Goal: Task Accomplishment & Management: Manage account settings

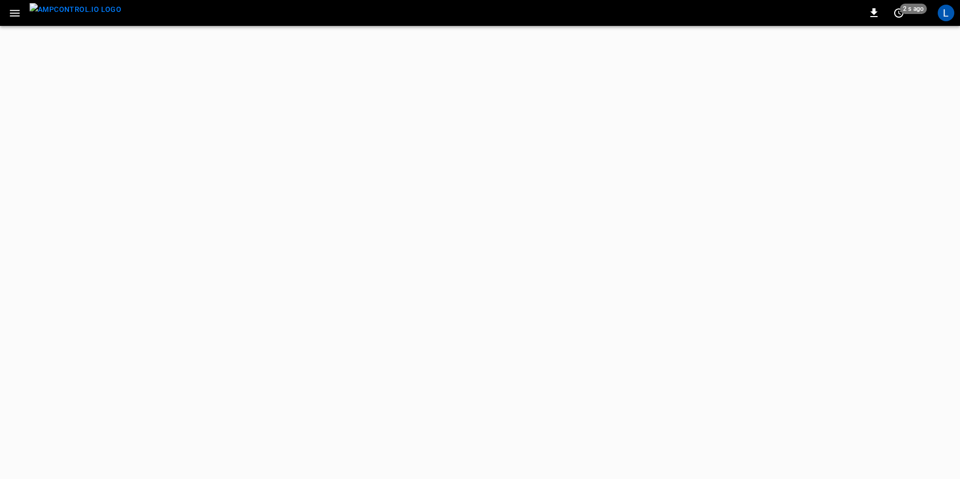
click at [947, 13] on div "L" at bounding box center [946, 13] width 17 height 17
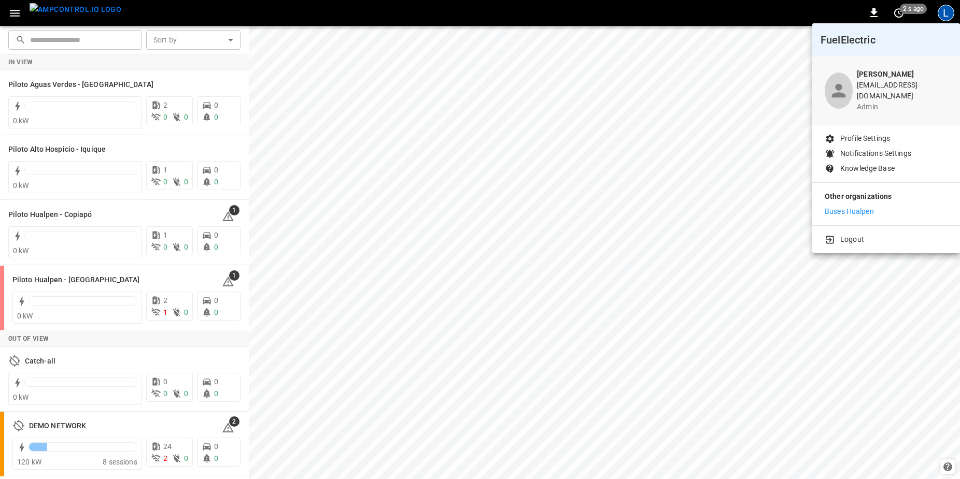
click at [383, 122] on div at bounding box center [480, 239] width 960 height 479
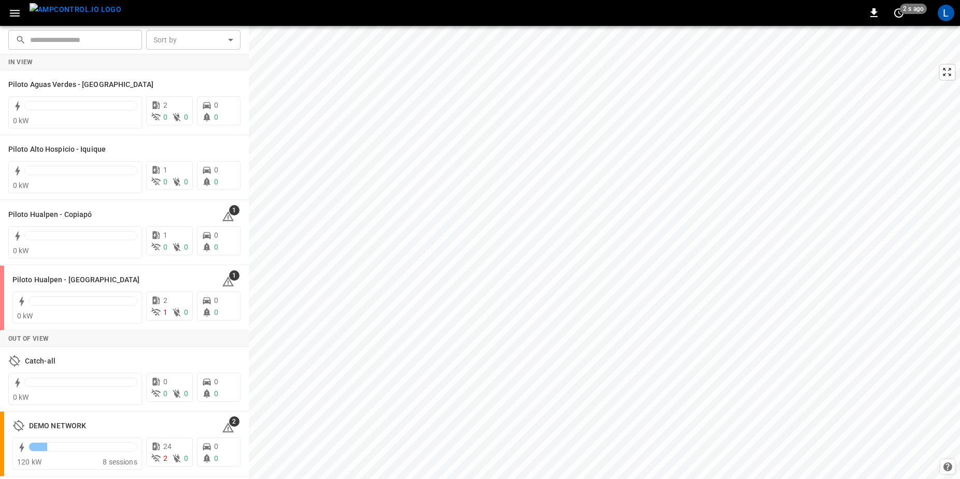
click at [17, 9] on icon "button" at bounding box center [14, 13] width 13 height 13
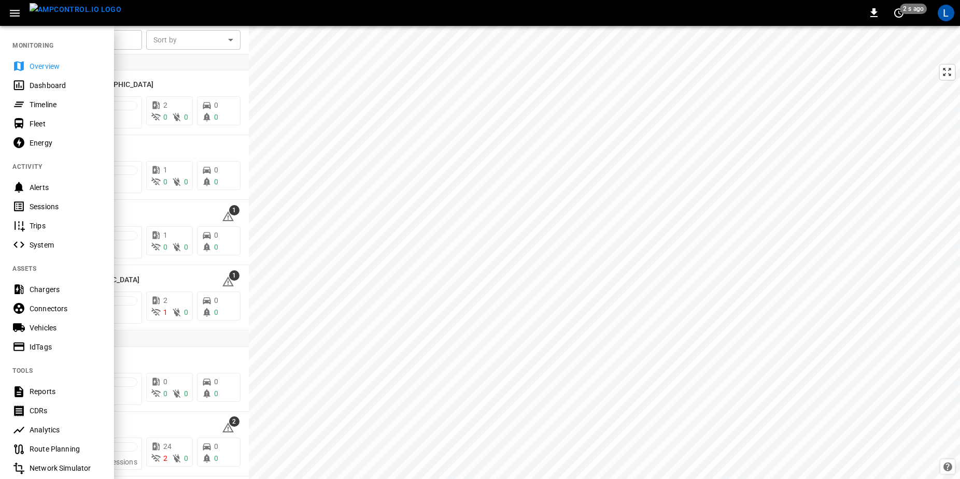
click at [56, 15] on img "menu" at bounding box center [76, 9] width 92 height 13
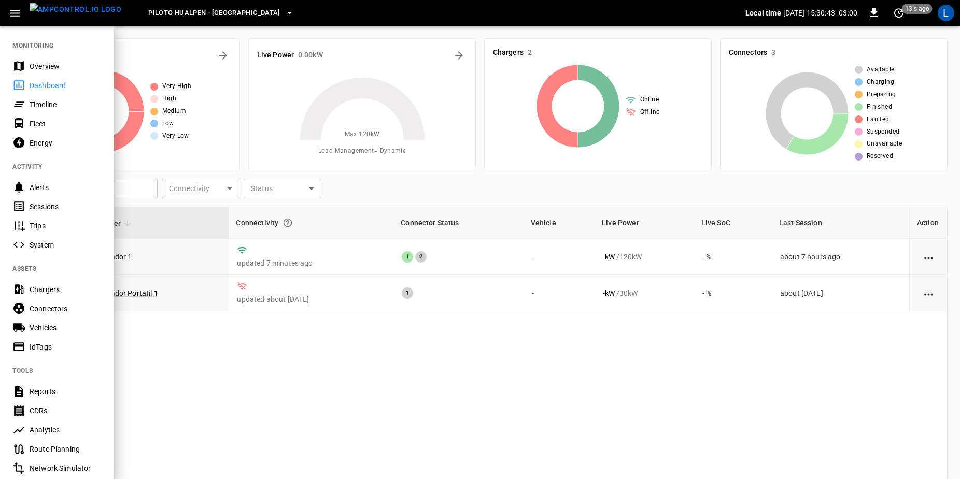
click at [222, 6] on button "Piloto Hualpen - Santiago" at bounding box center [221, 13] width 154 height 20
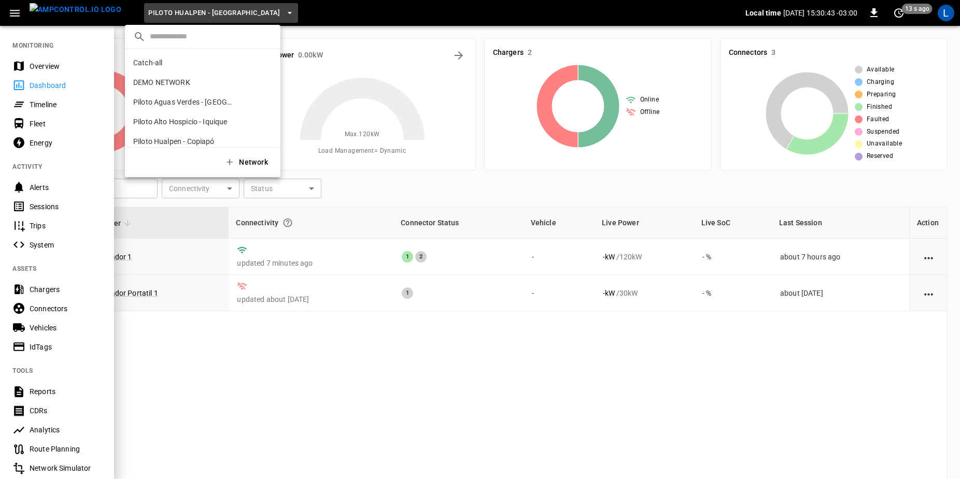
scroll to position [28, 0]
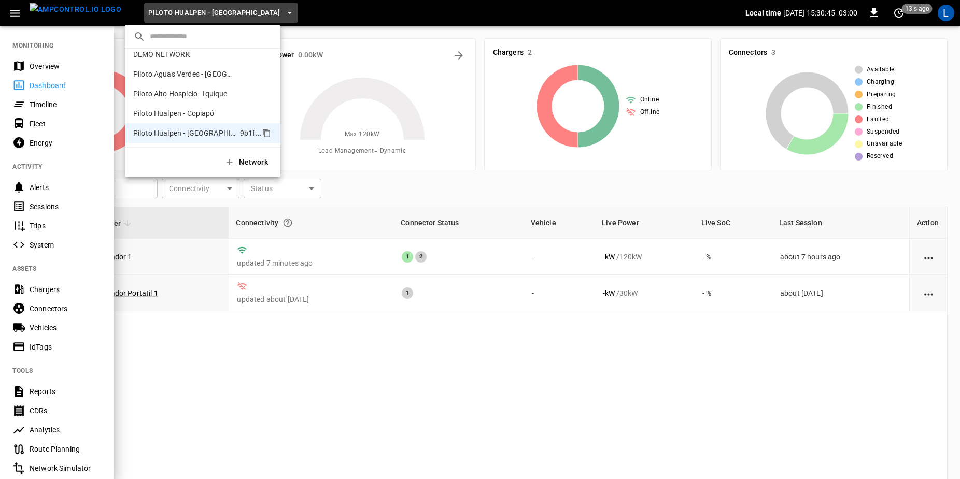
click at [956, 16] on div at bounding box center [480, 239] width 960 height 479
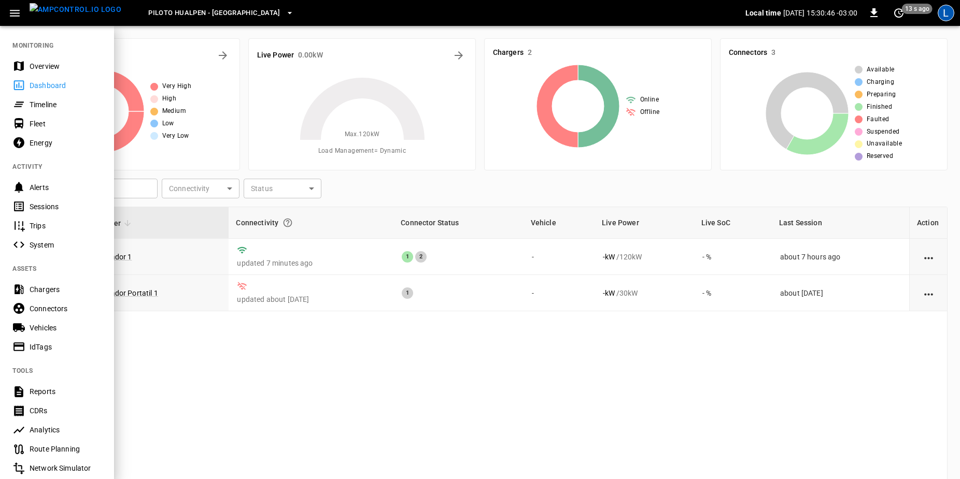
click at [949, 12] on div "L" at bounding box center [946, 13] width 17 height 17
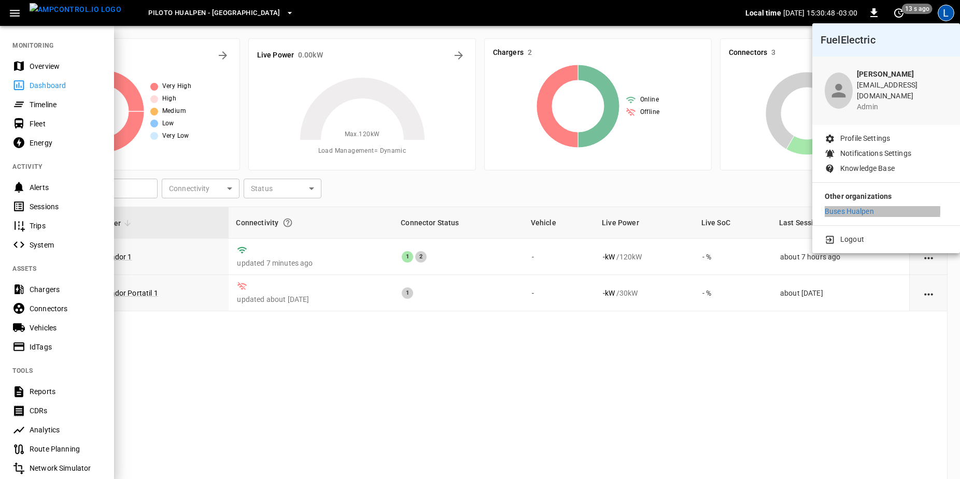
click at [855, 206] on p "Buses Hualpen" at bounding box center [849, 211] width 49 height 11
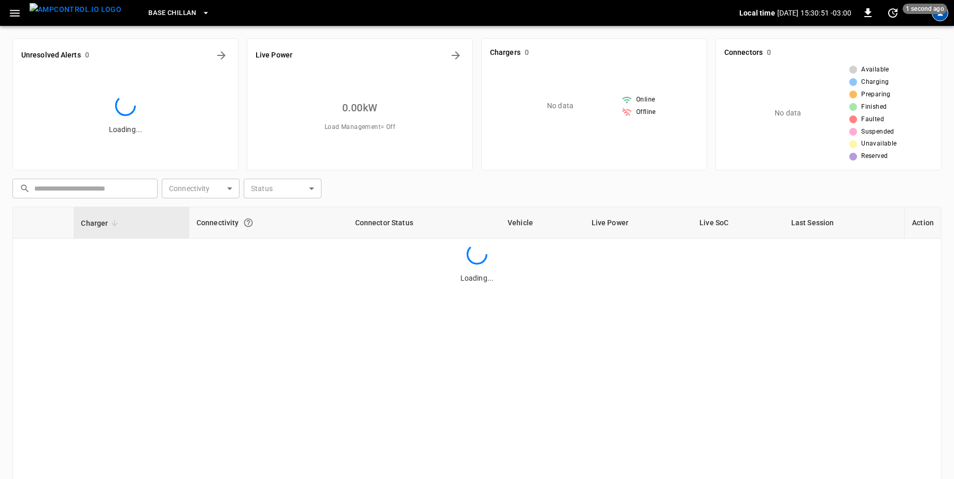
click at [944, 13] on div "profile-icon" at bounding box center [939, 13] width 17 height 17
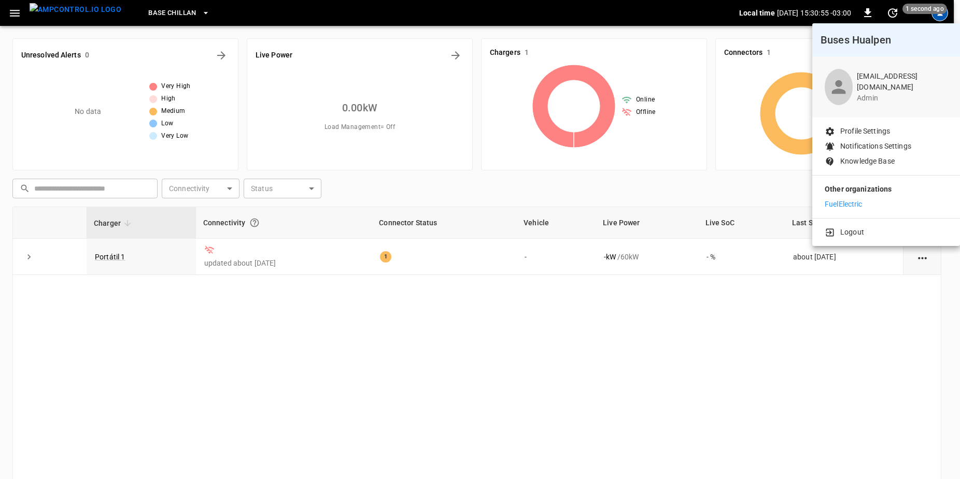
click at [357, 384] on div at bounding box center [480, 239] width 960 height 479
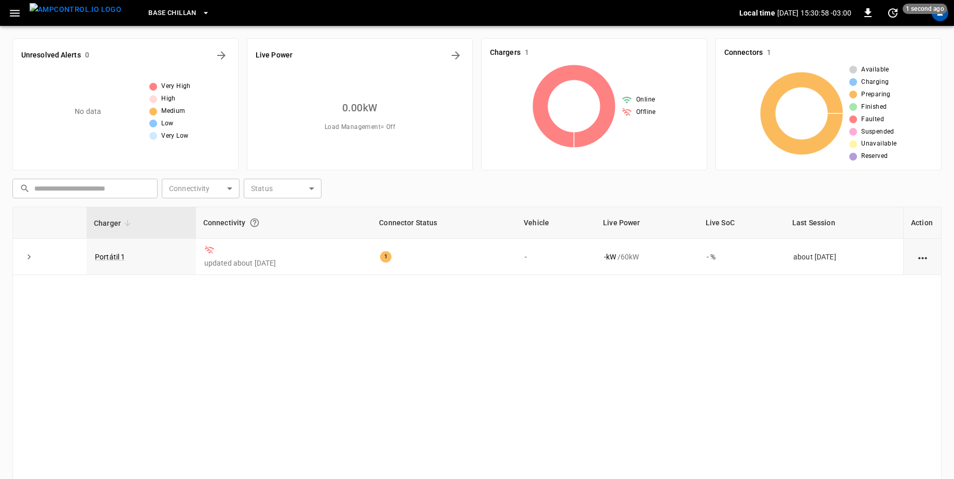
click at [176, 8] on span "Base Chillan" at bounding box center [172, 13] width 48 height 12
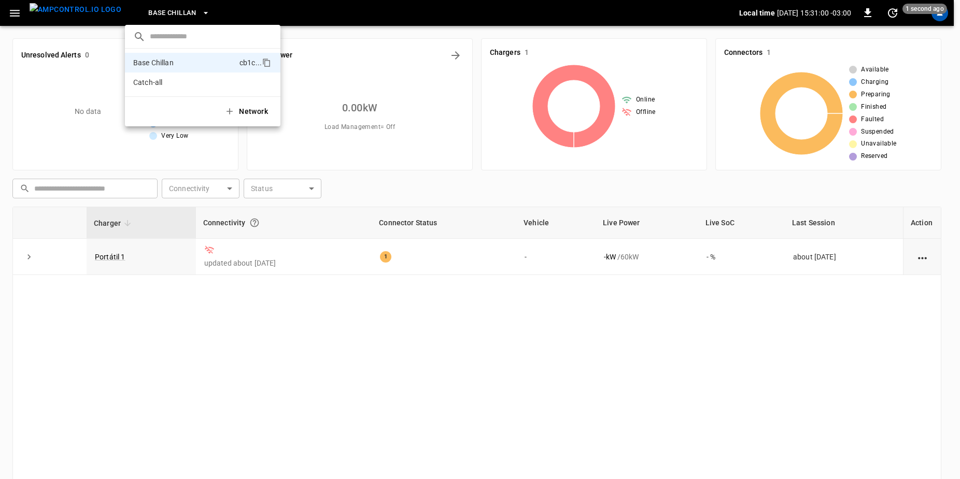
click at [176, 8] on div at bounding box center [480, 239] width 960 height 479
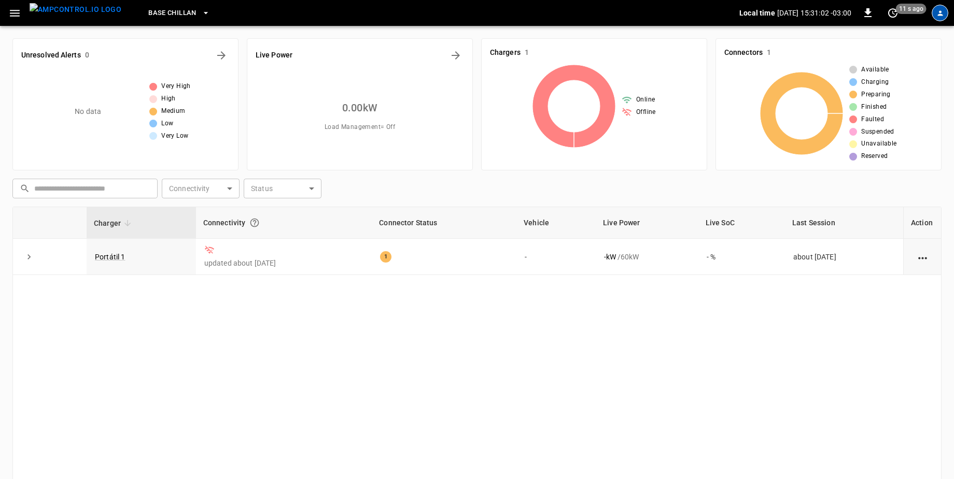
click at [939, 16] on icon "profile-icon" at bounding box center [939, 12] width 5 height 5
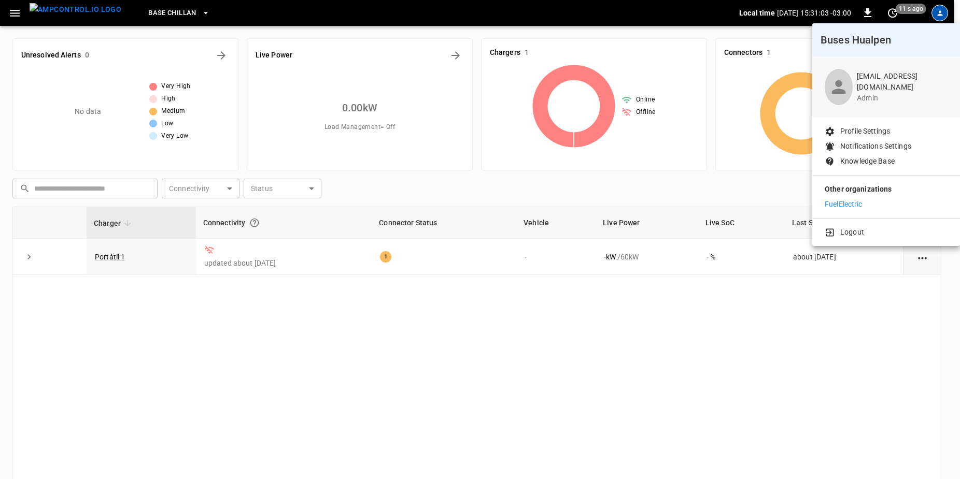
click at [838, 204] on p "FuelElectric" at bounding box center [844, 204] width 38 height 11
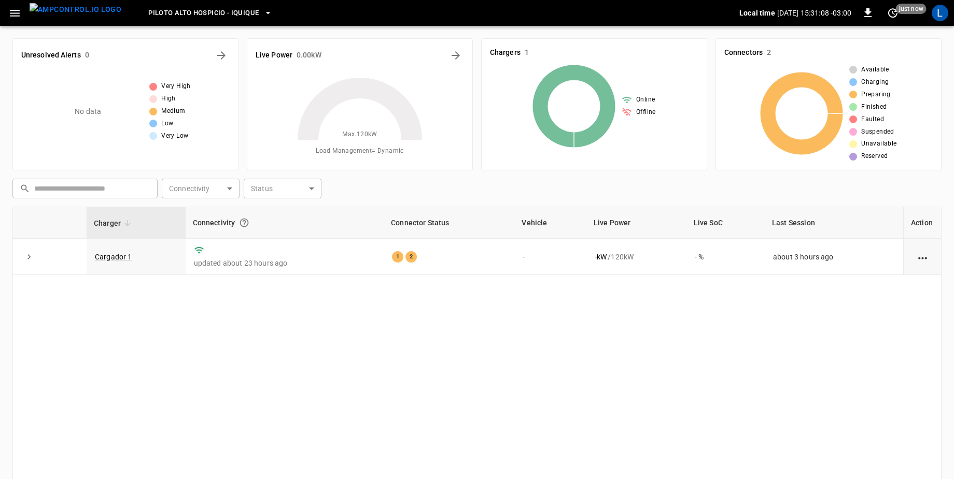
click at [228, 11] on span "Piloto Alto Hospicio - Iquique" at bounding box center [203, 13] width 110 height 12
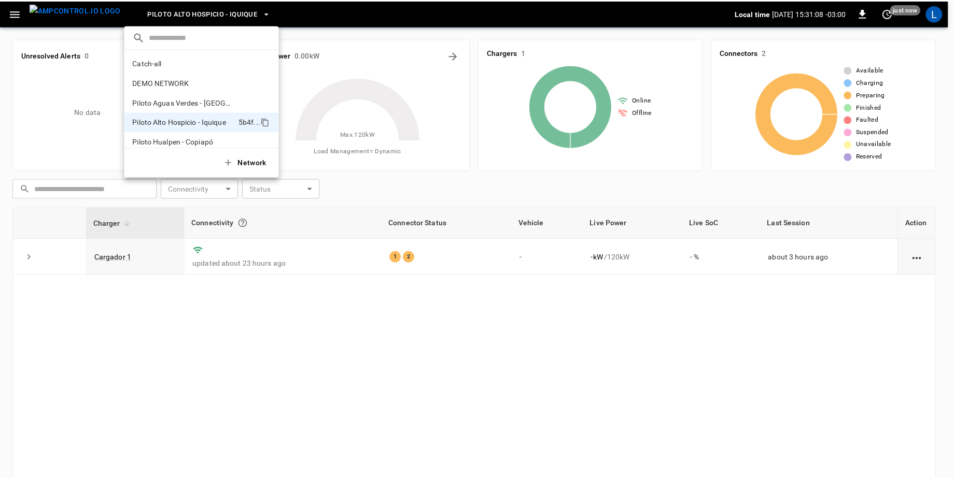
scroll to position [28, 0]
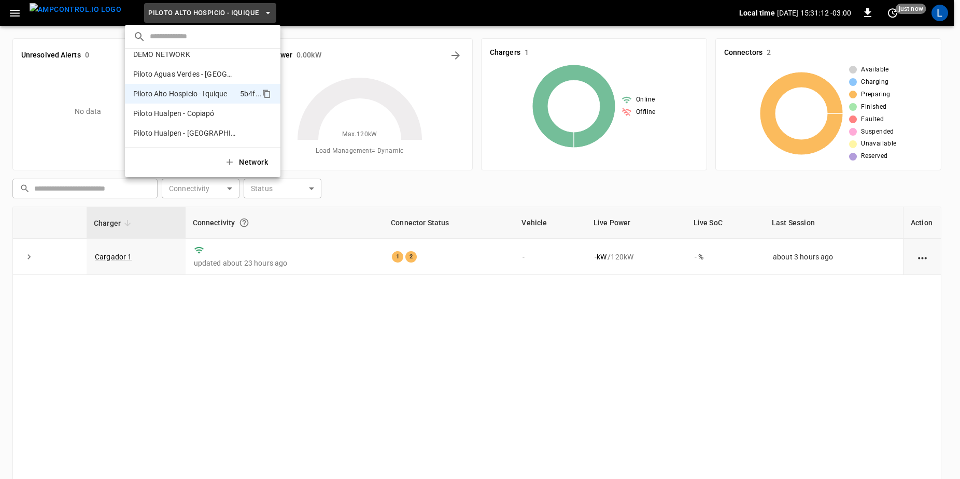
click at [950, 10] on div at bounding box center [480, 239] width 960 height 479
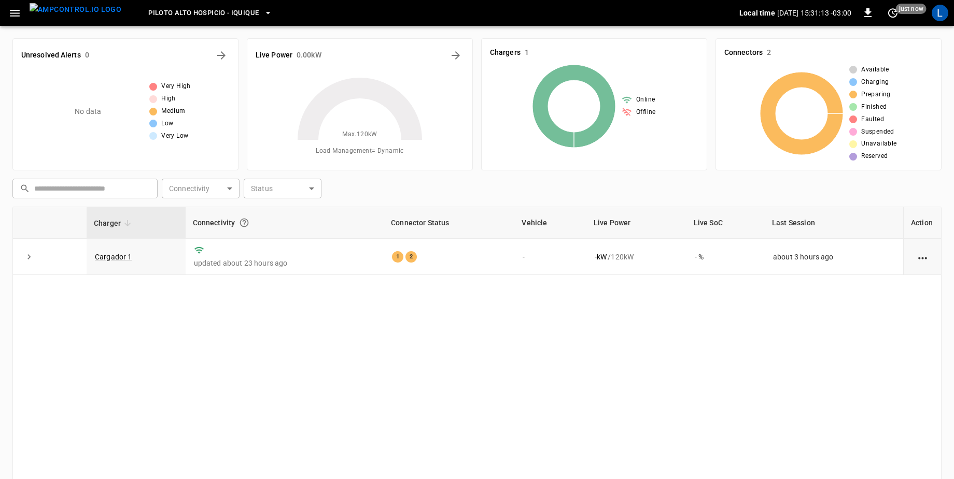
click at [942, 15] on div "L" at bounding box center [939, 13] width 17 height 17
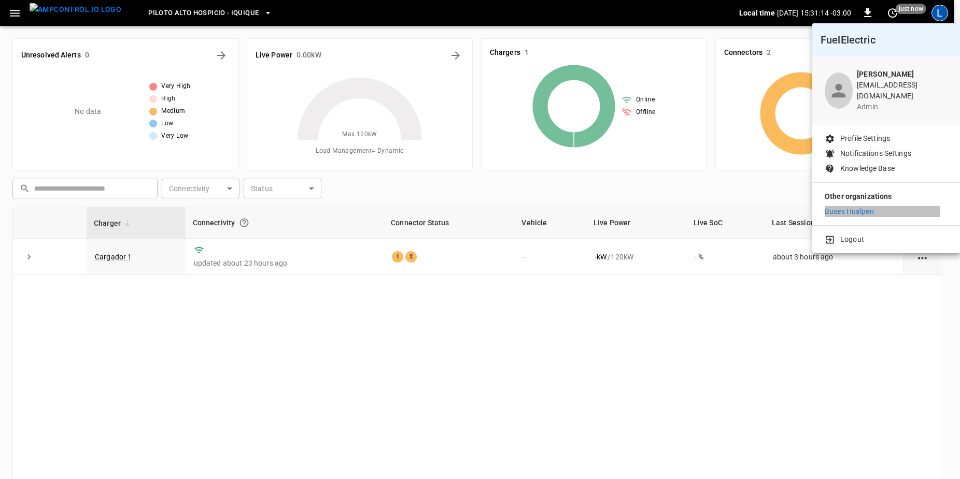
click at [837, 208] on p "Buses Hualpen" at bounding box center [849, 211] width 49 height 11
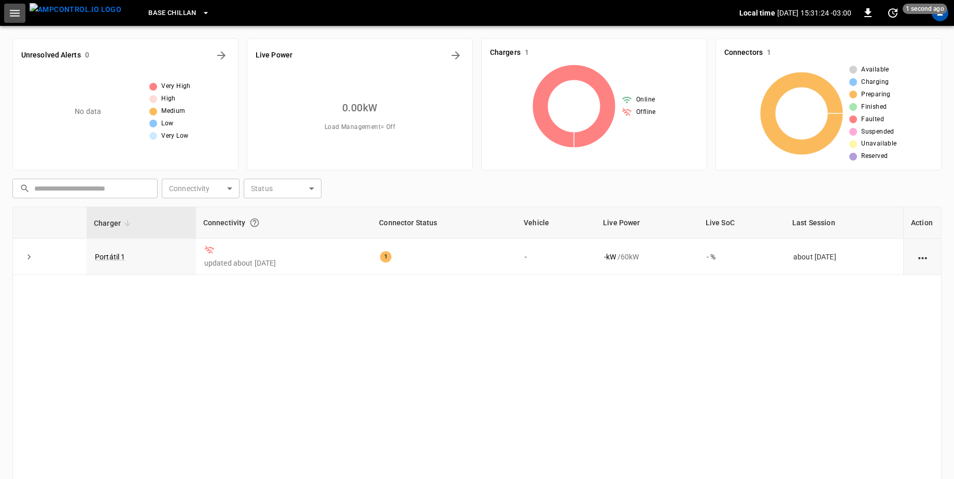
click at [7, 12] on button "button" at bounding box center [14, 13] width 21 height 19
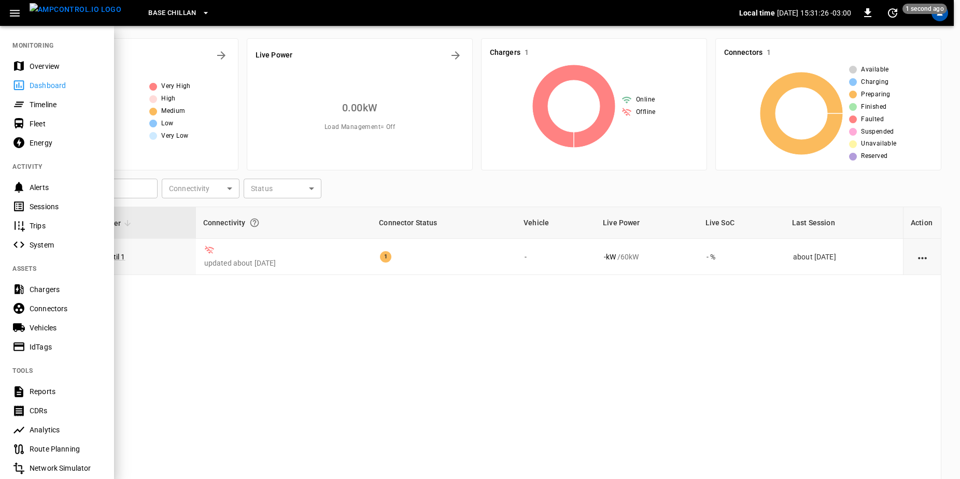
scroll to position [138, 0]
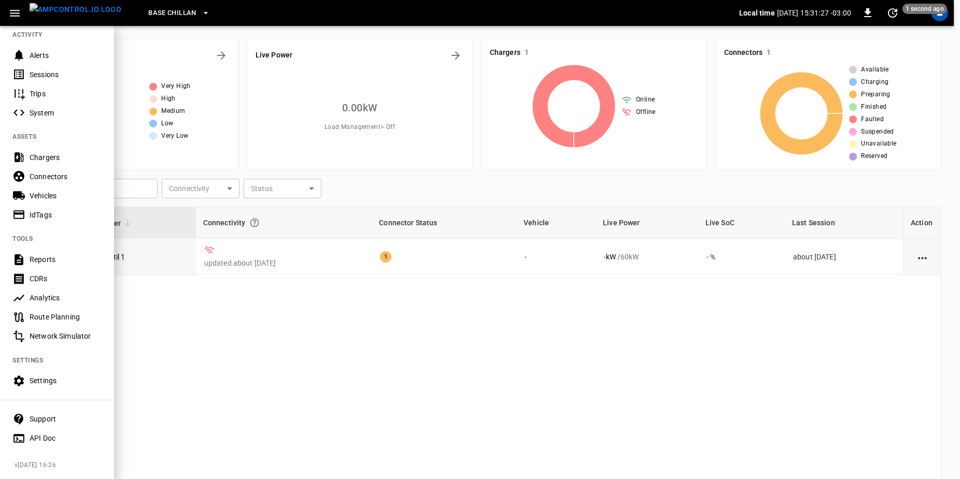
click at [77, 376] on div "Settings" at bounding box center [66, 381] width 72 height 10
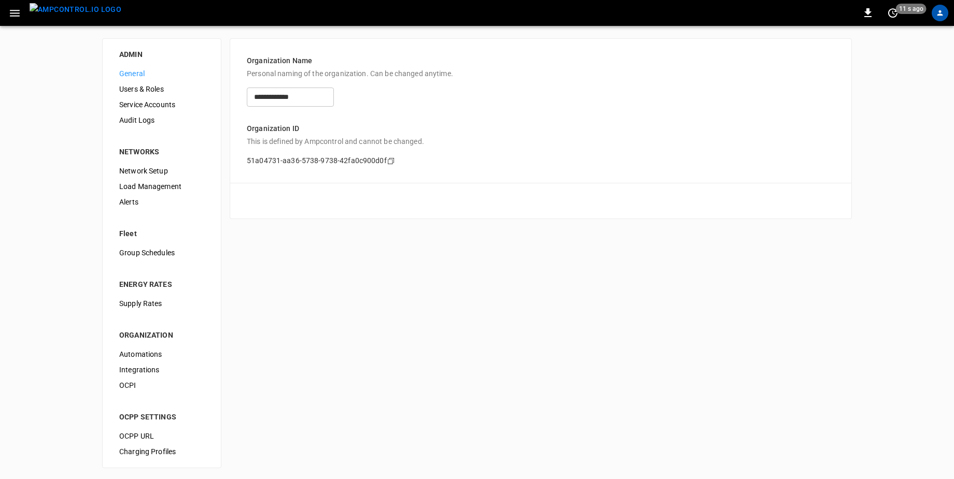
click at [182, 173] on span "Network Setup" at bounding box center [161, 171] width 85 height 11
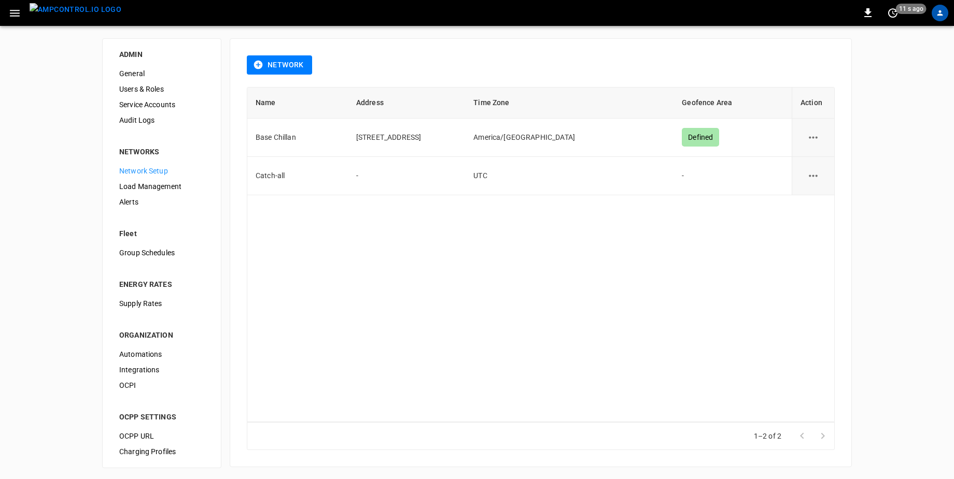
click at [281, 58] on button "Network" at bounding box center [279, 64] width 65 height 19
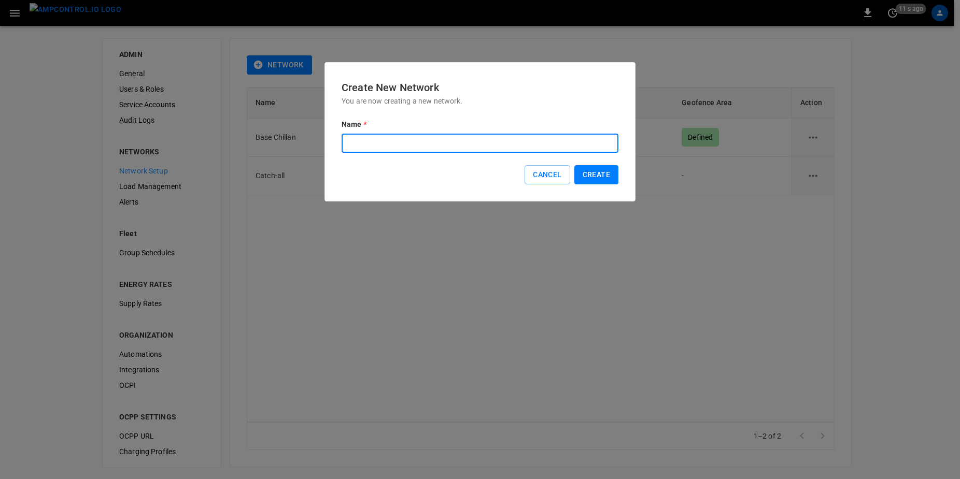
click at [455, 136] on input "text" at bounding box center [480, 143] width 277 height 19
type input "**********"
click at [608, 181] on button "Create" at bounding box center [596, 174] width 44 height 19
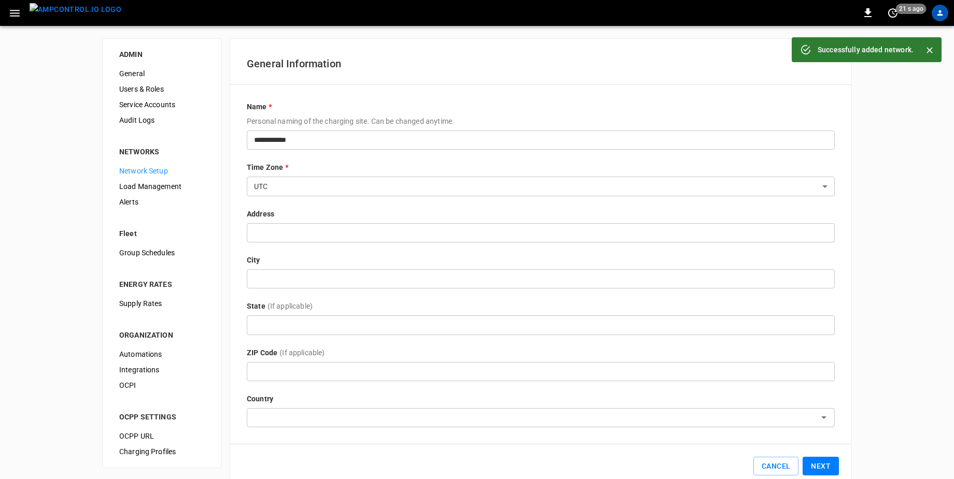
click at [569, 184] on body "**********" at bounding box center [477, 250] width 954 height 501
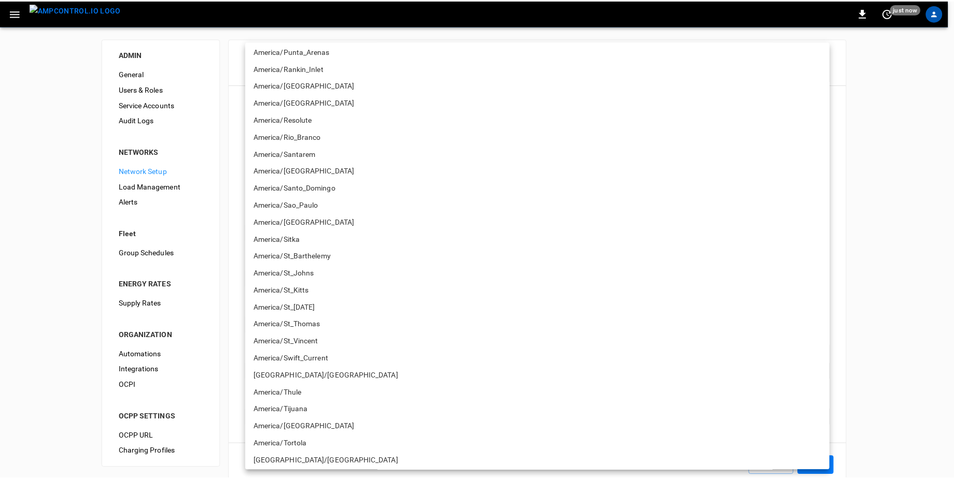
scroll to position [2876, 0]
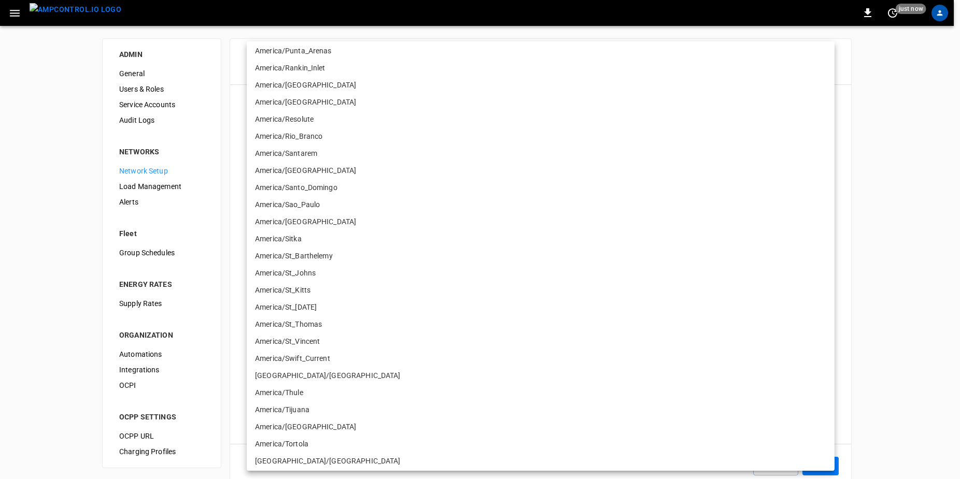
click at [424, 173] on li "America/Santiago" at bounding box center [541, 170] width 588 height 17
type input "**********"
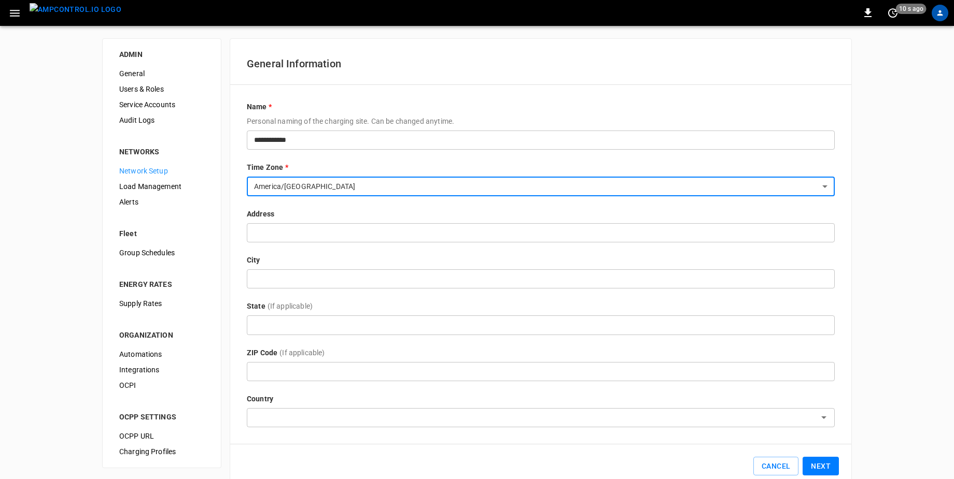
click at [811, 465] on button "Next" at bounding box center [820, 466] width 36 height 19
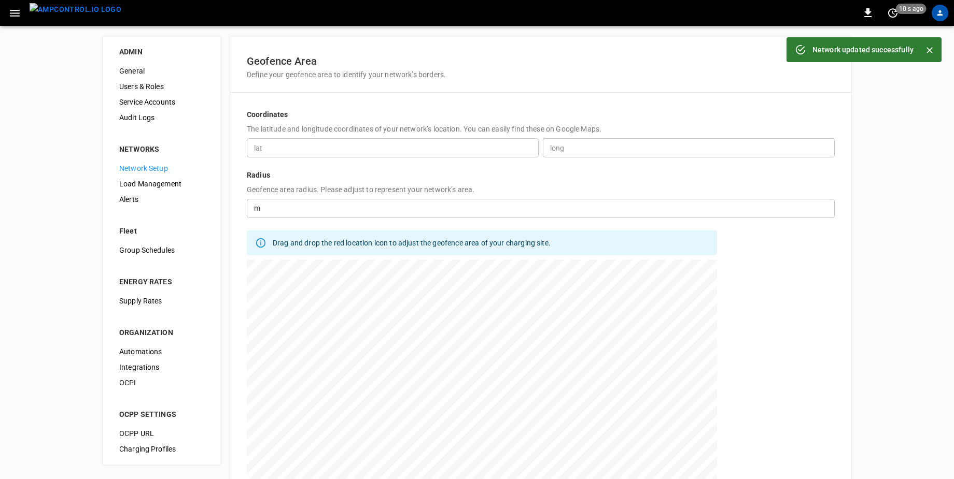
scroll to position [90, 0]
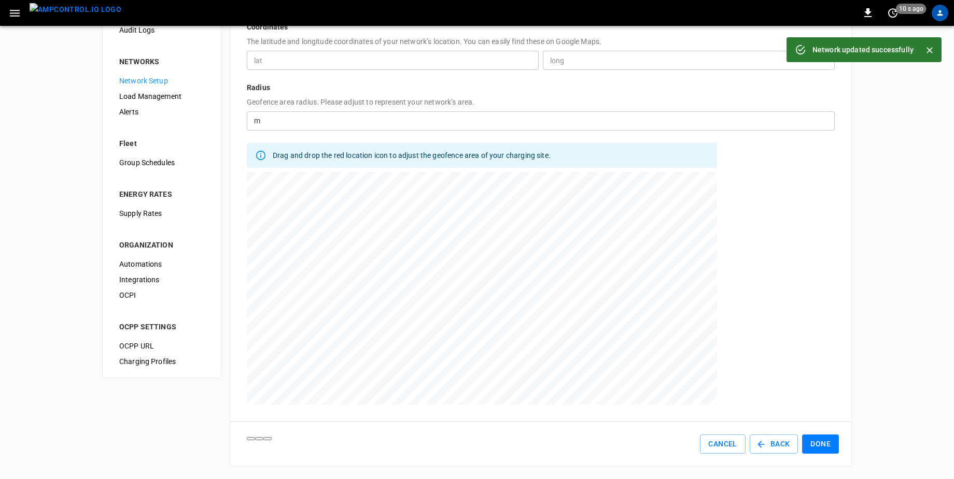
click at [821, 441] on button "Done" at bounding box center [820, 444] width 37 height 19
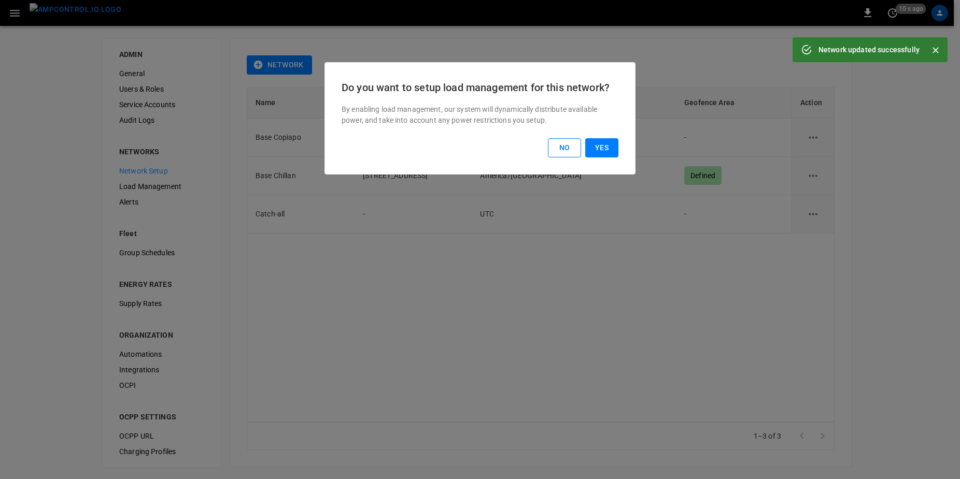
click at [568, 147] on button "No" at bounding box center [564, 147] width 33 height 19
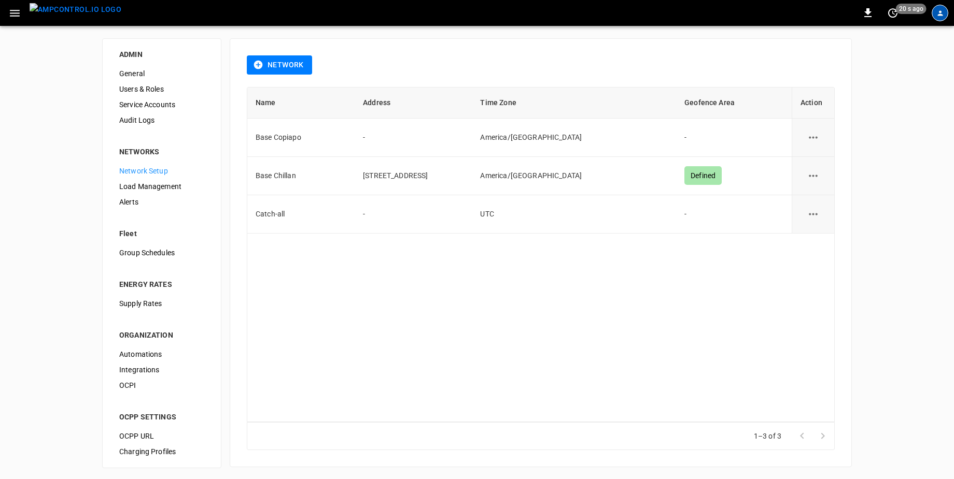
click at [941, 11] on icon "profile-icon" at bounding box center [940, 13] width 8 height 8
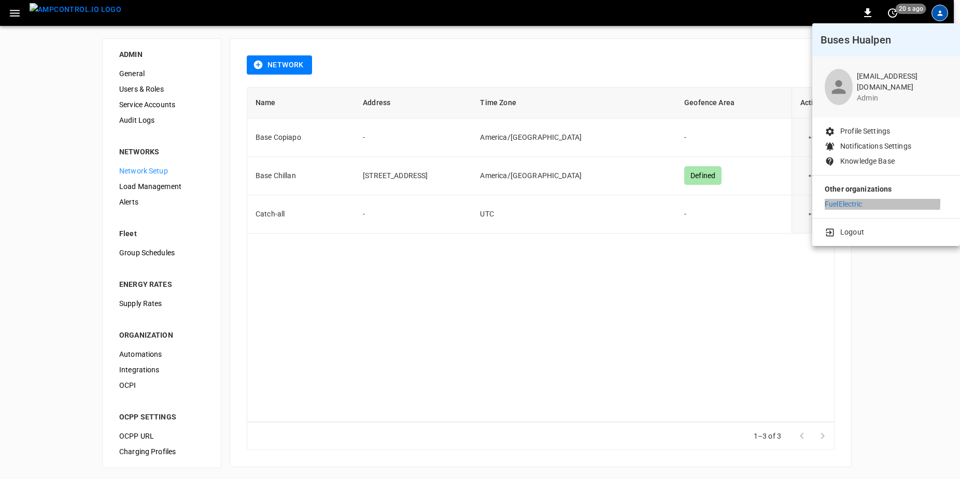
click at [839, 202] on p "FuelElectric" at bounding box center [844, 204] width 38 height 11
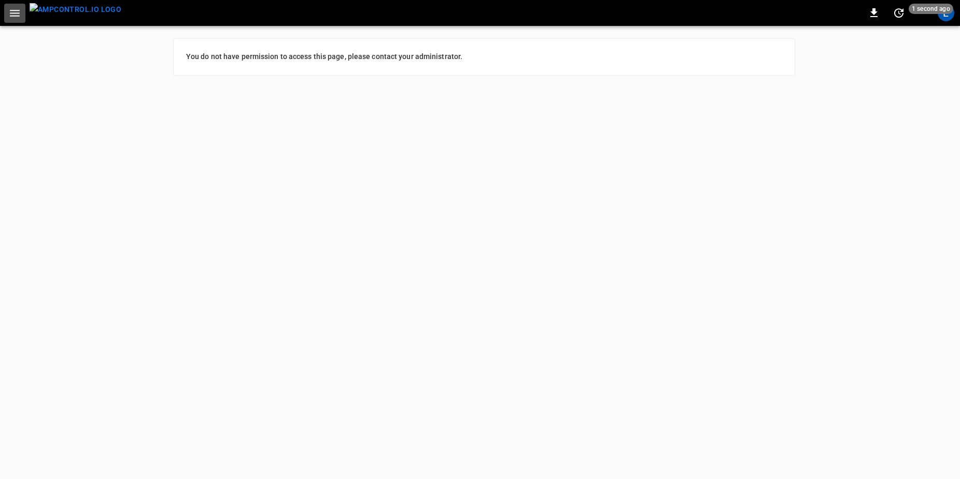
click at [21, 10] on button "button" at bounding box center [14, 13] width 21 height 19
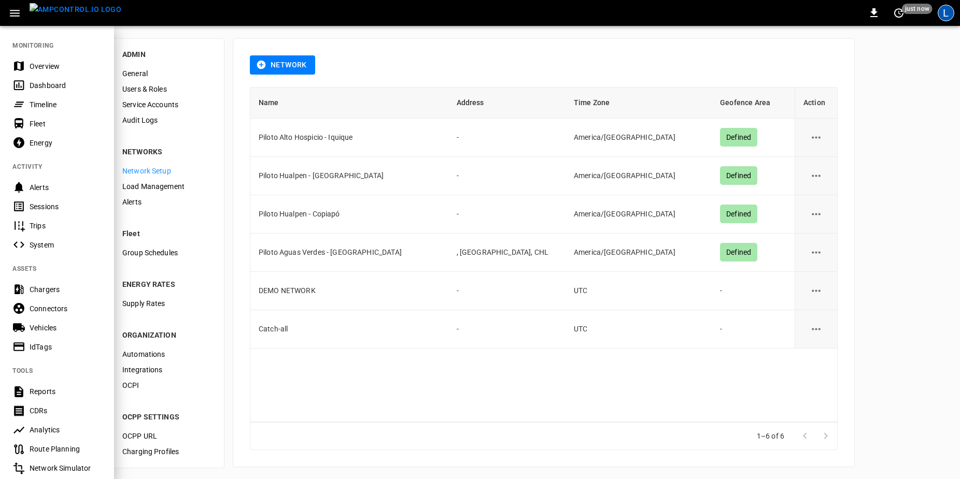
click at [949, 16] on div "L" at bounding box center [946, 13] width 17 height 17
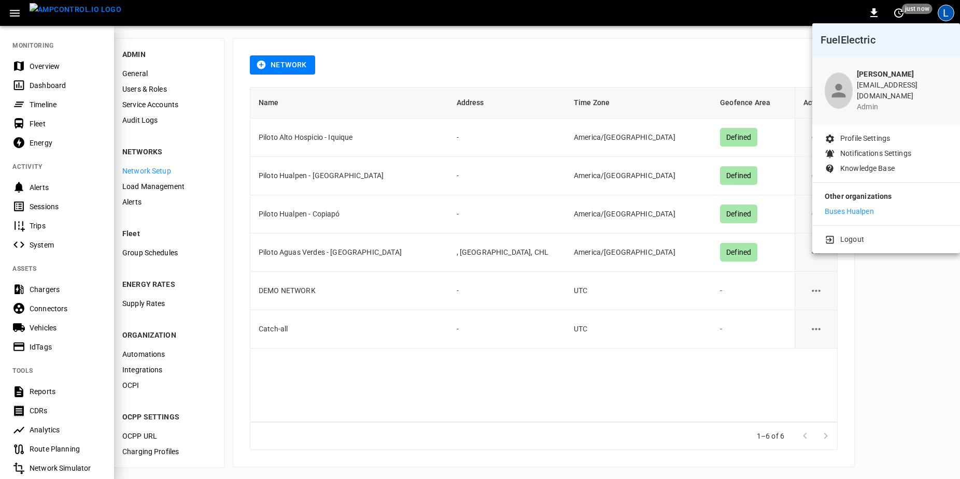
click at [856, 206] on p "Buses Hualpen" at bounding box center [849, 211] width 49 height 11
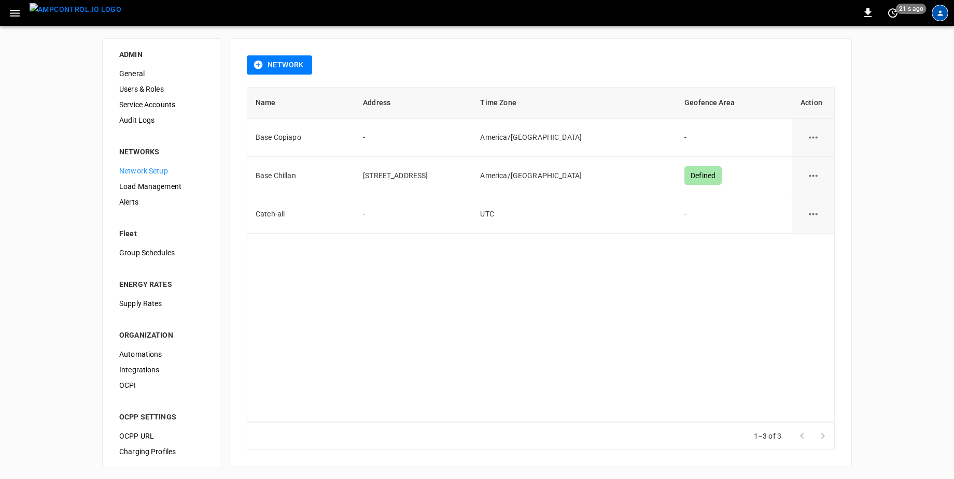
click at [940, 11] on icon "profile-icon" at bounding box center [939, 12] width 5 height 5
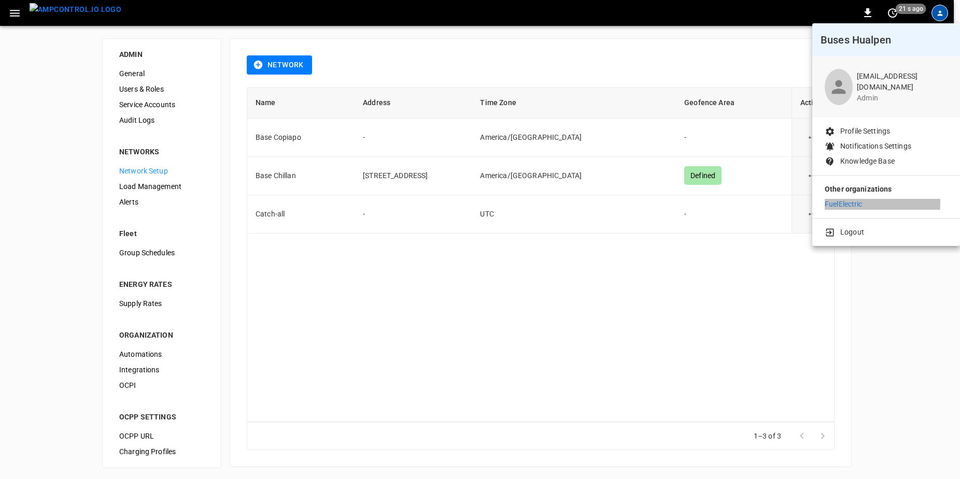
click at [858, 203] on p "FuelElectric" at bounding box center [844, 204] width 38 height 11
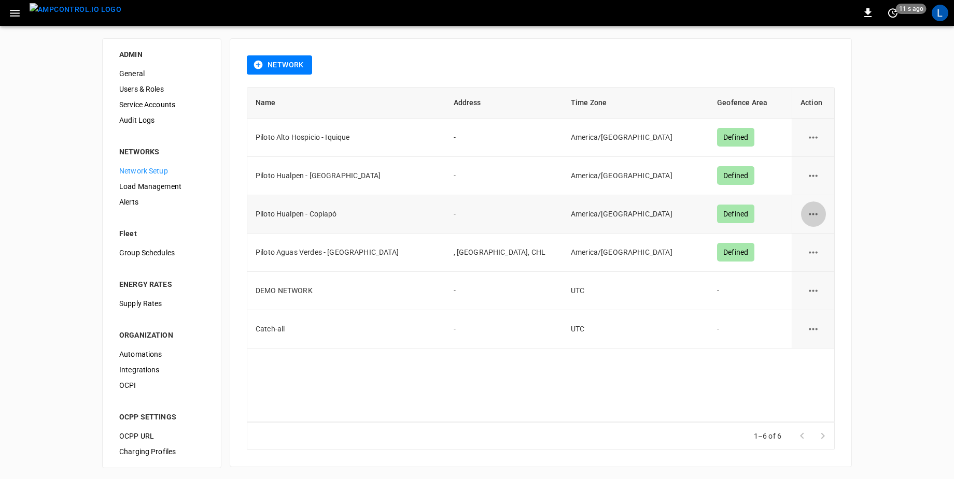
click at [819, 217] on icon "network options" at bounding box center [812, 214] width 13 height 13
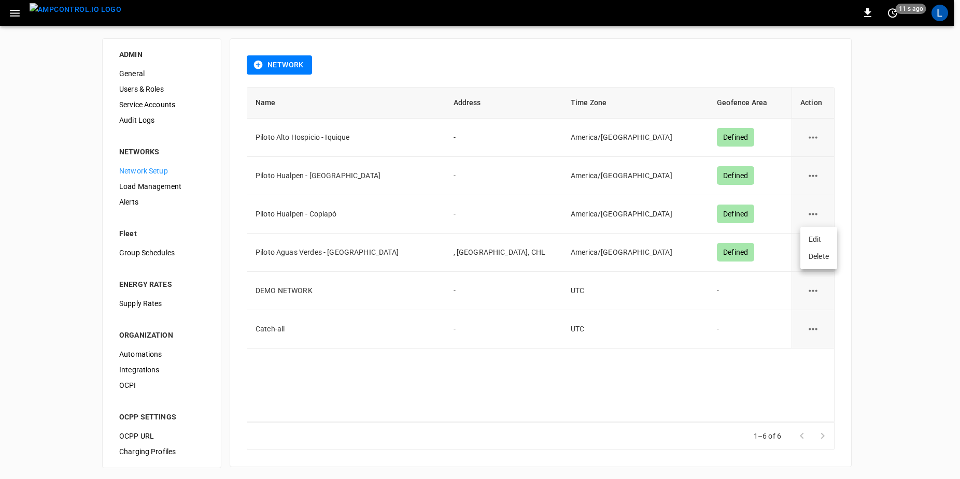
click at [811, 244] on li "Edit" at bounding box center [818, 239] width 37 height 17
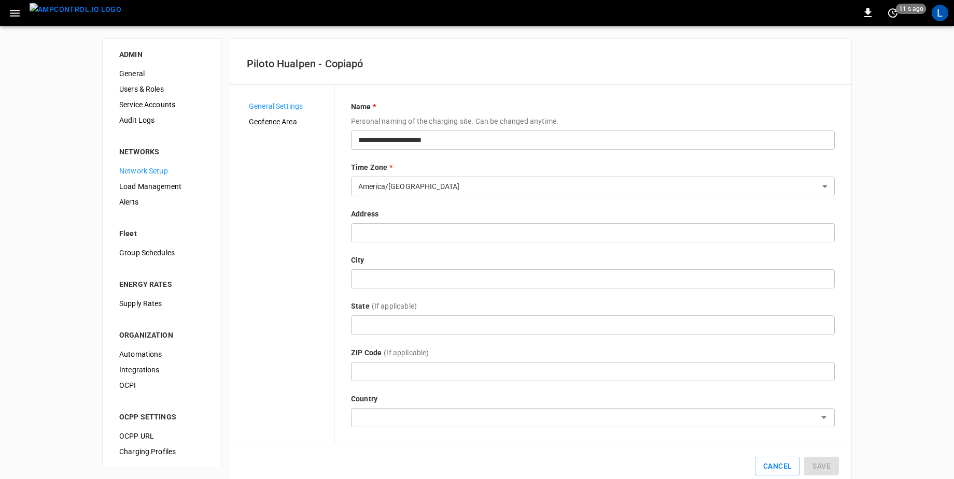
click at [286, 121] on span "Geofence Area" at bounding box center [287, 122] width 77 height 11
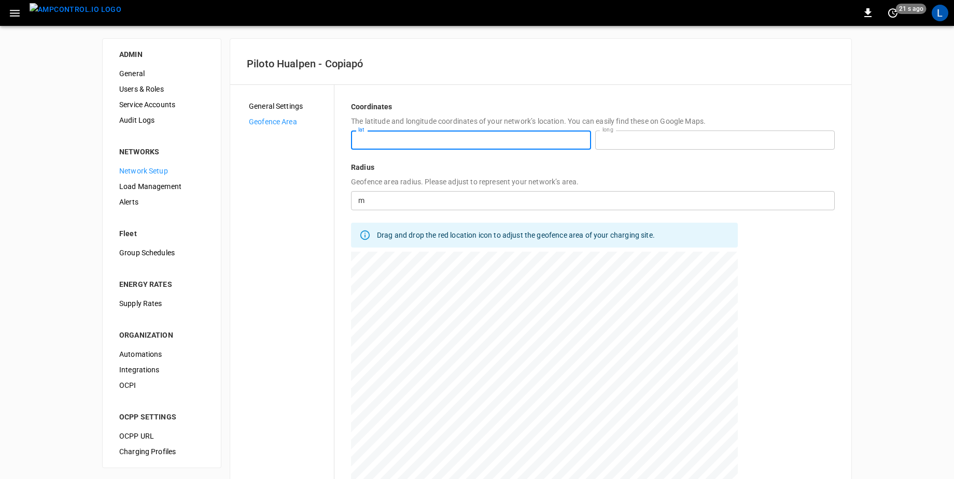
drag, startPoint x: 477, startPoint y: 141, endPoint x: 308, endPoint y: 140, distance: 168.4
click at [308, 140] on div "**********" at bounding box center [541, 294] width 588 height 384
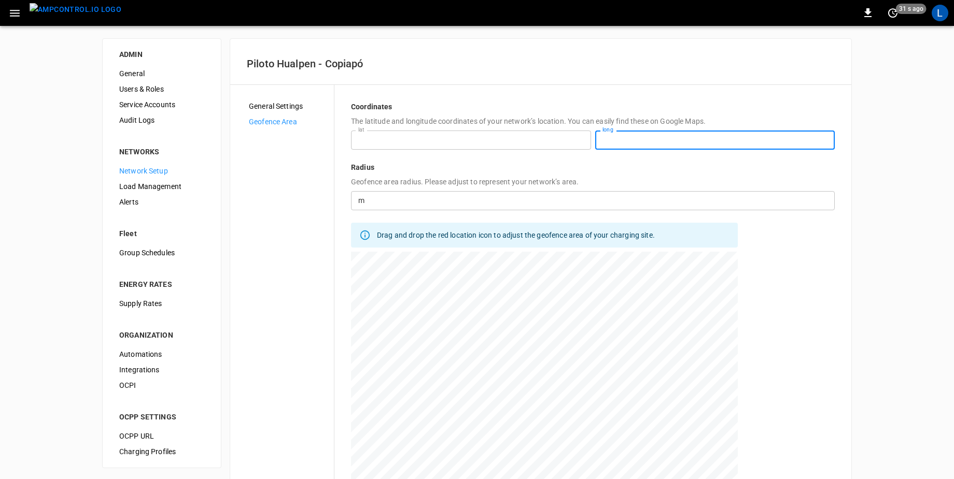
drag, startPoint x: 679, startPoint y: 141, endPoint x: 506, endPoint y: 145, distance: 173.7
click at [506, 145] on div "**********" at bounding box center [593, 140] width 484 height 19
type input "**********"
click at [275, 113] on div "General Settings" at bounding box center [286, 106] width 93 height 16
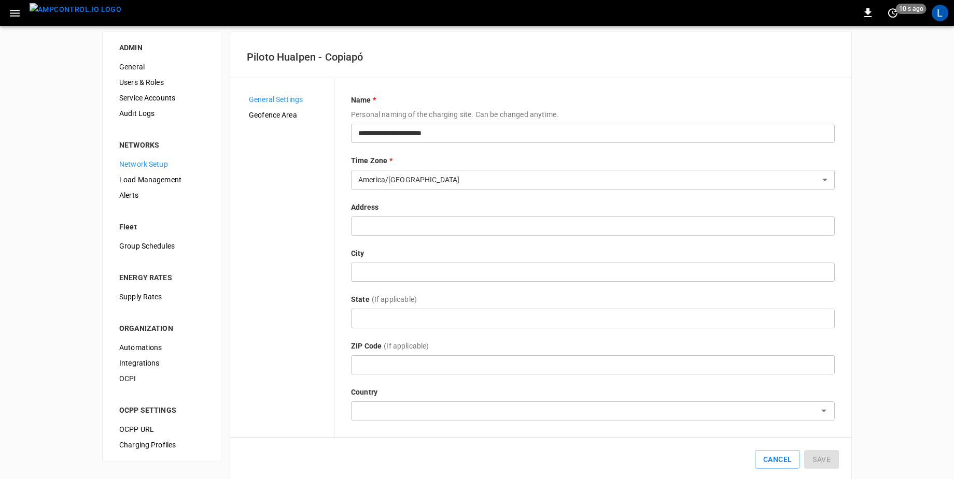
scroll to position [8, 0]
click at [943, 12] on div "L" at bounding box center [939, 13] width 17 height 17
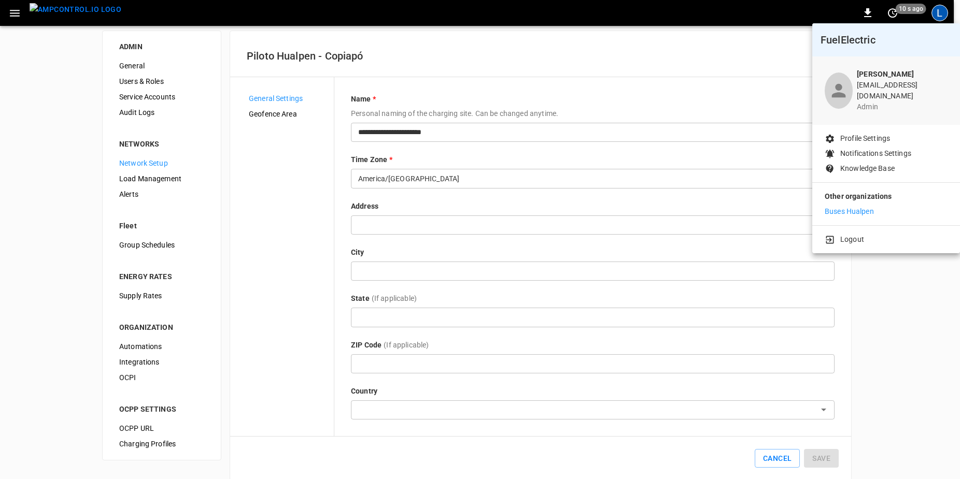
click at [877, 206] on li "Buses Hualpen" at bounding box center [886, 211] width 123 height 11
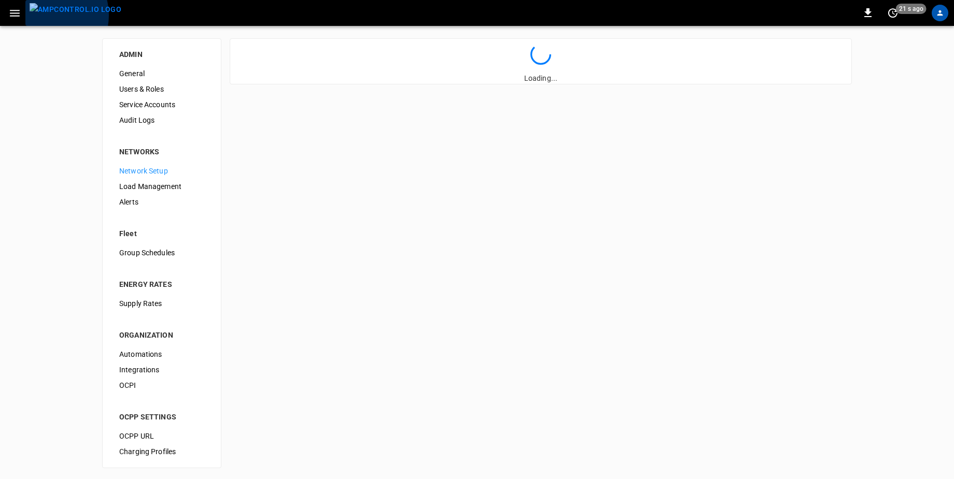
click at [48, 15] on img "menu" at bounding box center [76, 9] width 92 height 13
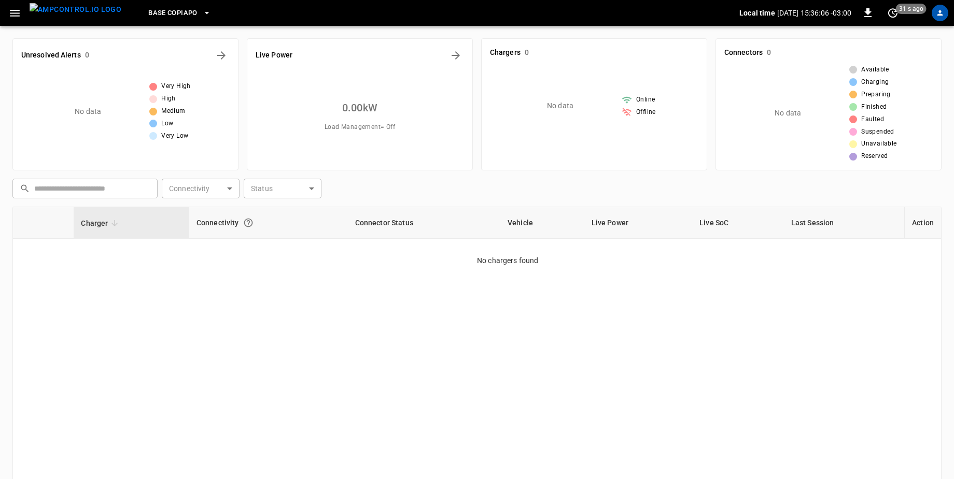
click at [18, 18] on icon "button" at bounding box center [14, 13] width 13 height 13
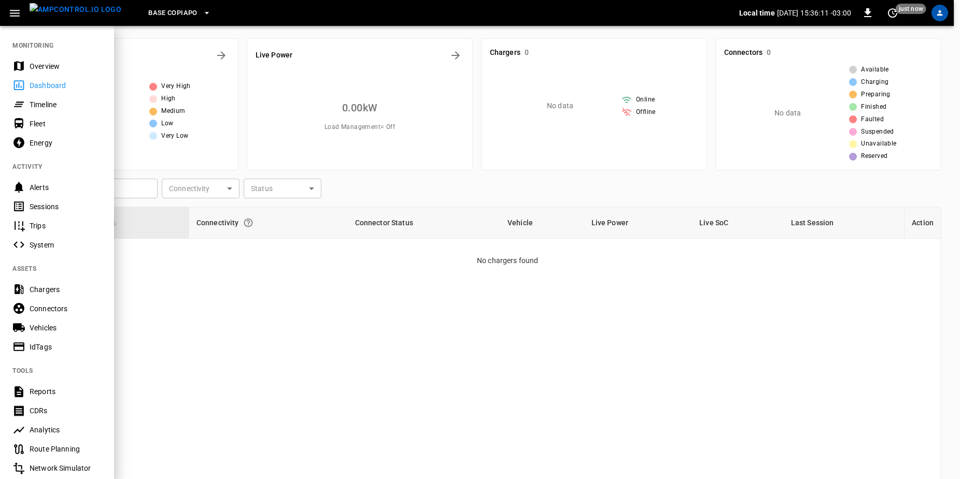
click at [40, 283] on div "Chargers" at bounding box center [57, 289] width 114 height 19
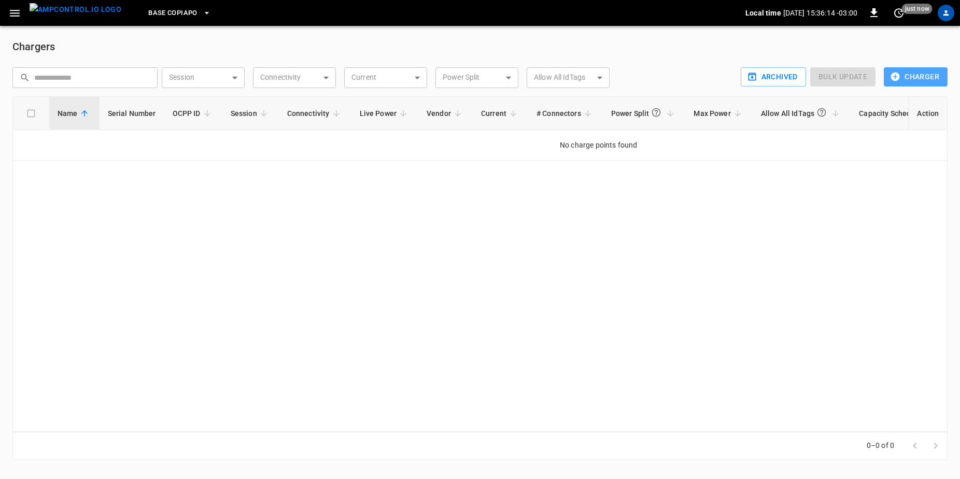
click at [910, 79] on button "Charger" at bounding box center [916, 76] width 64 height 19
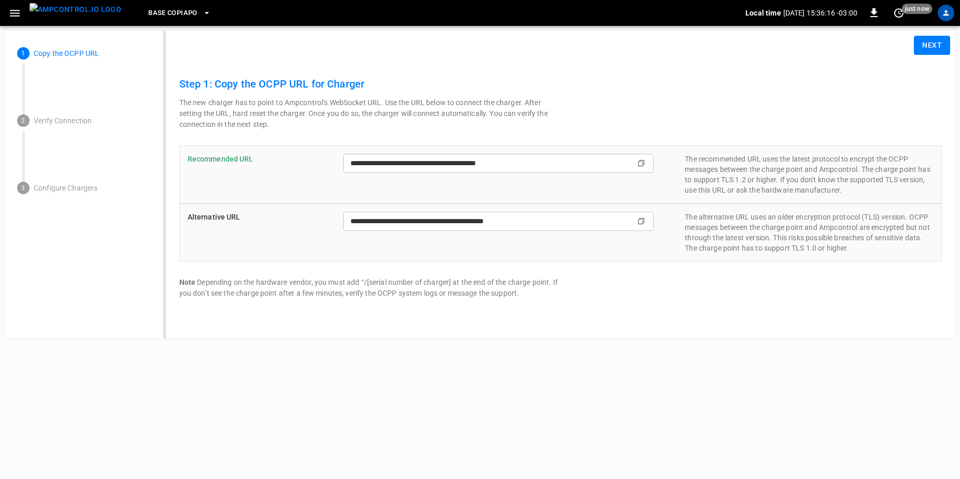
type input "**********"
click at [643, 162] on icon "Copy" at bounding box center [641, 163] width 8 height 8
click at [18, 16] on icon "button" at bounding box center [15, 13] width 10 height 7
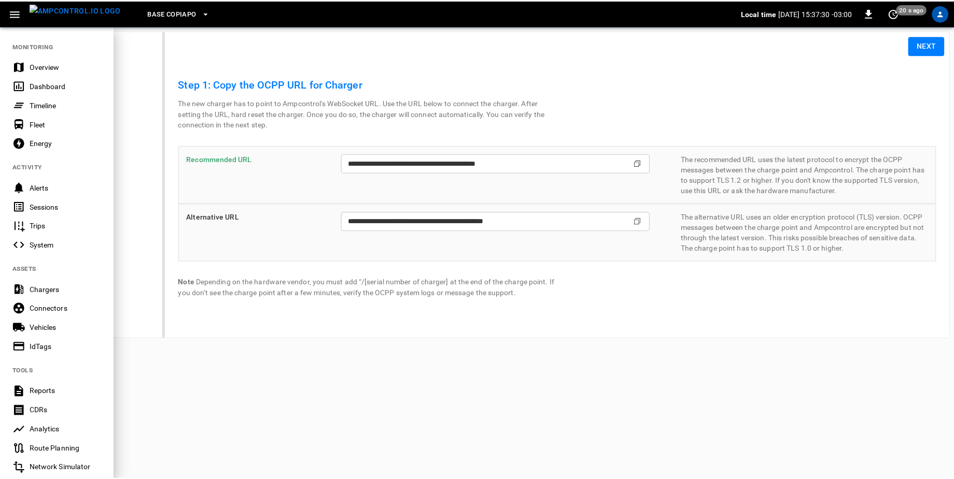
scroll to position [138, 0]
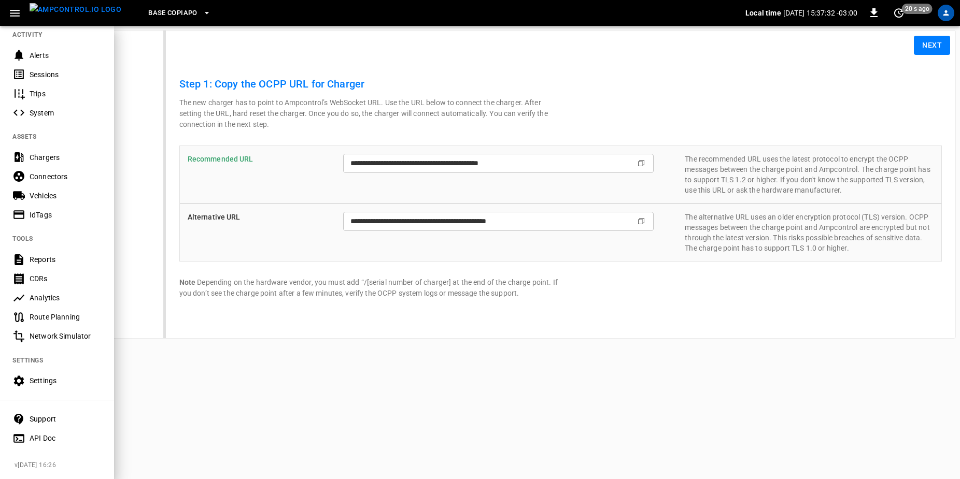
click at [84, 376] on div "Settings" at bounding box center [66, 381] width 72 height 10
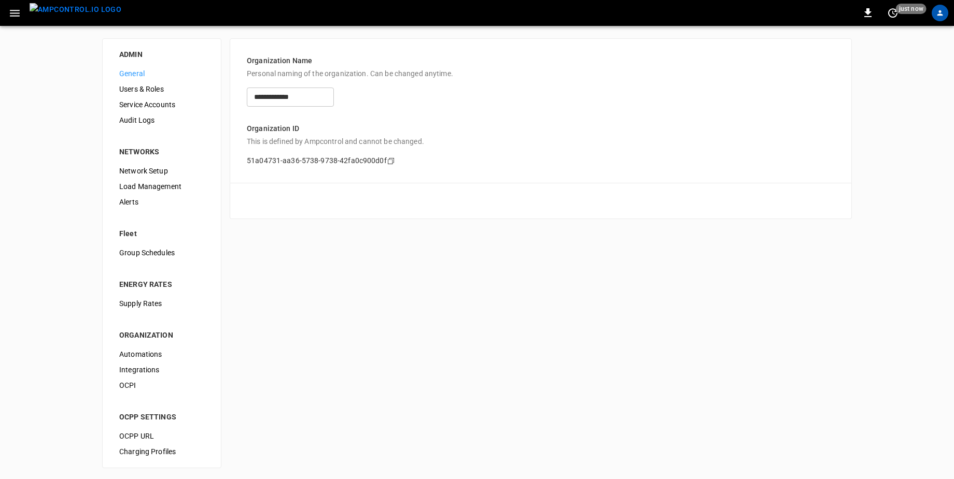
click at [170, 186] on span "Load Management" at bounding box center [161, 186] width 85 height 11
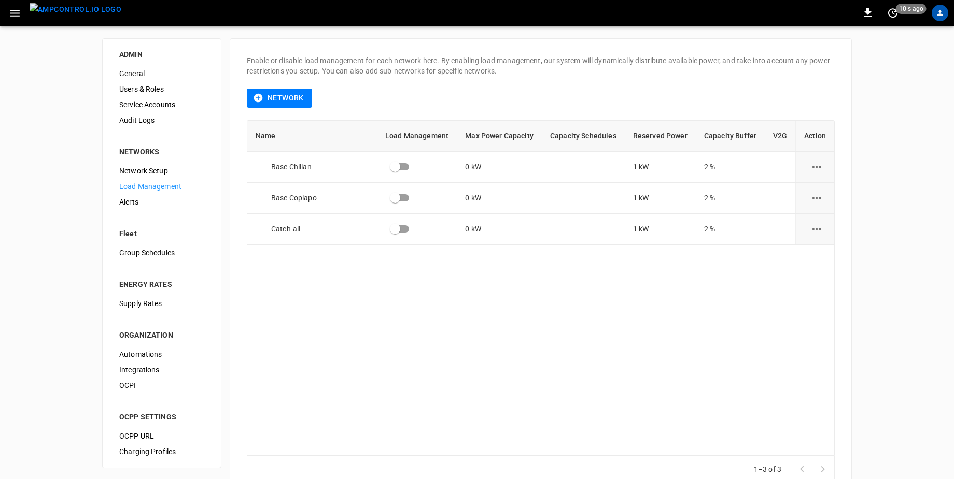
click at [151, 166] on span "Network Setup" at bounding box center [161, 171] width 85 height 11
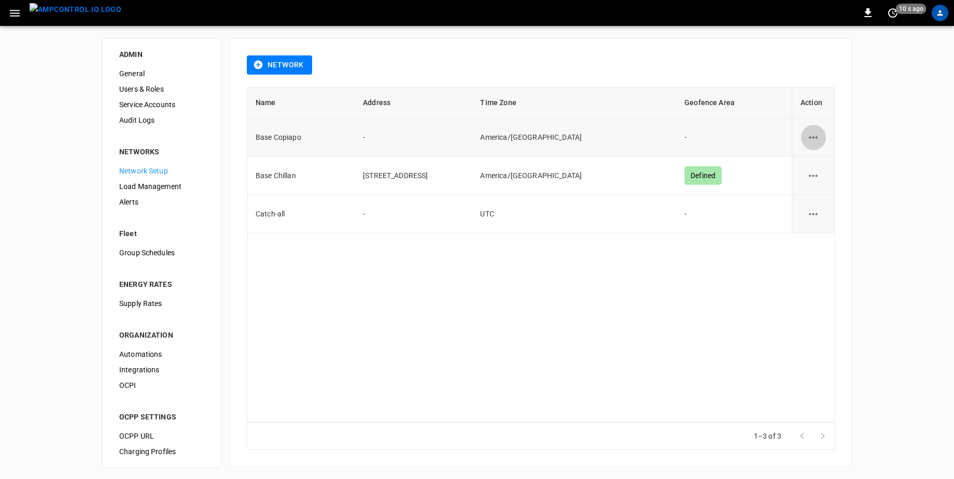
click at [808, 135] on icon "network options" at bounding box center [812, 137] width 13 height 13
click at [821, 160] on li "Edit" at bounding box center [818, 162] width 37 height 17
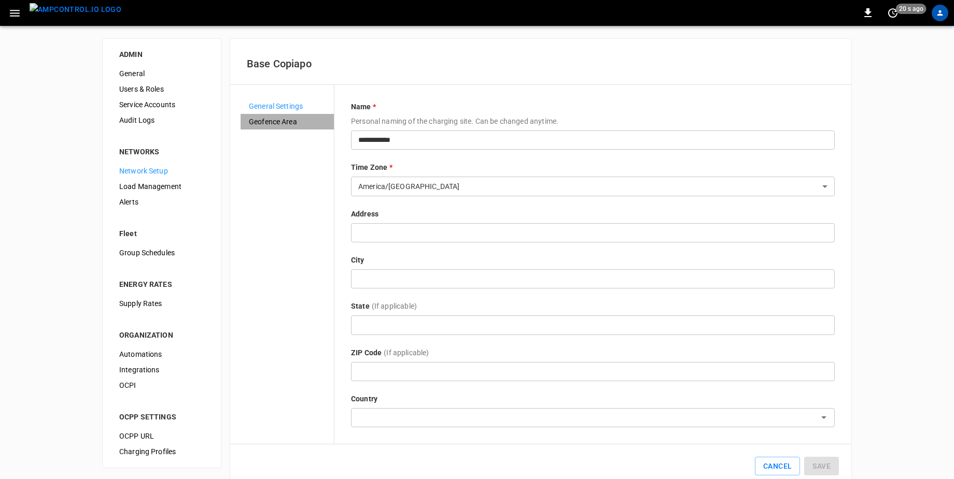
click at [286, 118] on span "Geofence Area" at bounding box center [287, 122] width 77 height 11
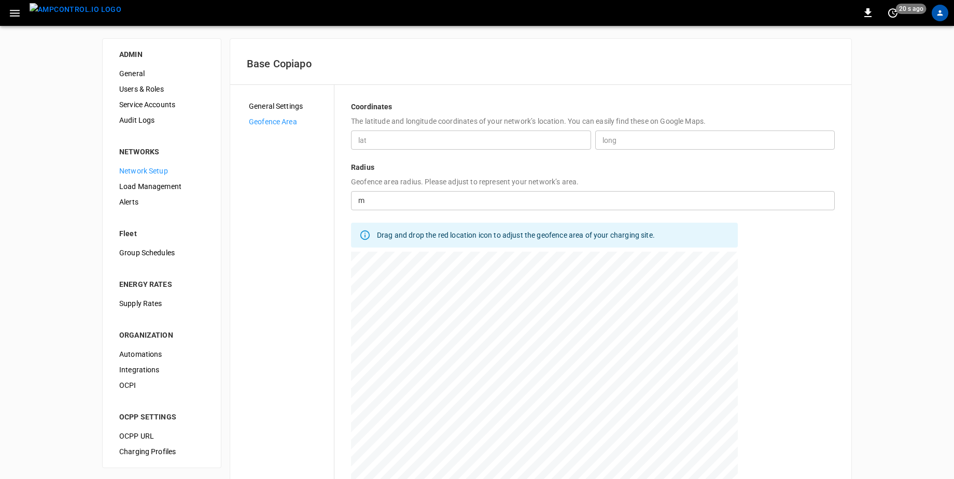
click at [533, 146] on input "lat" at bounding box center [471, 140] width 240 height 19
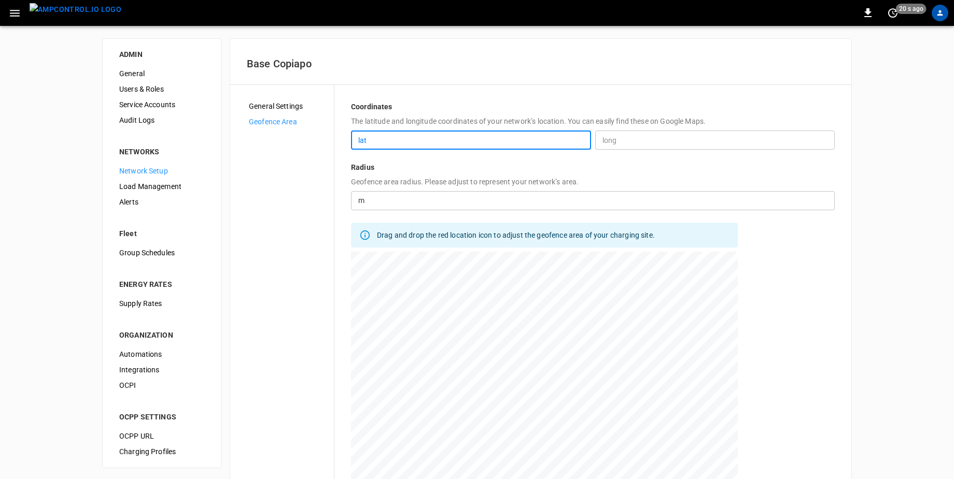
paste input "**********"
type input "**********"
click at [663, 141] on input "long" at bounding box center [715, 140] width 240 height 19
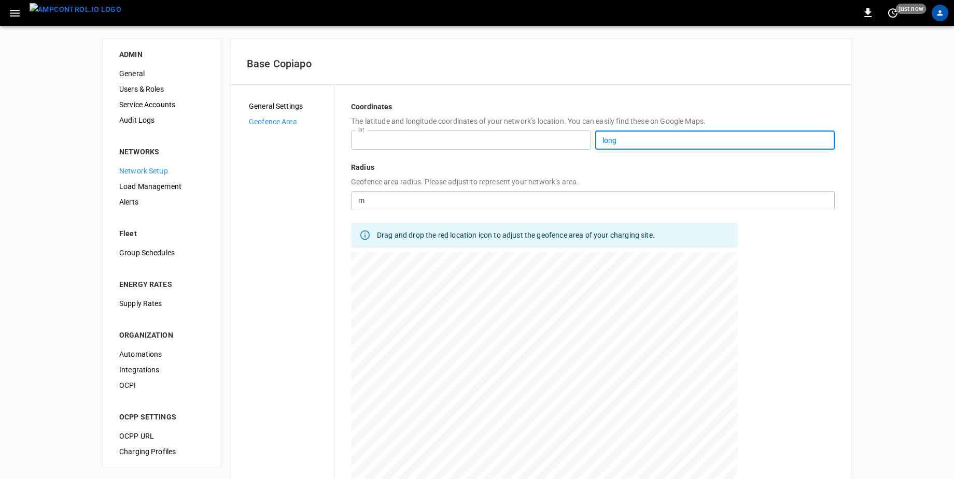
paste input "**********"
type input "**********"
click at [648, 173] on p "Radius" at bounding box center [593, 167] width 484 height 10
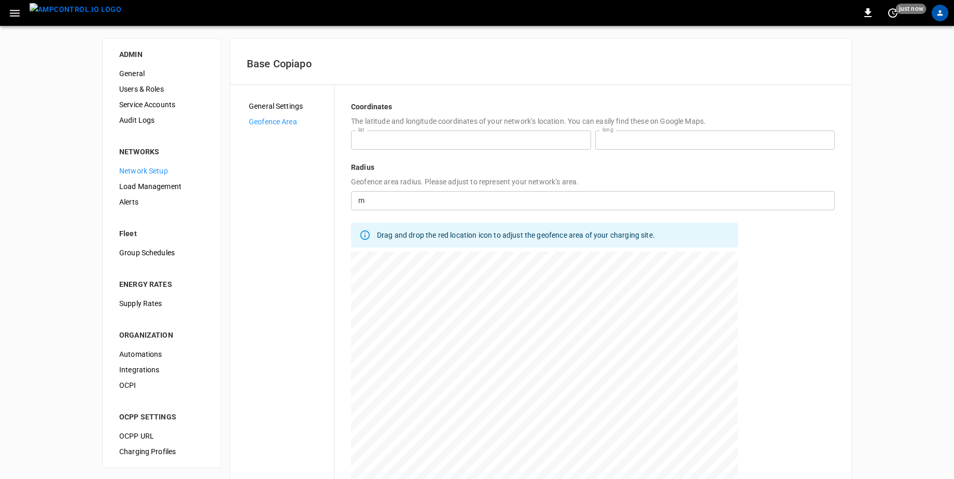
scroll to position [80, 0]
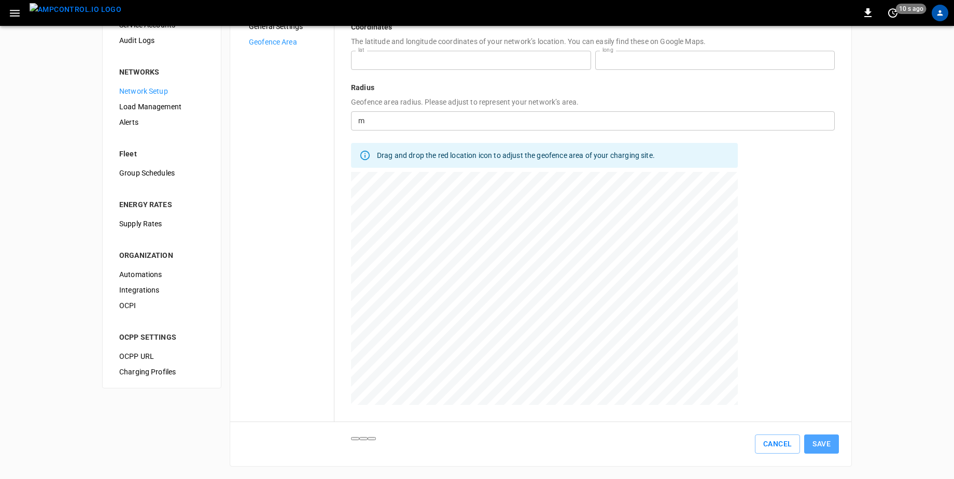
click at [826, 448] on button "Save" at bounding box center [821, 444] width 35 height 19
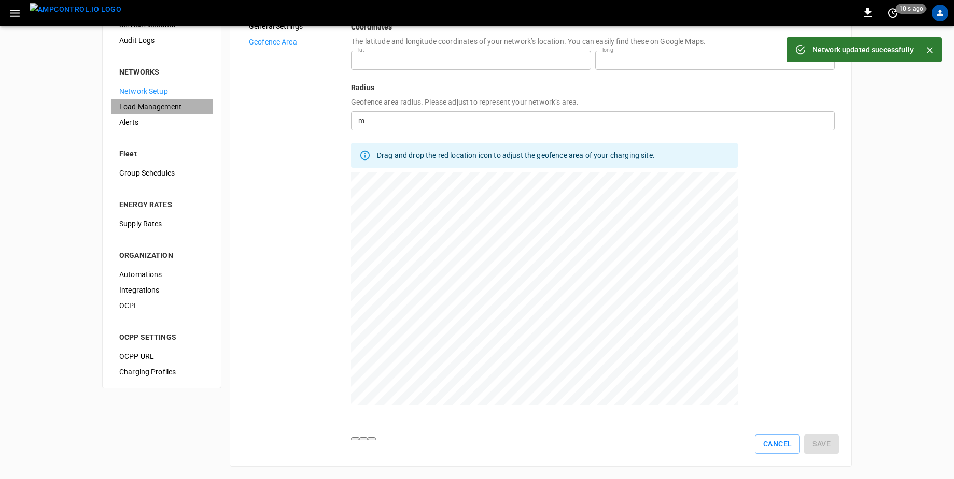
click at [180, 110] on span "Load Management" at bounding box center [161, 107] width 85 height 11
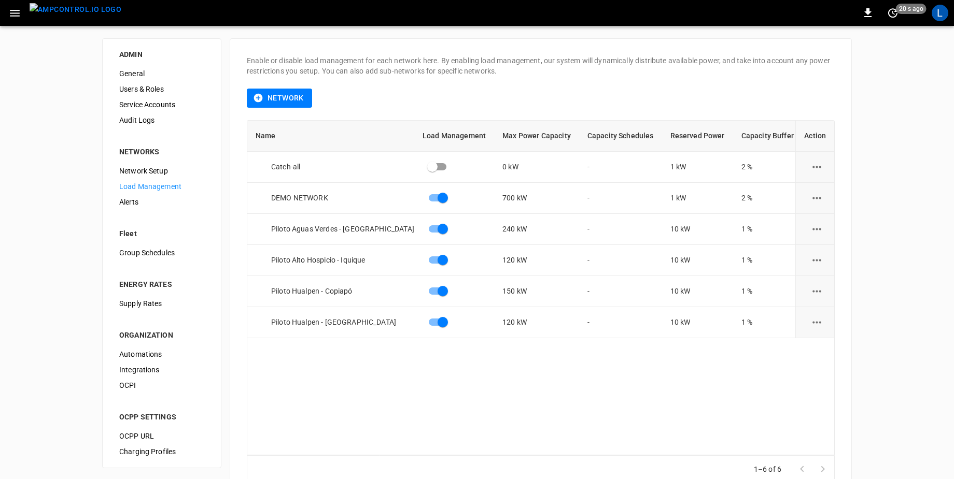
click at [943, 23] on div "0 20 s ago L" at bounding box center [477, 13] width 954 height 26
click at [942, 16] on div "L" at bounding box center [939, 13] width 17 height 17
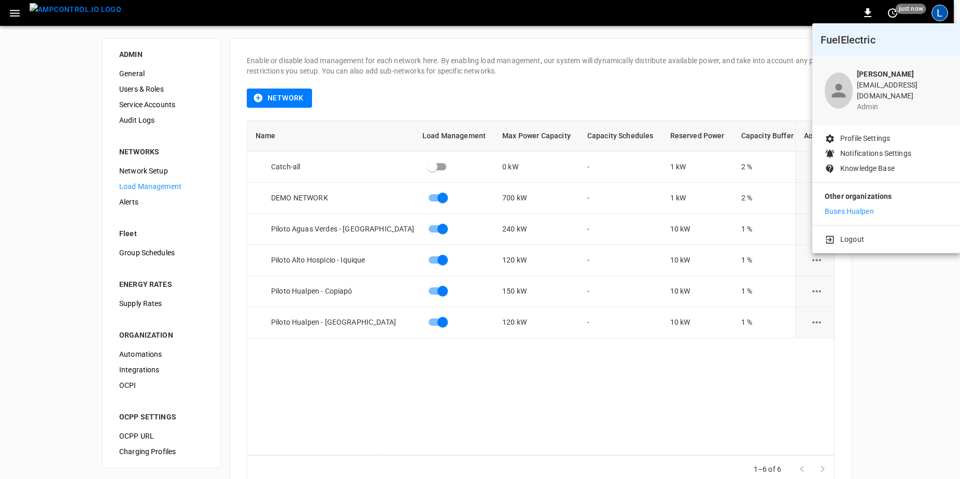
drag, startPoint x: 942, startPoint y: 16, endPoint x: 565, endPoint y: 352, distance: 504.7
click at [565, 352] on div at bounding box center [480, 239] width 960 height 479
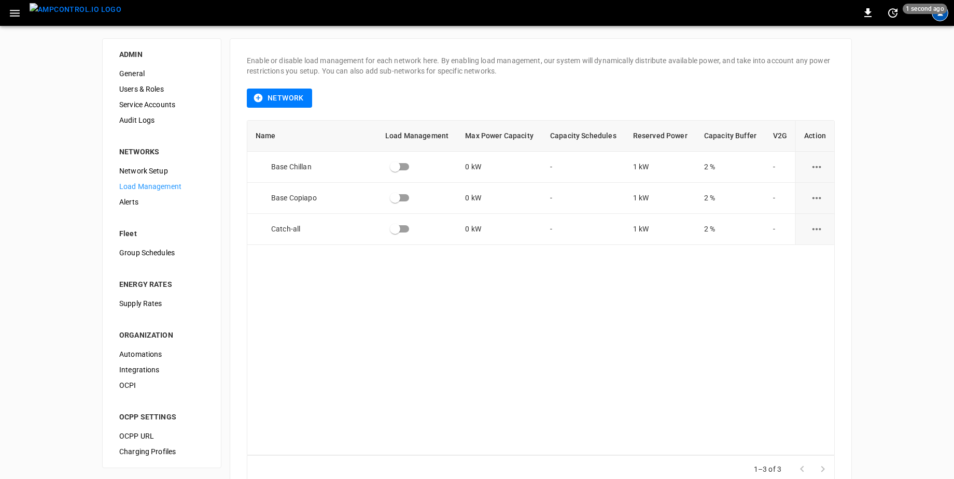
click at [939, 16] on icon "profile-icon" at bounding box center [940, 13] width 8 height 8
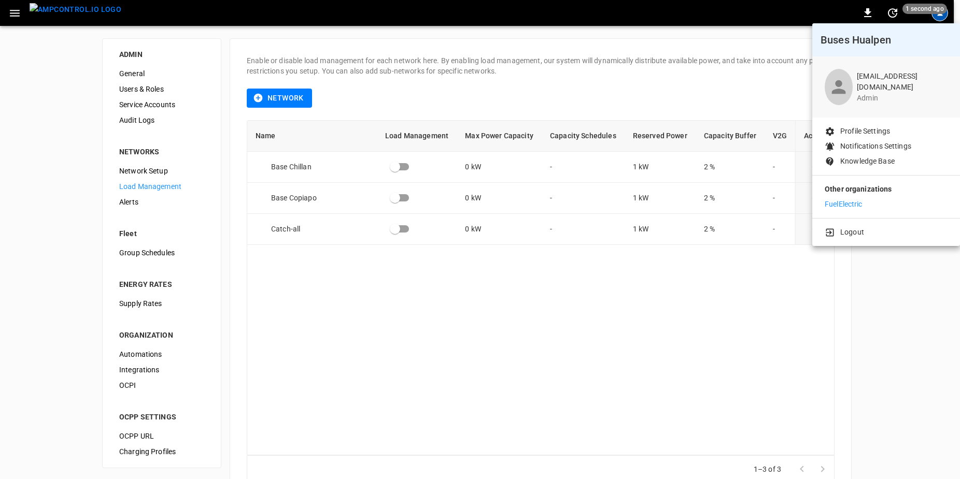
click at [846, 203] on p "FuelElectric" at bounding box center [844, 204] width 38 height 11
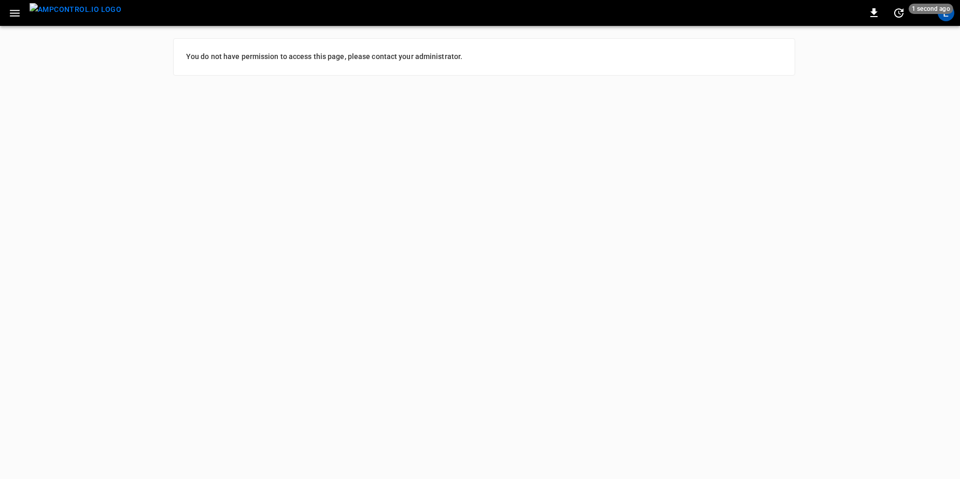
click at [12, 16] on icon "button" at bounding box center [15, 13] width 10 height 7
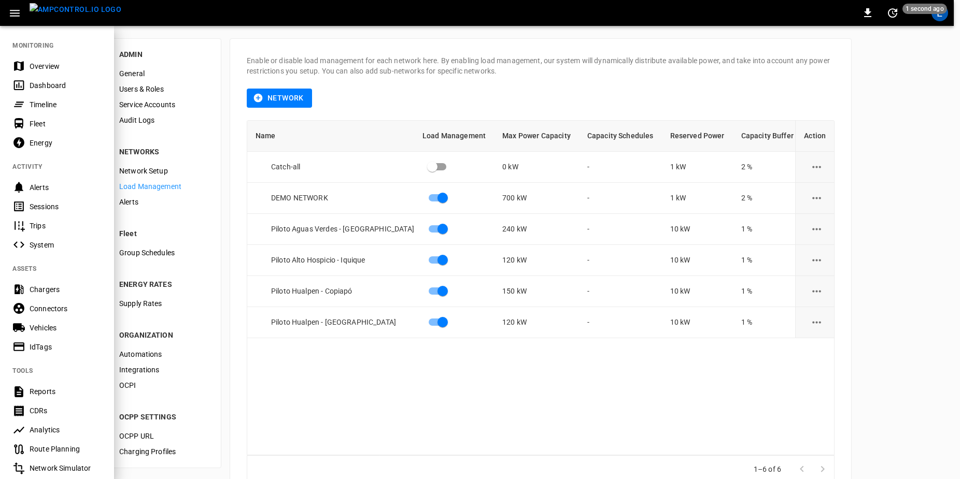
click at [79, 283] on div "Chargers" at bounding box center [57, 289] width 114 height 19
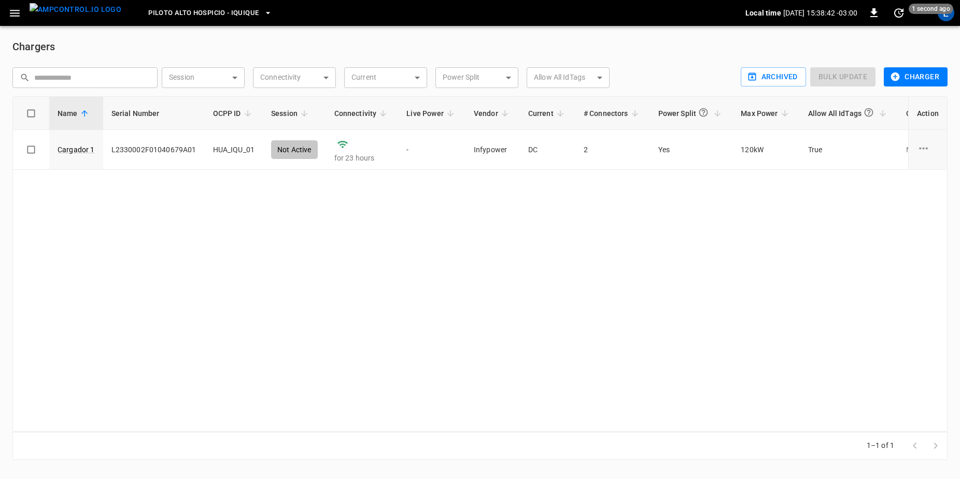
click at [16, 10] on icon "button" at bounding box center [15, 13] width 10 height 7
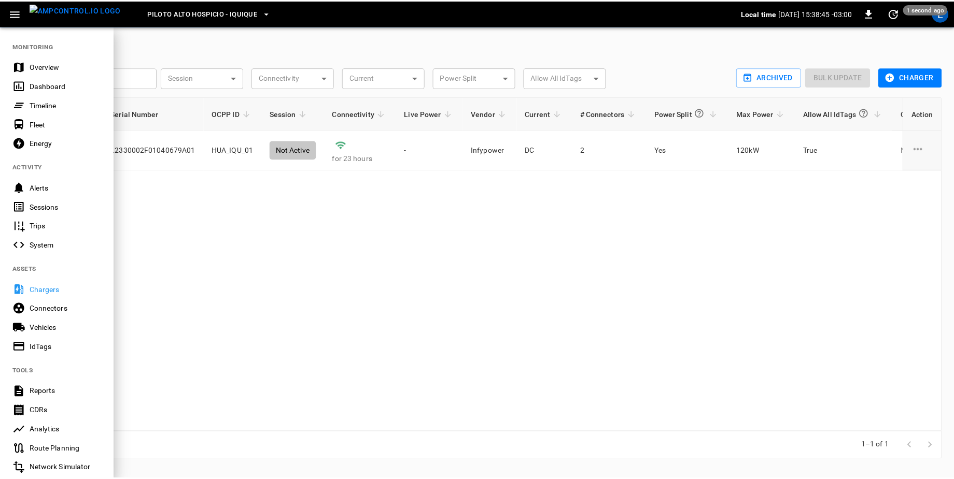
scroll to position [138, 0]
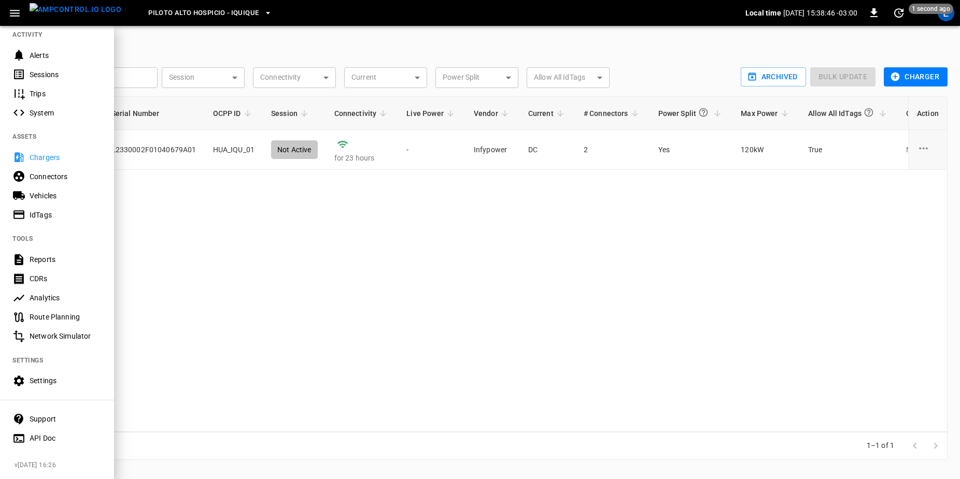
click at [66, 379] on div "Settings" at bounding box center [66, 381] width 72 height 10
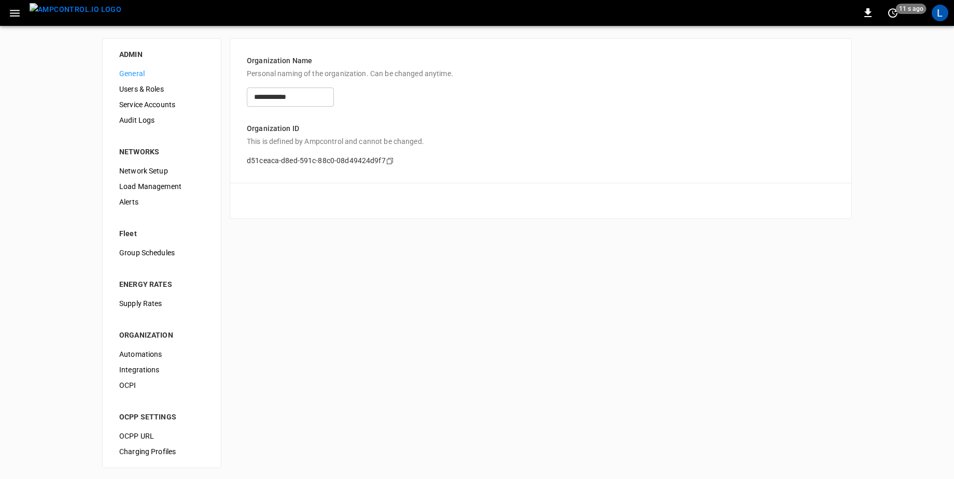
click at [176, 181] on span "Load Management" at bounding box center [161, 186] width 85 height 11
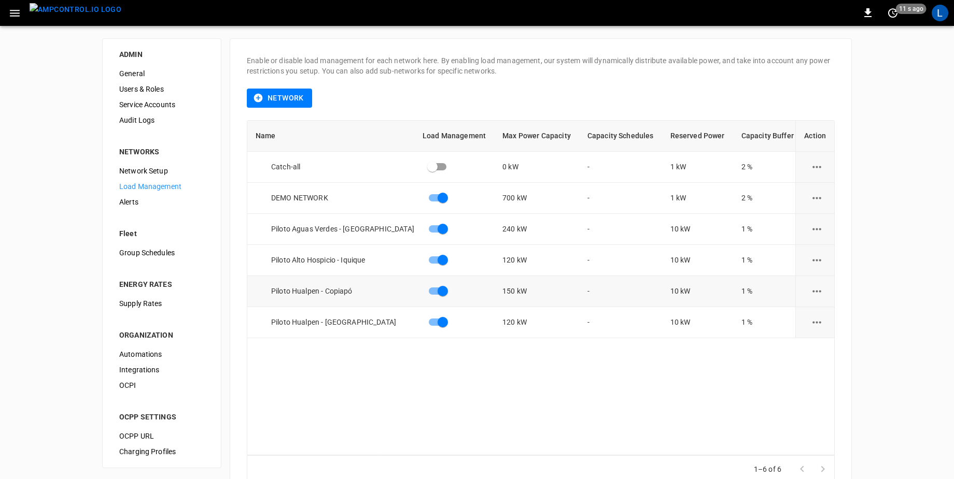
click at [822, 288] on icon "load management options" at bounding box center [816, 291] width 13 height 13
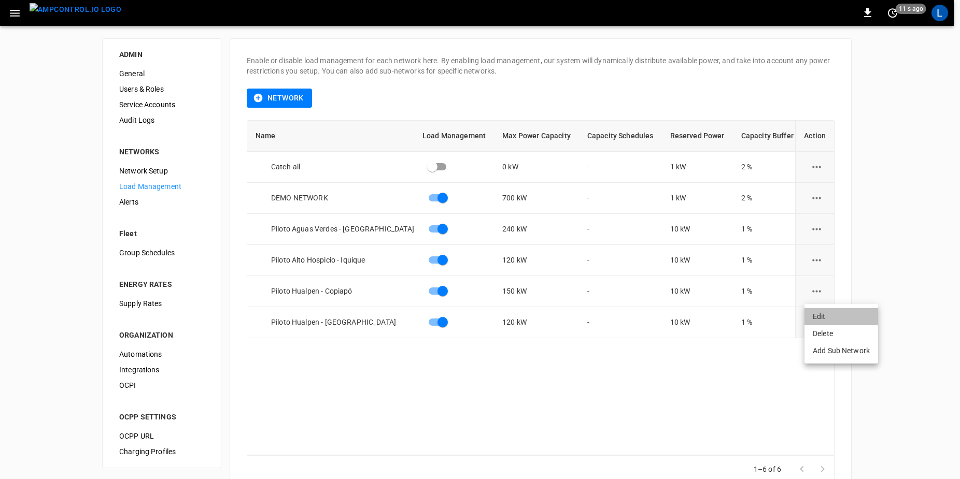
click at [828, 317] on li "Edit" at bounding box center [841, 316] width 74 height 17
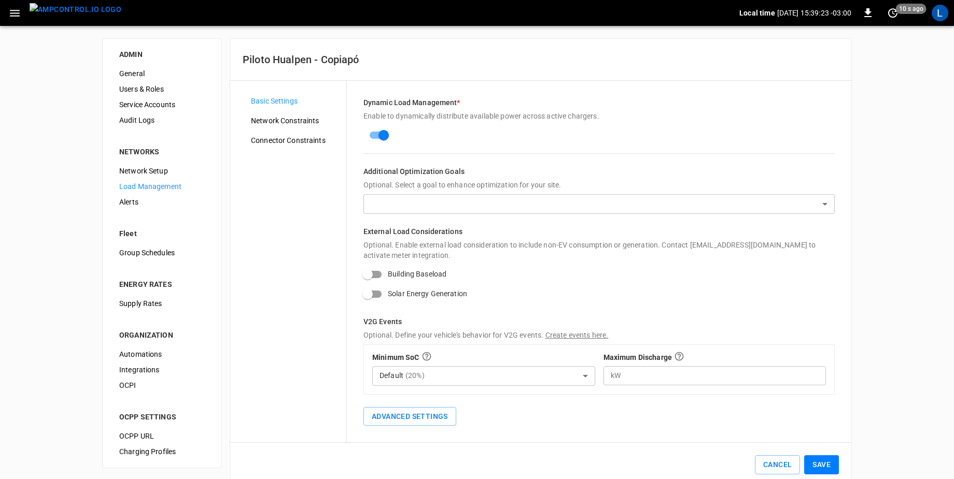
click at [303, 120] on span "Network Constraints" at bounding box center [294, 121] width 87 height 11
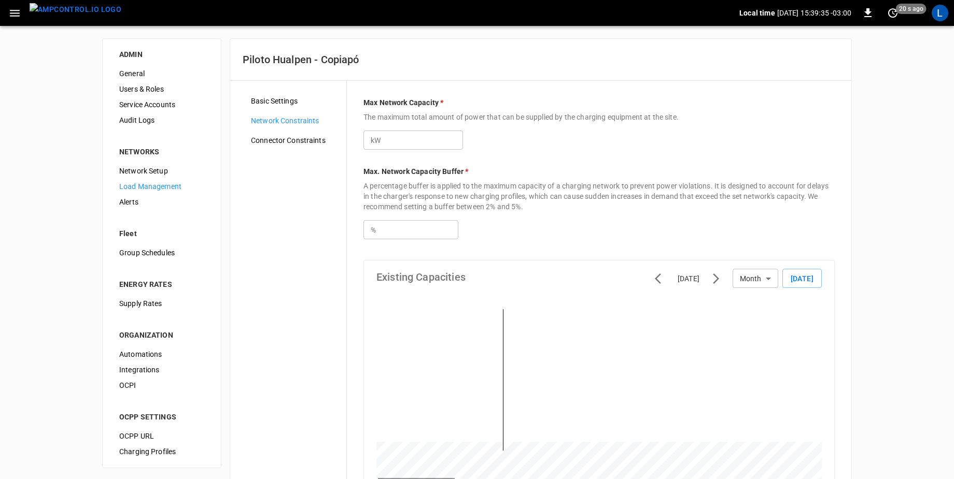
click at [295, 143] on span "Connector Constraints" at bounding box center [294, 140] width 87 height 11
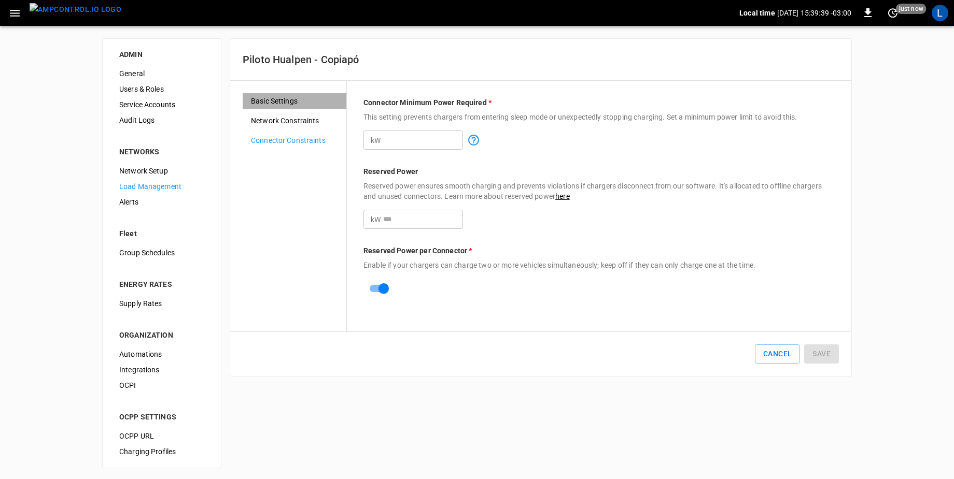
click at [293, 103] on span "Basic Settings" at bounding box center [294, 101] width 87 height 11
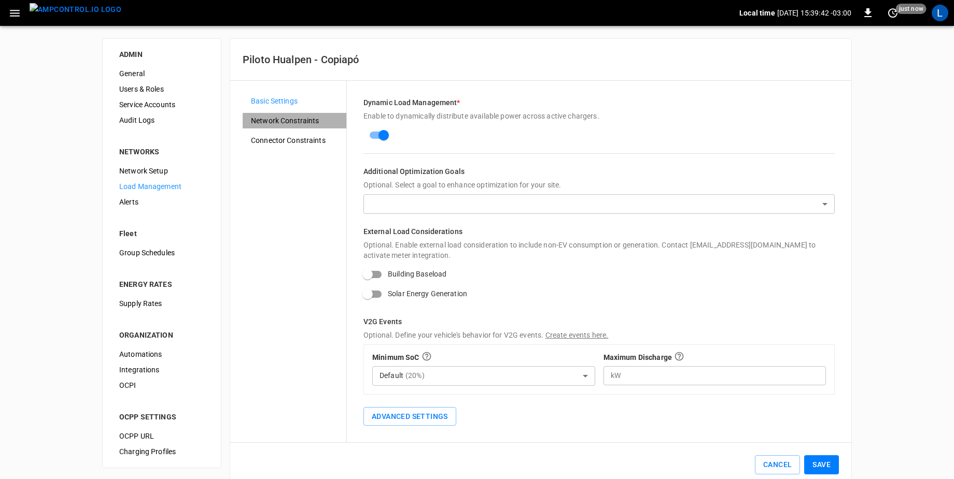
click at [294, 120] on span "Network Constraints" at bounding box center [294, 121] width 87 height 11
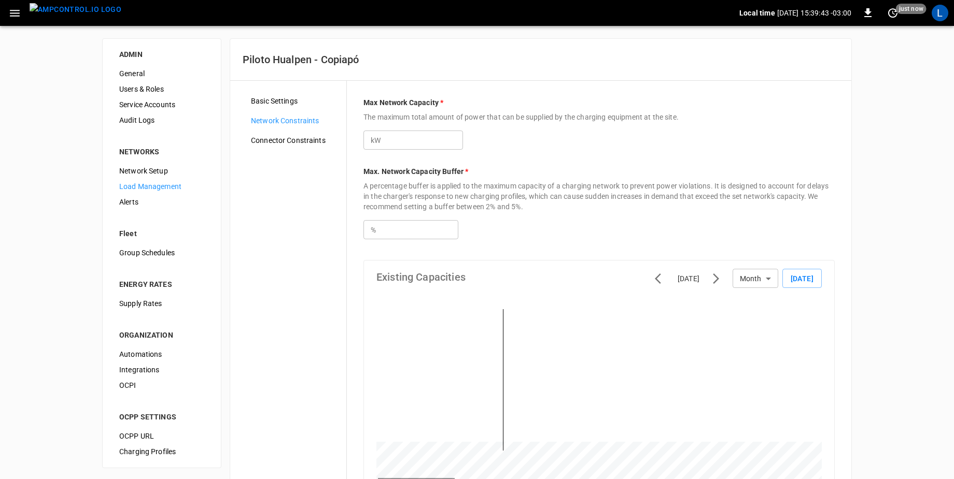
click at [283, 96] on span "Basic Settings" at bounding box center [294, 101] width 87 height 11
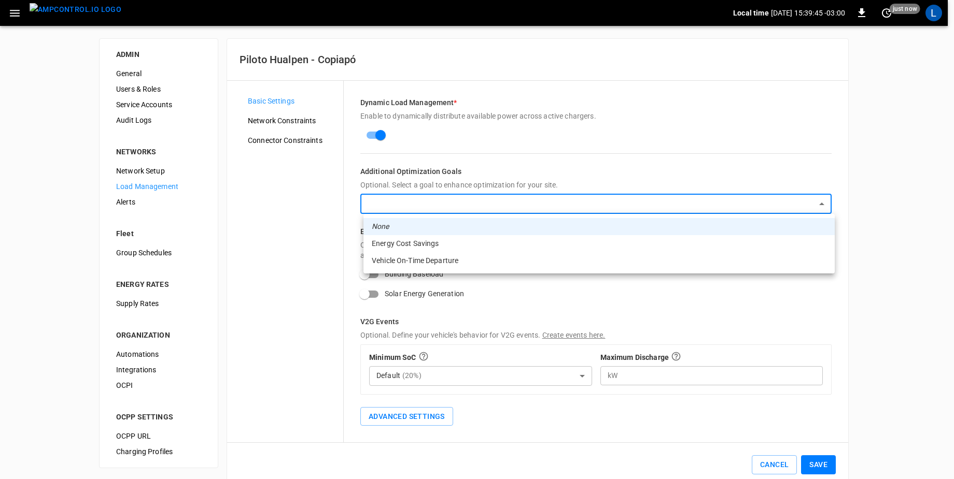
click at [467, 203] on body "Local time 2025-10-09 15:39:45 -03:00 0 just now L ADMIN General Users & Roles …" at bounding box center [477, 250] width 954 height 500
click at [701, 119] on div at bounding box center [480, 239] width 960 height 479
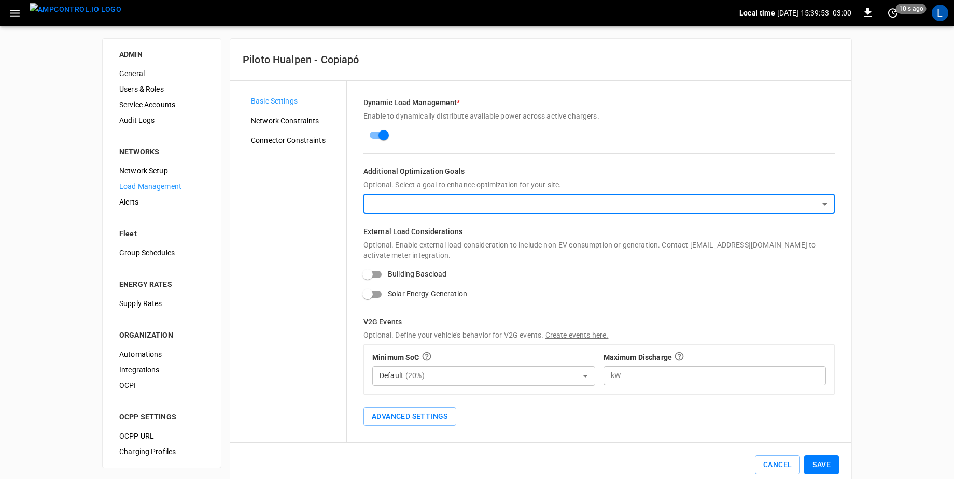
scroll to position [21, 0]
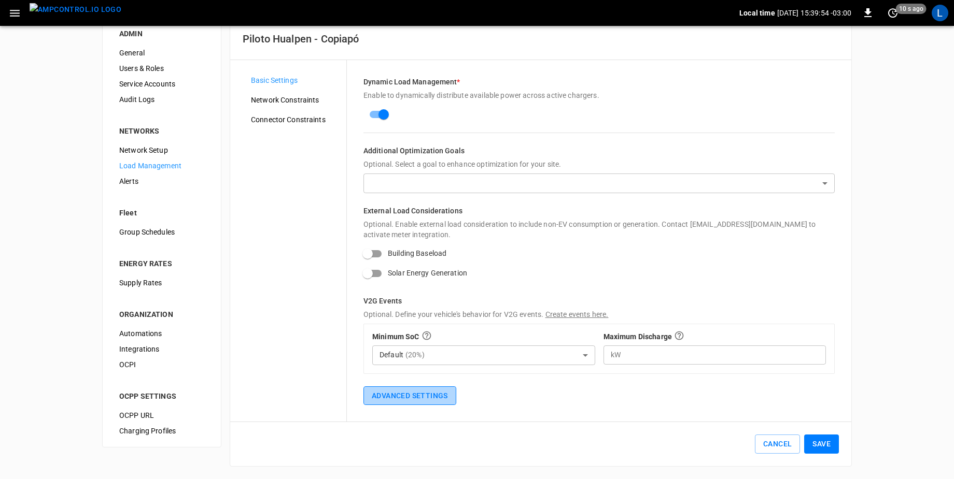
click at [435, 395] on button "Advanced Settings" at bounding box center [409, 396] width 93 height 19
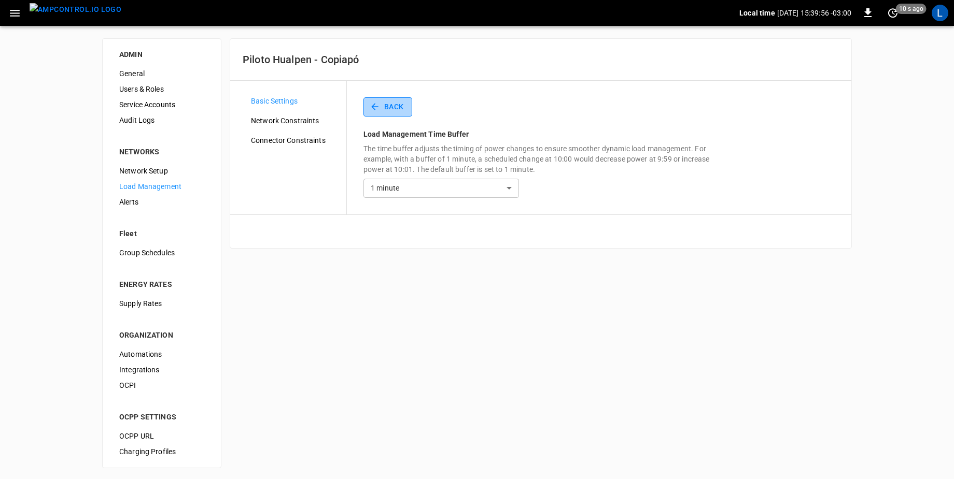
click at [394, 113] on button "Back" at bounding box center [387, 106] width 49 height 19
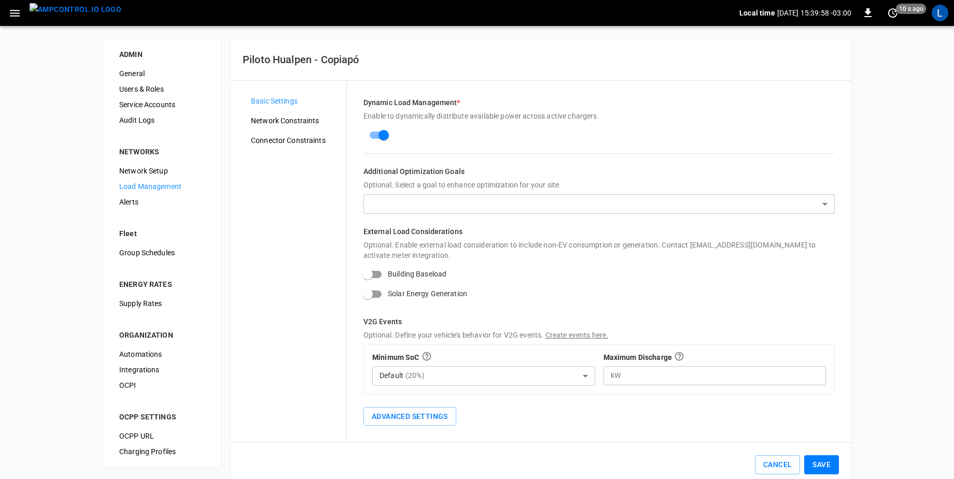
click at [293, 125] on span "Network Constraints" at bounding box center [294, 121] width 87 height 11
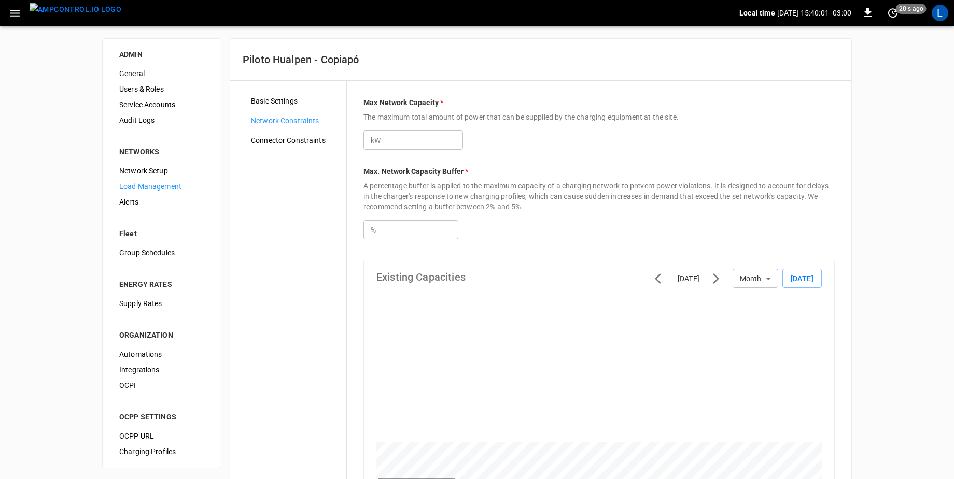
click at [315, 141] on span "Connector Constraints" at bounding box center [294, 140] width 87 height 11
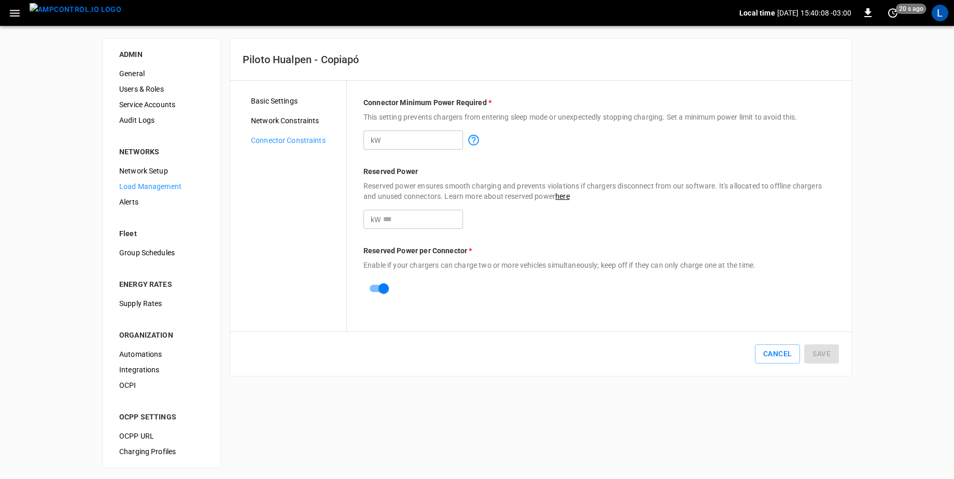
click at [308, 117] on span "Network Constraints" at bounding box center [294, 121] width 87 height 11
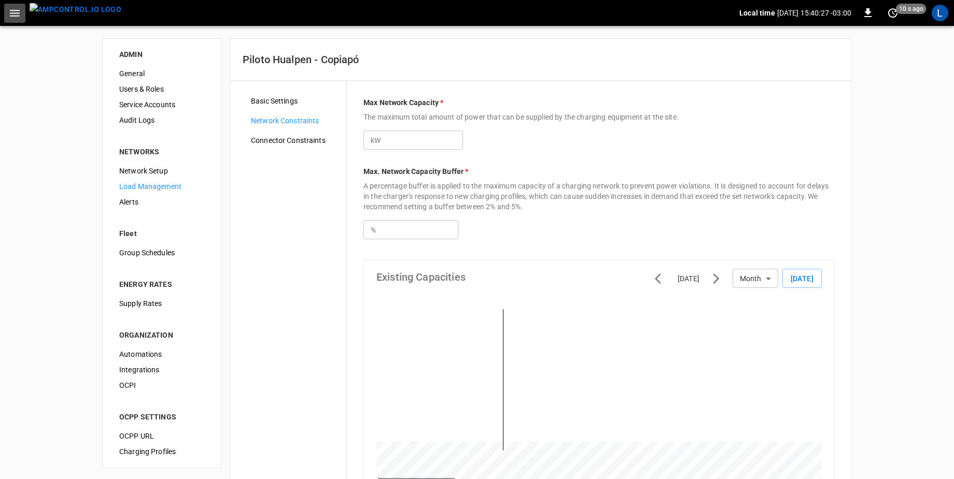
click at [20, 16] on icon "button" at bounding box center [14, 13] width 13 height 13
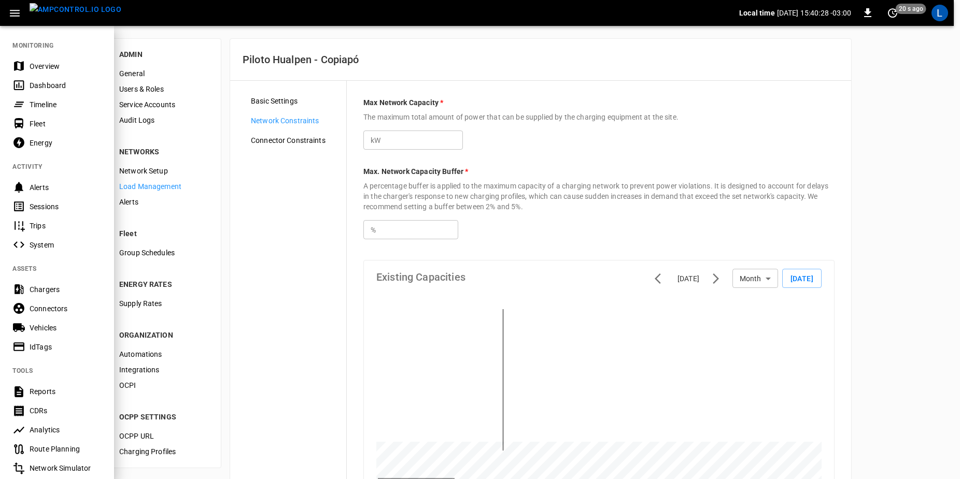
click at [47, 86] on div "Dashboard" at bounding box center [66, 85] width 72 height 10
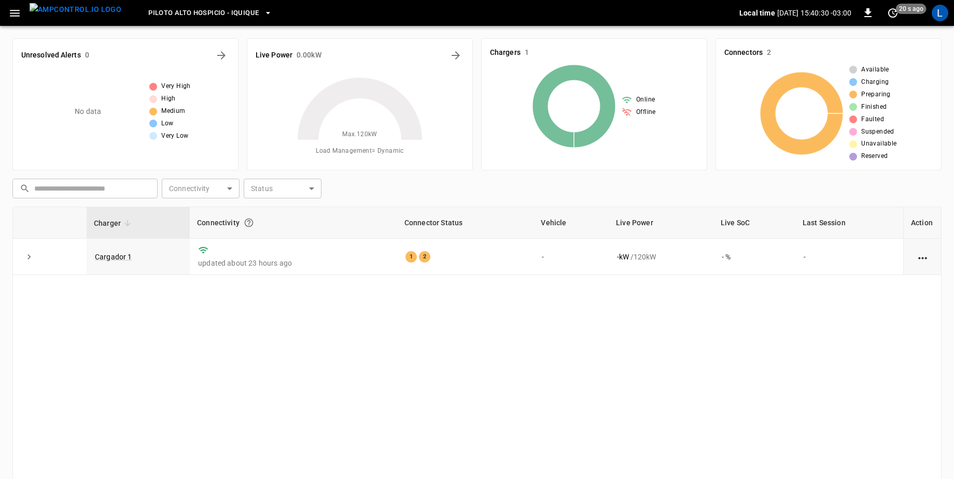
click at [234, 18] on span "Piloto Alto Hospicio - Iquique" at bounding box center [203, 13] width 110 height 12
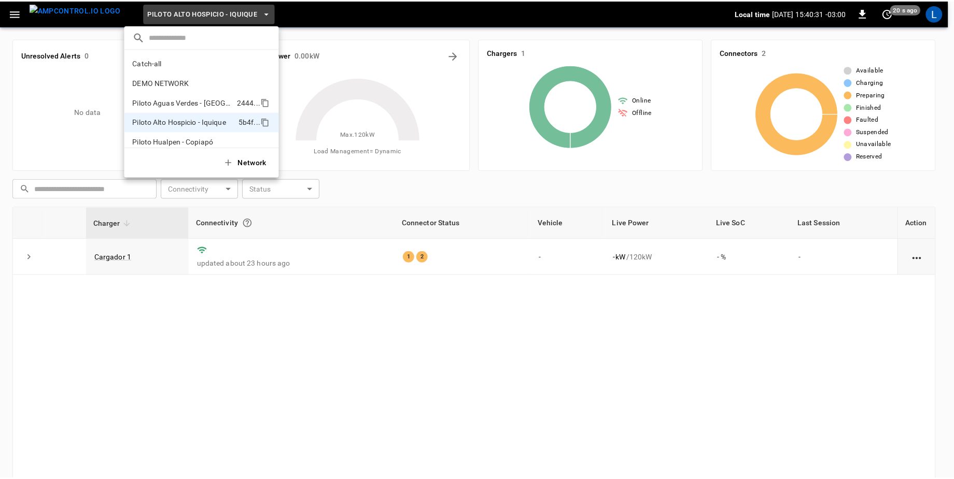
scroll to position [28, 0]
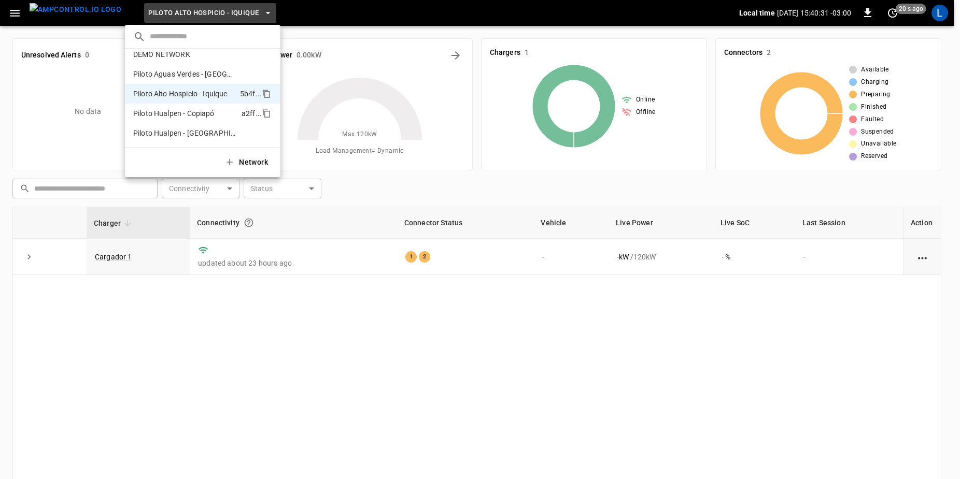
click at [202, 112] on p "Piloto Hualpen - Copiapó" at bounding box center [185, 113] width 104 height 10
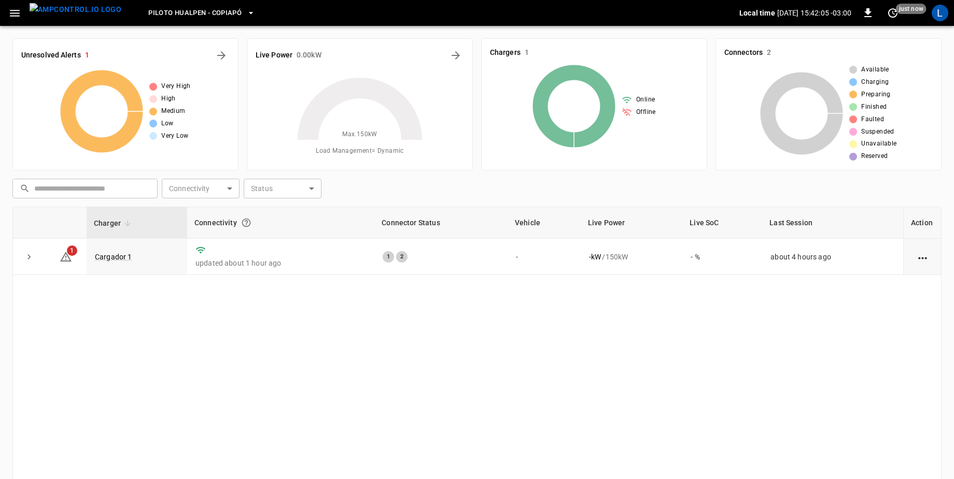
click at [944, 13] on div "L" at bounding box center [939, 13] width 17 height 17
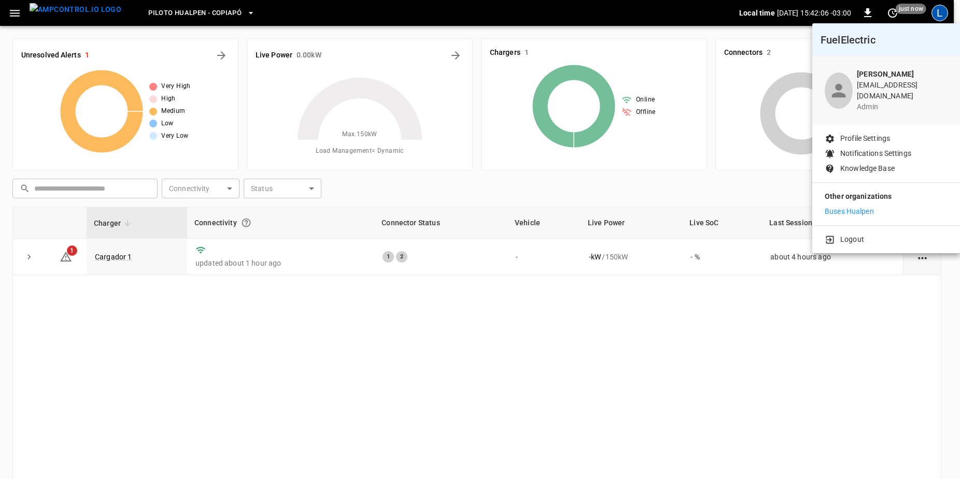
click at [868, 206] on p "Buses Hualpen" at bounding box center [849, 211] width 49 height 11
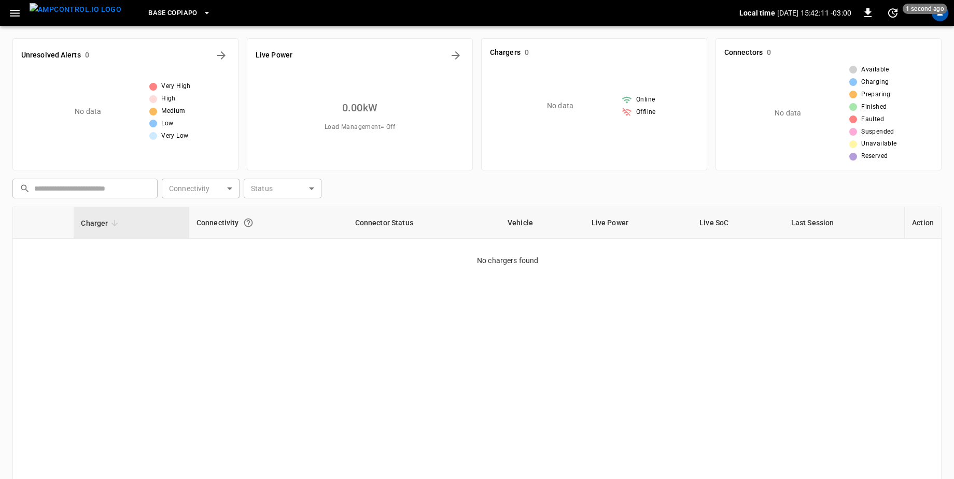
click at [14, 18] on icon "button" at bounding box center [14, 13] width 13 height 13
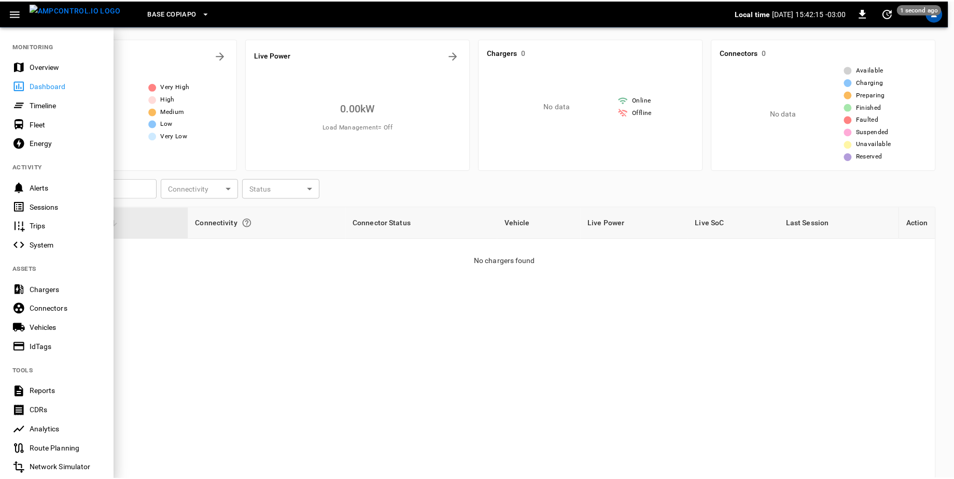
scroll to position [138, 0]
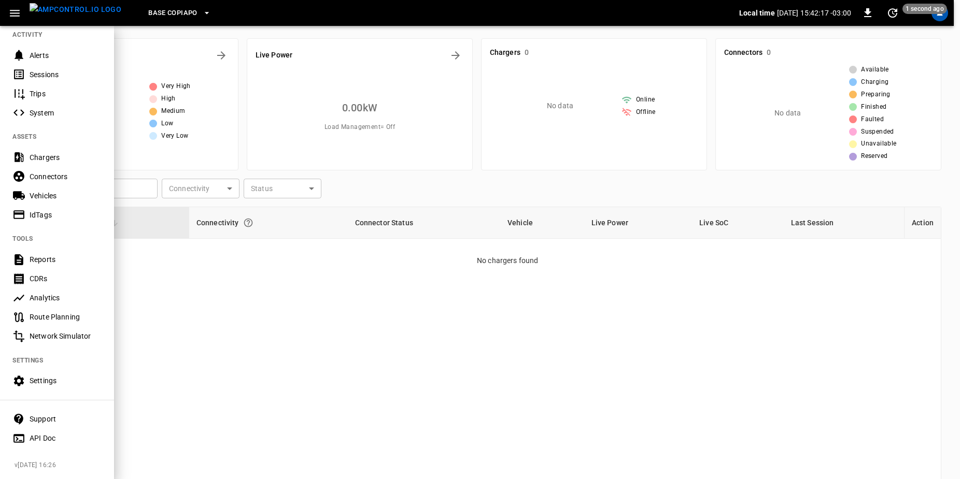
click at [51, 380] on div "Settings" at bounding box center [57, 381] width 114 height 19
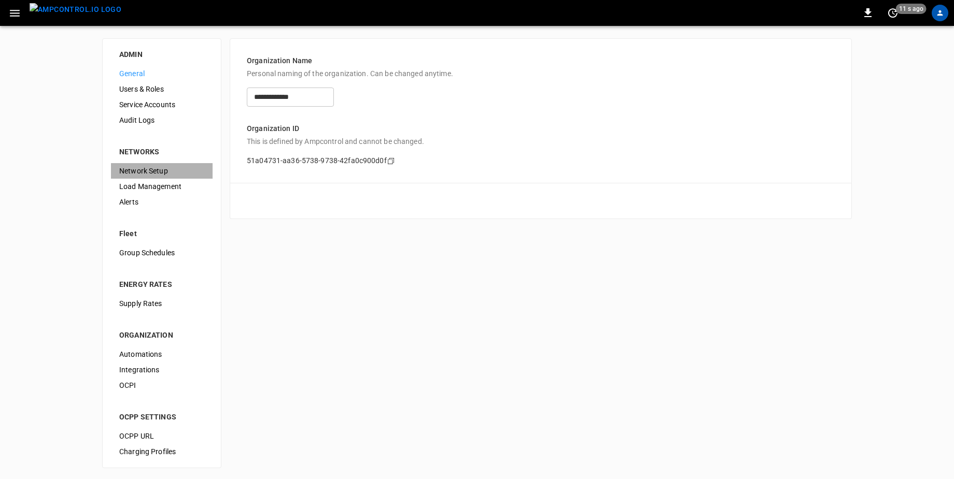
click at [163, 169] on span "Network Setup" at bounding box center [161, 171] width 85 height 11
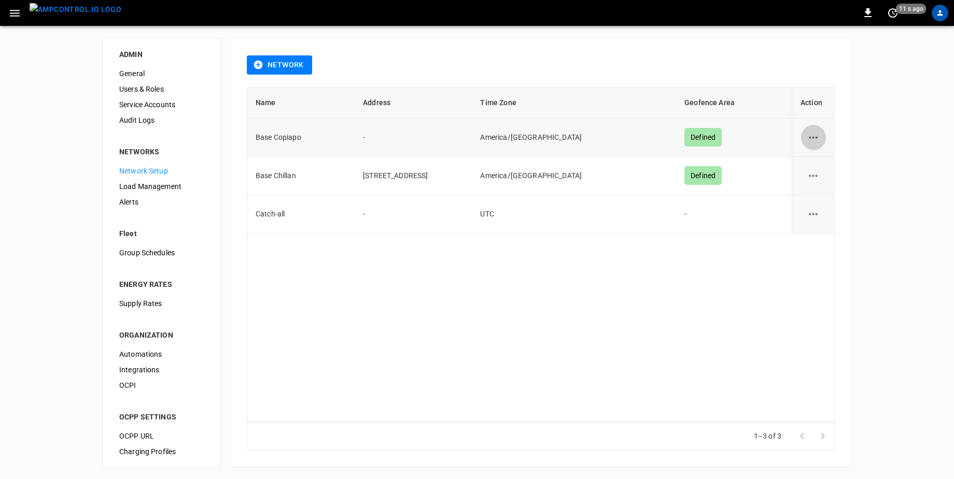
click at [819, 134] on icon "network options" at bounding box center [812, 137] width 13 height 13
click at [828, 159] on li "Edit" at bounding box center [818, 162] width 37 height 17
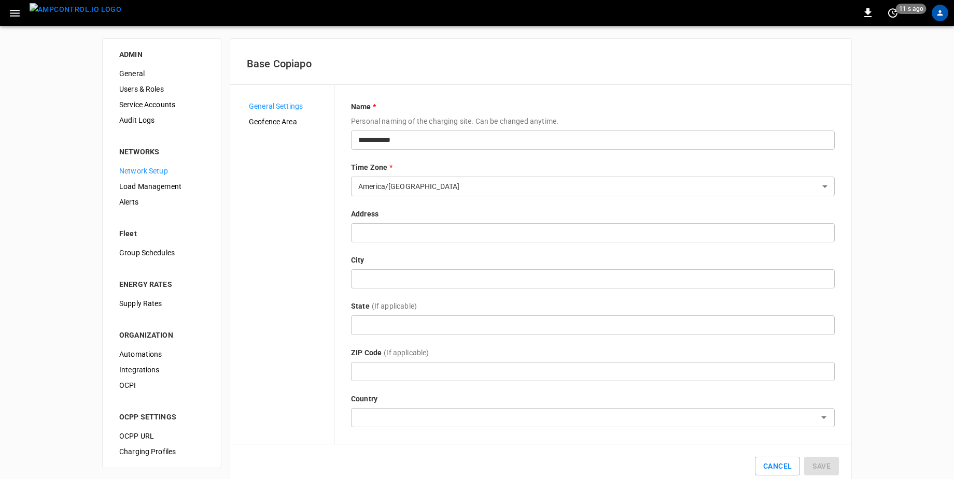
click at [163, 182] on span "Load Management" at bounding box center [161, 186] width 85 height 11
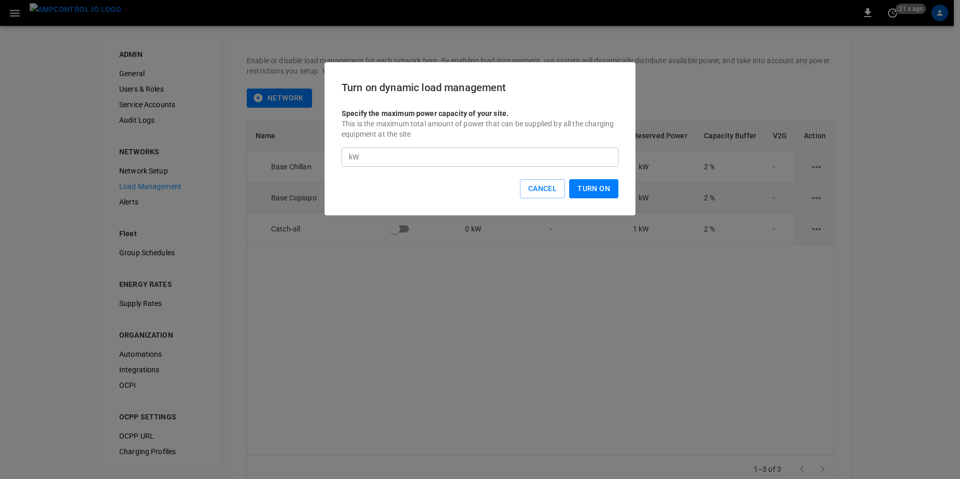
drag, startPoint x: 549, startPoint y: 193, endPoint x: 589, endPoint y: 190, distance: 40.1
click at [549, 193] on button "Cancel" at bounding box center [542, 188] width 45 height 19
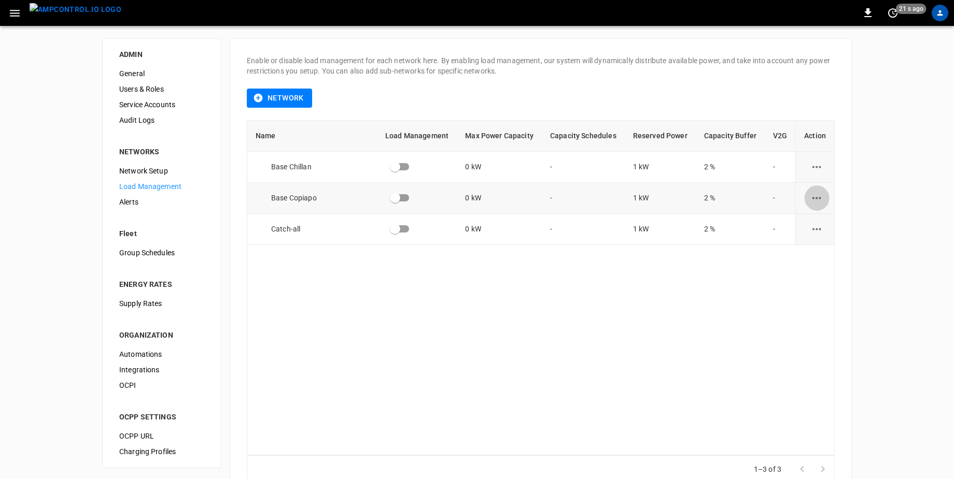
click at [816, 194] on icon "load management options" at bounding box center [816, 198] width 13 height 13
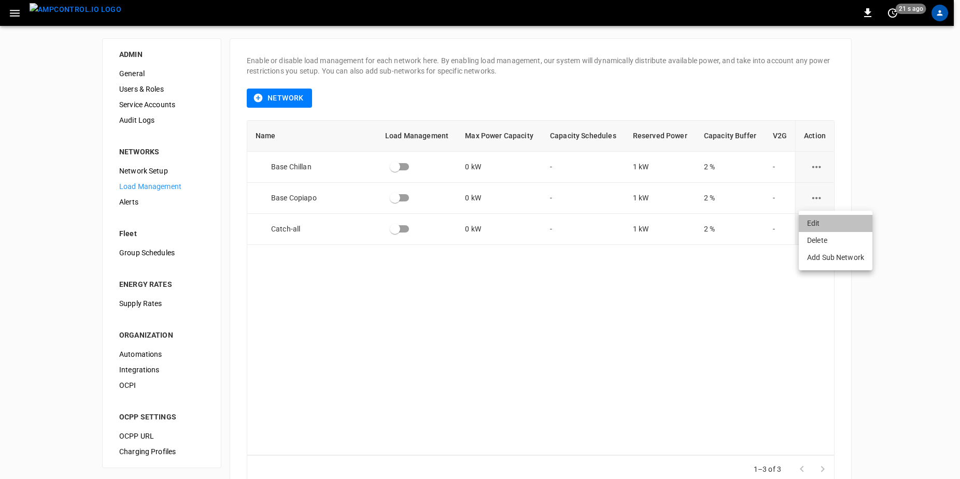
click at [815, 219] on li "Edit" at bounding box center [836, 223] width 74 height 17
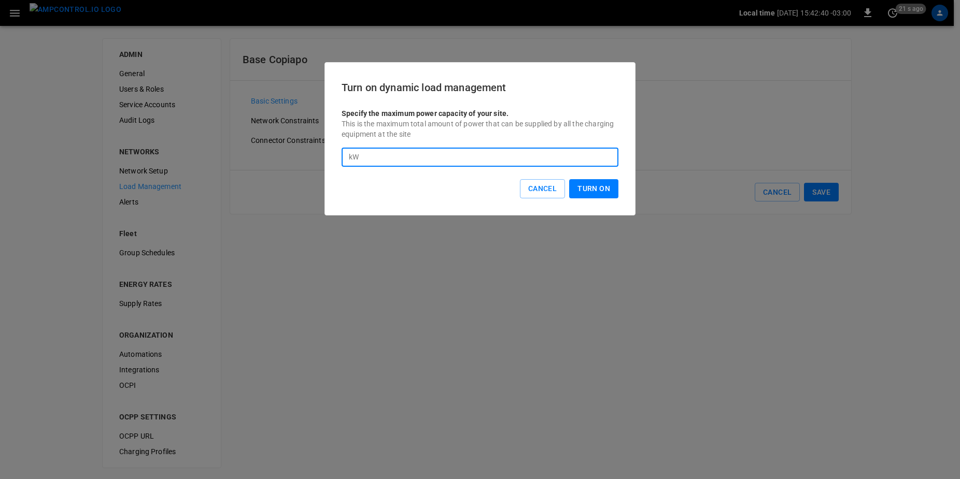
click at [482, 153] on input "*" at bounding box center [490, 157] width 255 height 19
type input "***"
click at [599, 189] on button "Turn On" at bounding box center [593, 188] width 49 height 19
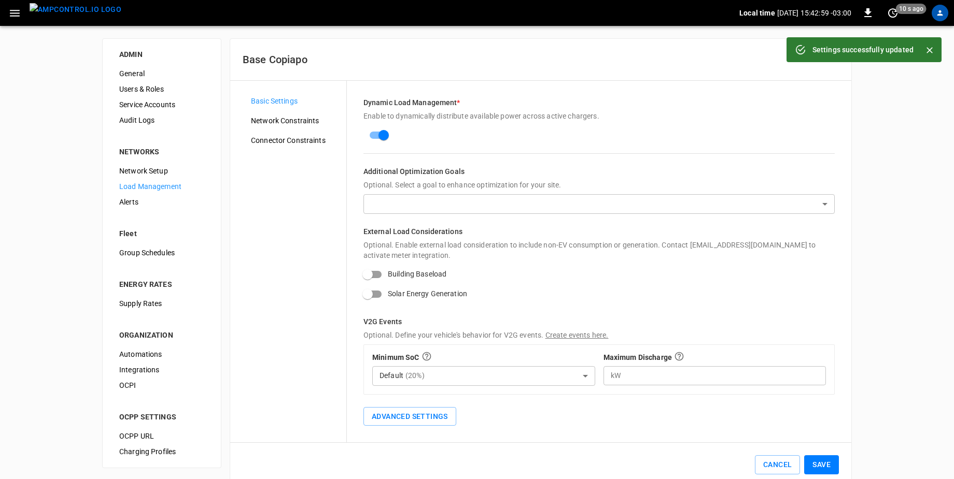
click at [574, 433] on div "Dynamic Load Management * Enable to dynamically distribute available power acro…" at bounding box center [599, 262] width 504 height 362
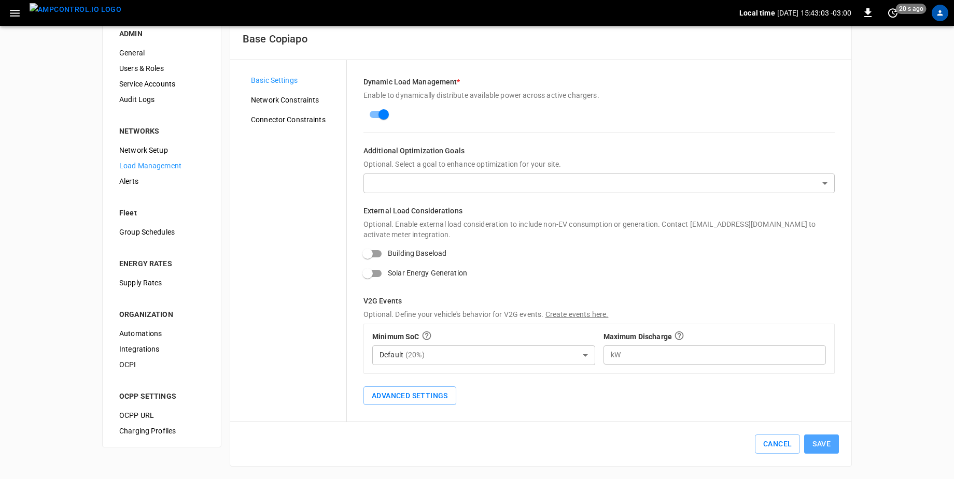
click at [818, 445] on button "Save" at bounding box center [821, 444] width 35 height 19
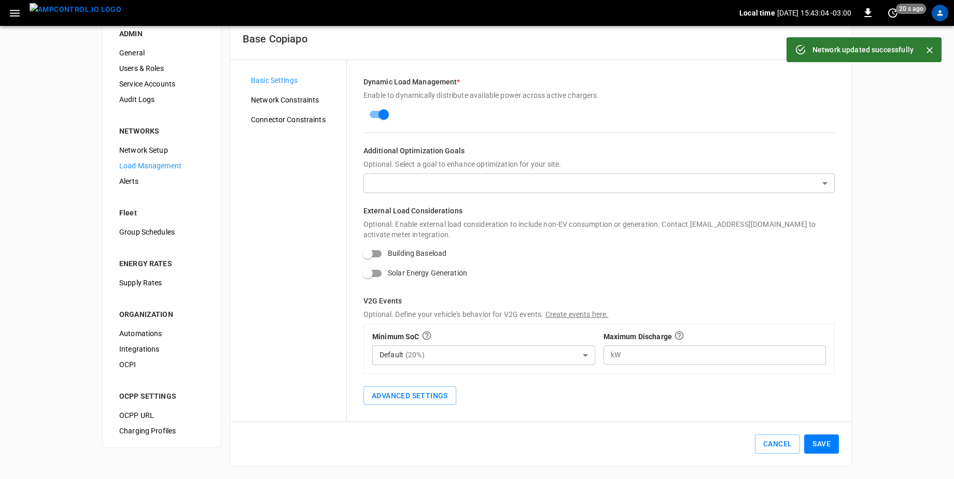
click at [293, 96] on span "Network Constraints" at bounding box center [294, 100] width 87 height 11
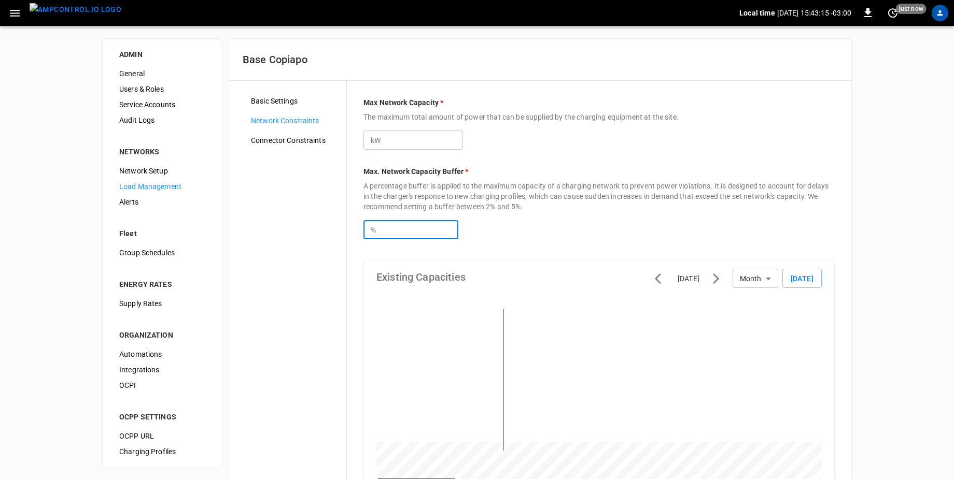
drag, startPoint x: 391, startPoint y: 228, endPoint x: 292, endPoint y: 218, distance: 99.5
click at [292, 218] on div "Basic Settings Network Constraints Connector Constraints Max Network Capacity *…" at bounding box center [540, 388] width 621 height 614
click at [717, 221] on div "% * ​" at bounding box center [598, 225] width 471 height 27
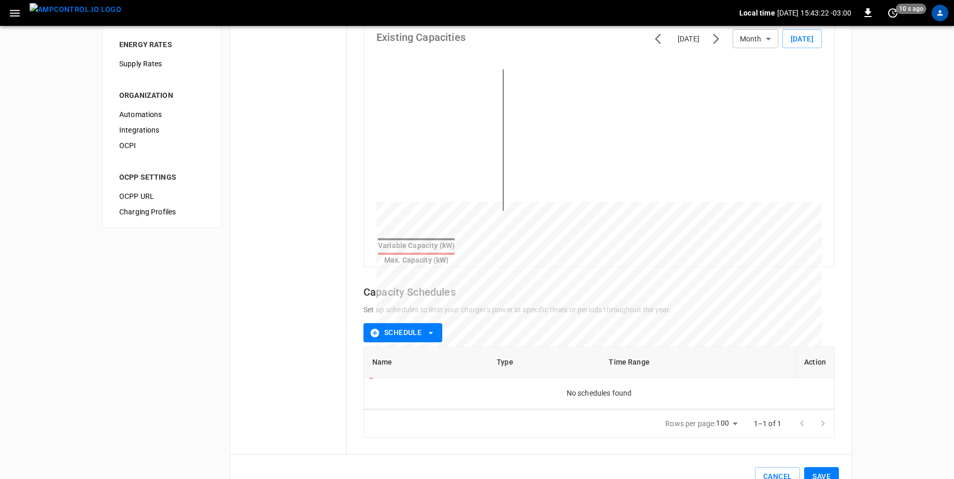
scroll to position [202, 0]
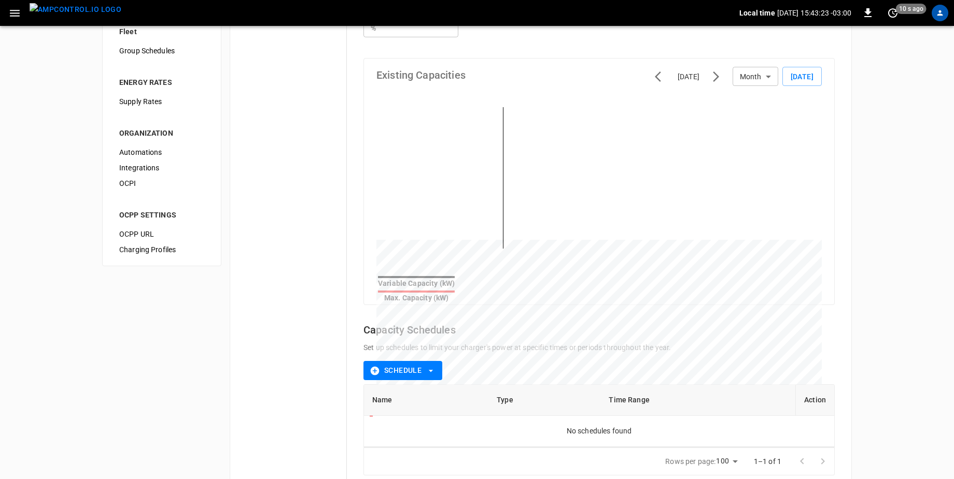
click at [424, 365] on button "Schedule" at bounding box center [402, 370] width 79 height 19
click at [697, 354] on div at bounding box center [480, 239] width 960 height 479
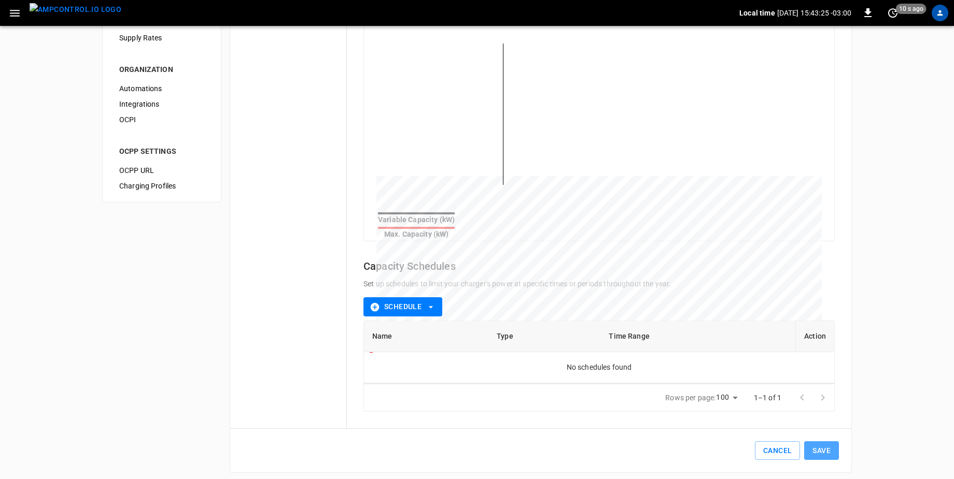
click at [831, 443] on button "Save" at bounding box center [821, 451] width 35 height 19
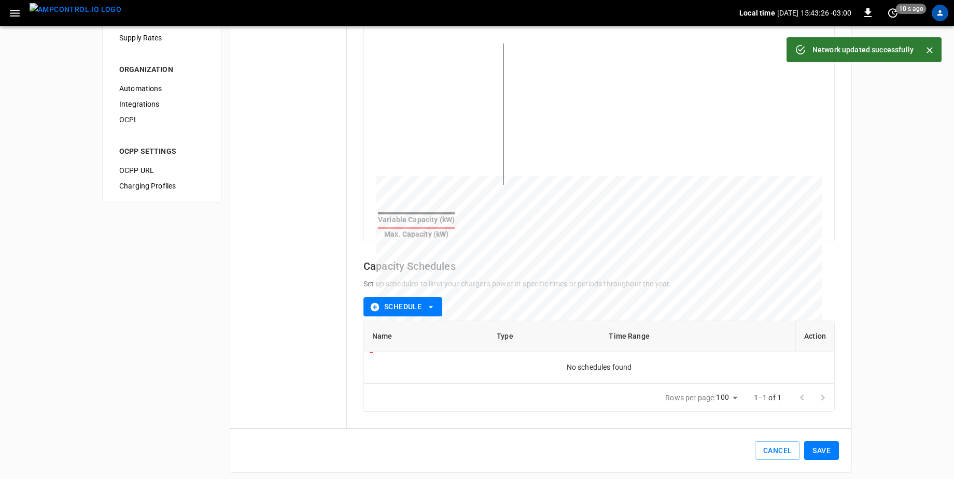
type input "***"
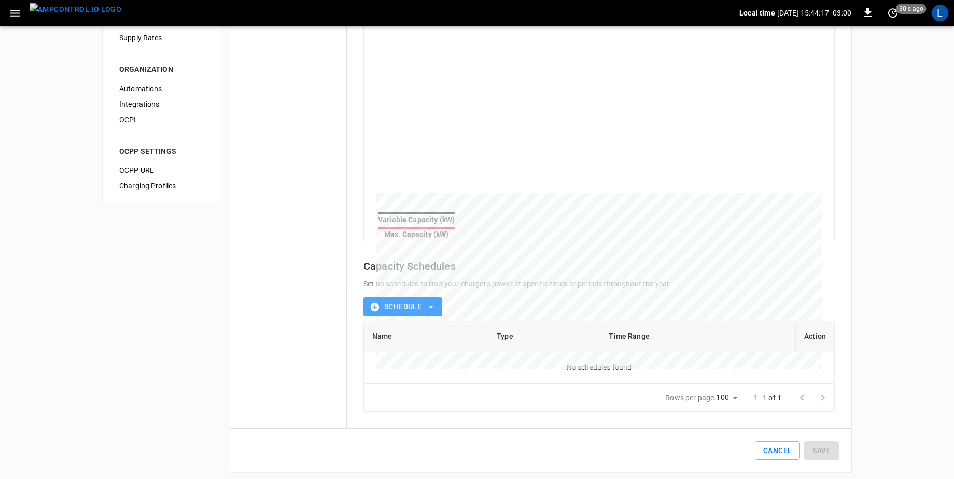
click at [431, 297] on button "Schedule" at bounding box center [402, 306] width 79 height 19
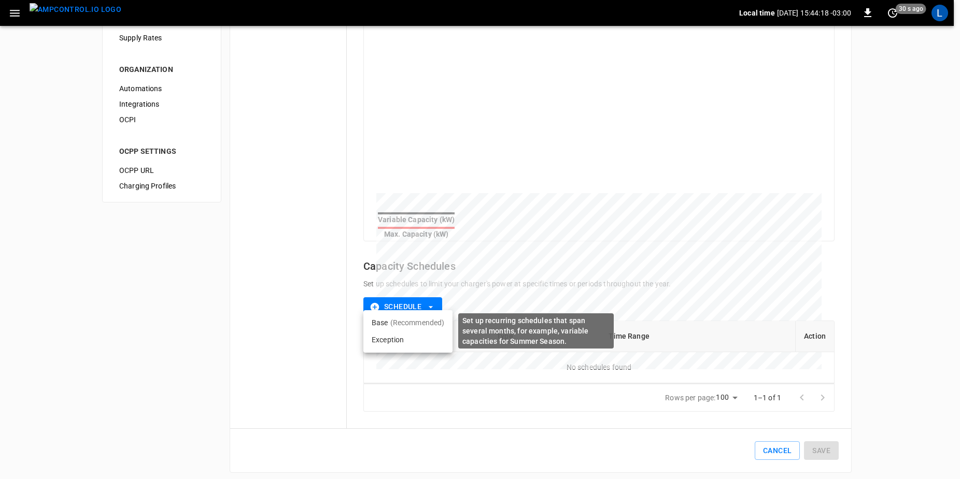
click at [414, 326] on p "(Recommended)" at bounding box center [417, 323] width 54 height 10
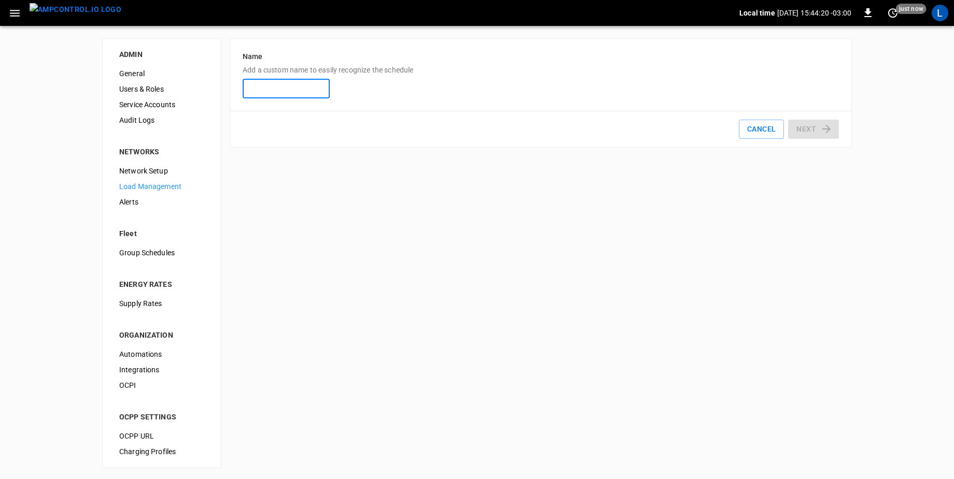
type input "**********"
click at [819, 126] on button "Next" at bounding box center [813, 129] width 51 height 19
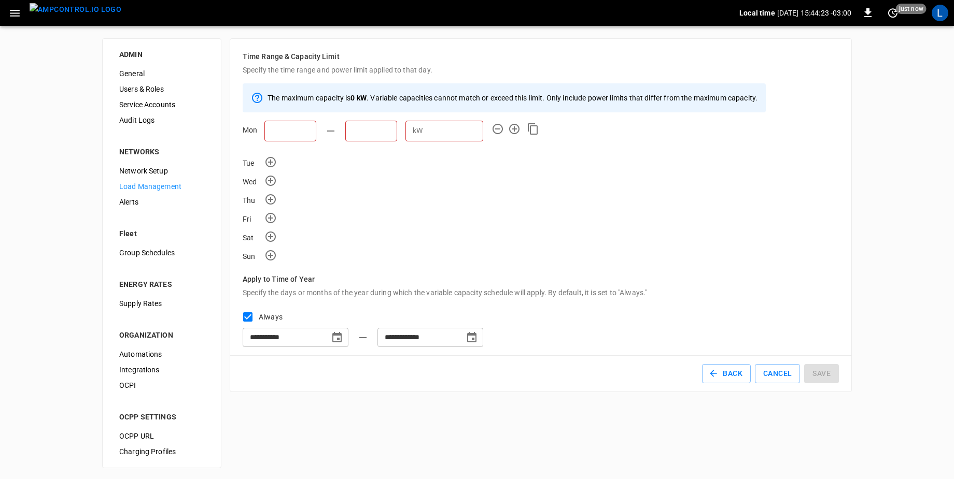
click at [296, 132] on input "text" at bounding box center [290, 131] width 52 height 21
type input "*****"
click at [410, 132] on input "text" at bounding box center [436, 131] width 52 height 21
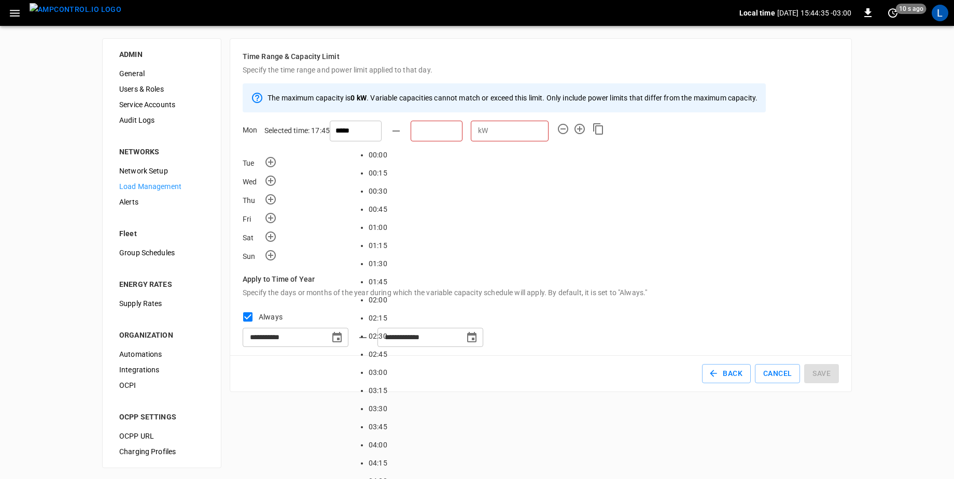
scroll to position [1550, 0]
type input "*****"
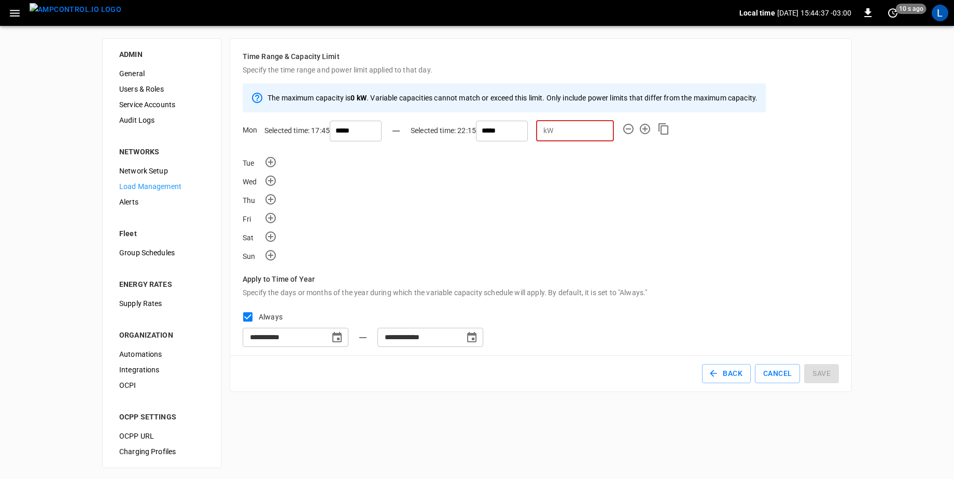
click at [557, 132] on input "number" at bounding box center [585, 130] width 56 height 19
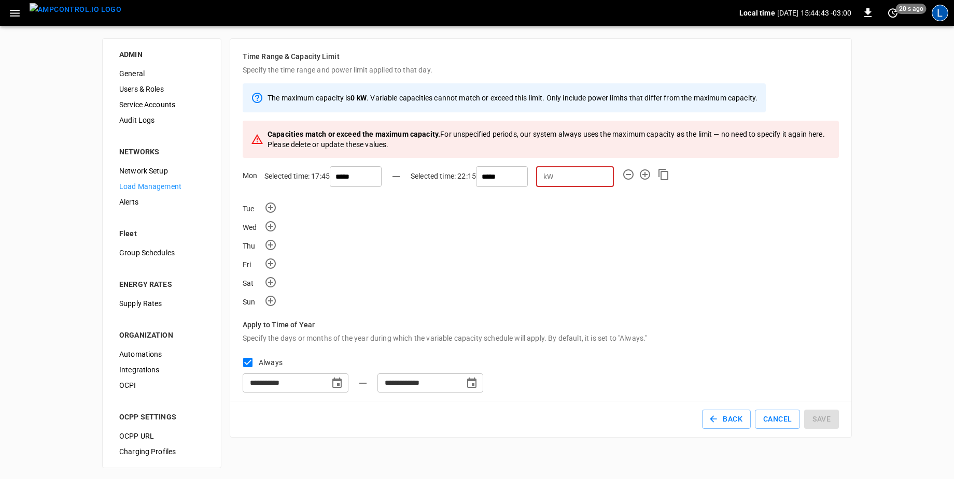
type input "**"
click at [945, 13] on div "L" at bounding box center [939, 13] width 17 height 17
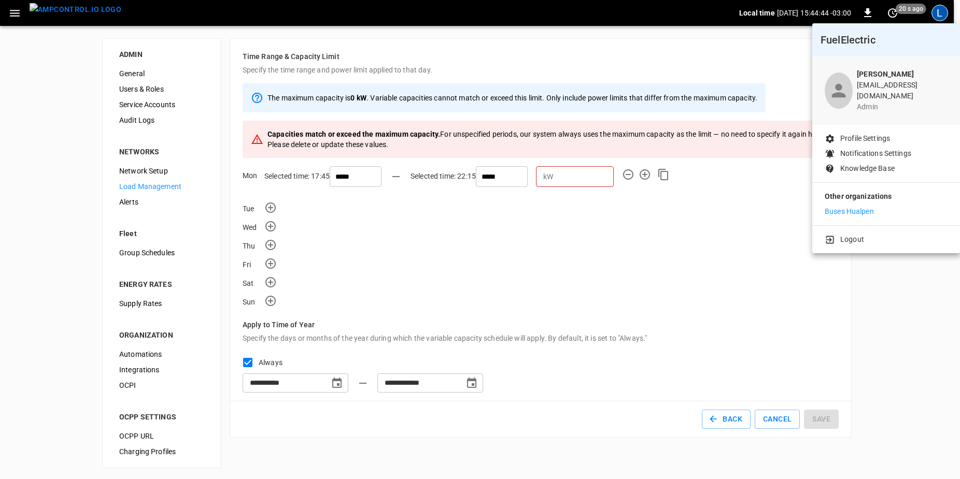
click at [849, 206] on p "Buses Hualpen" at bounding box center [849, 211] width 49 height 11
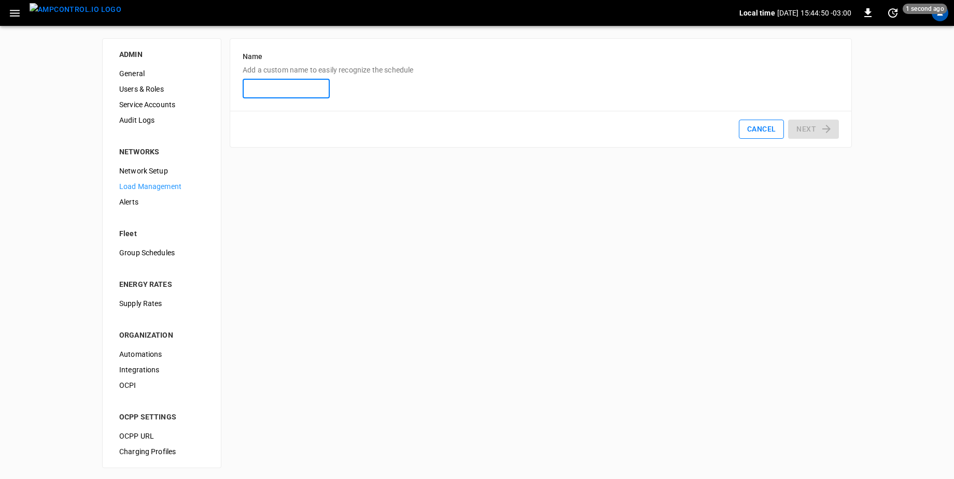
click at [768, 132] on button "Cancel" at bounding box center [761, 129] width 45 height 19
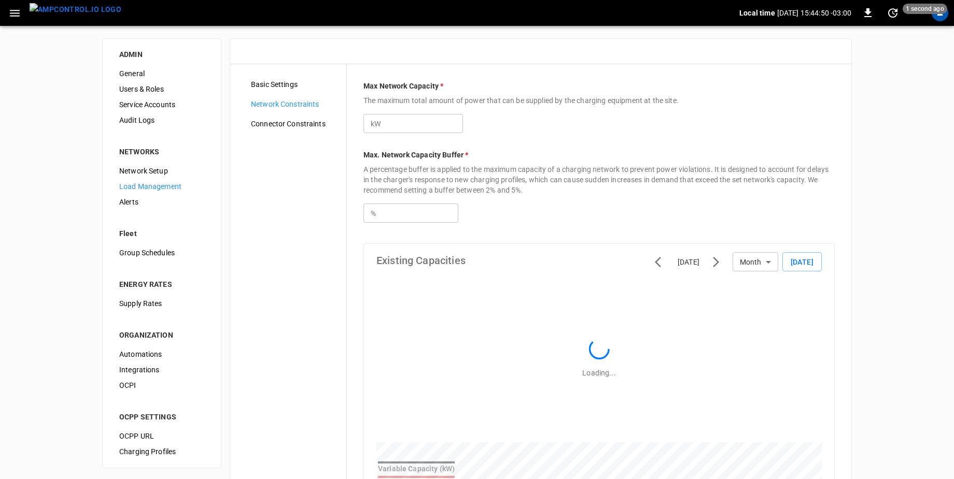
type input "***"
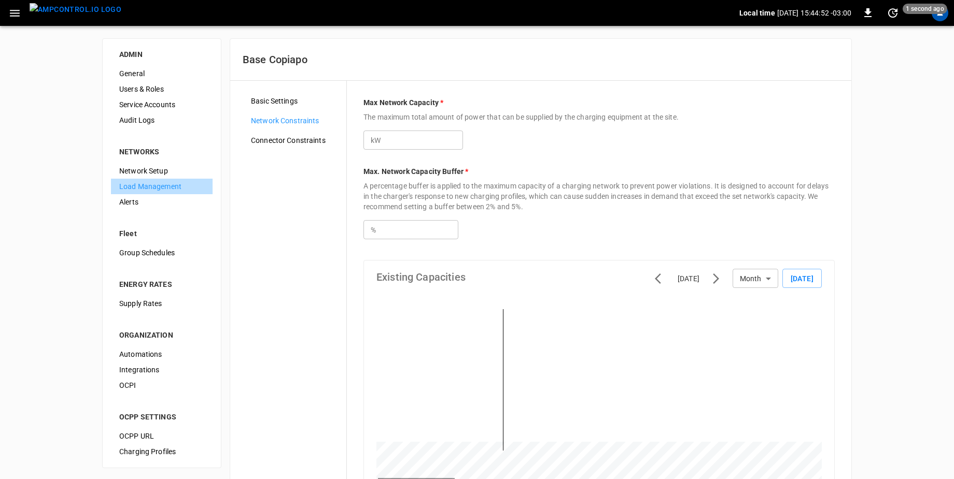
click at [166, 192] on div "Load Management" at bounding box center [162, 187] width 102 height 16
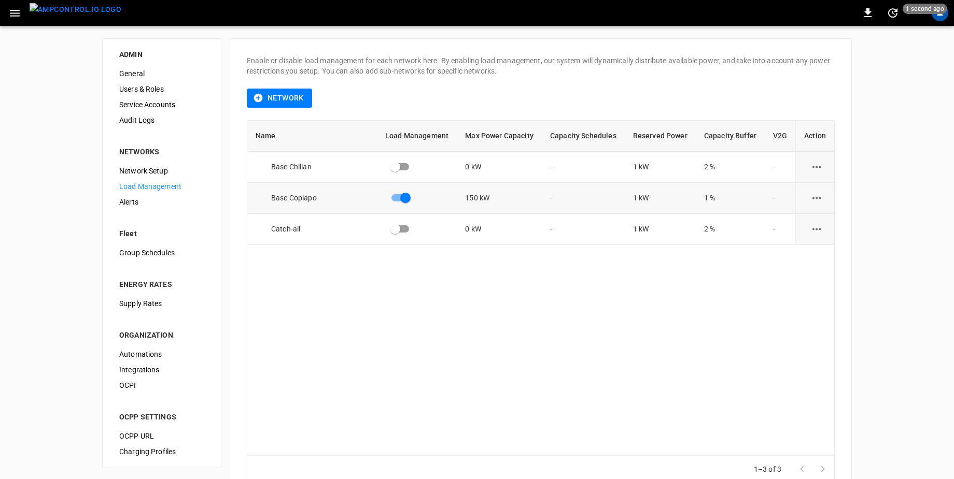
click at [816, 200] on icon "load management options" at bounding box center [816, 198] width 13 height 13
click at [819, 224] on li "Edit" at bounding box center [836, 223] width 74 height 17
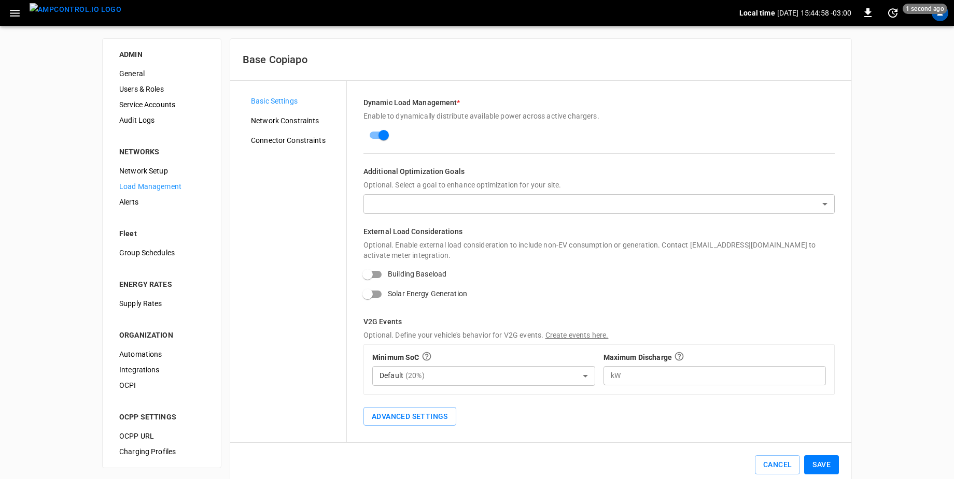
click at [305, 121] on span "Network Constraints" at bounding box center [294, 121] width 87 height 11
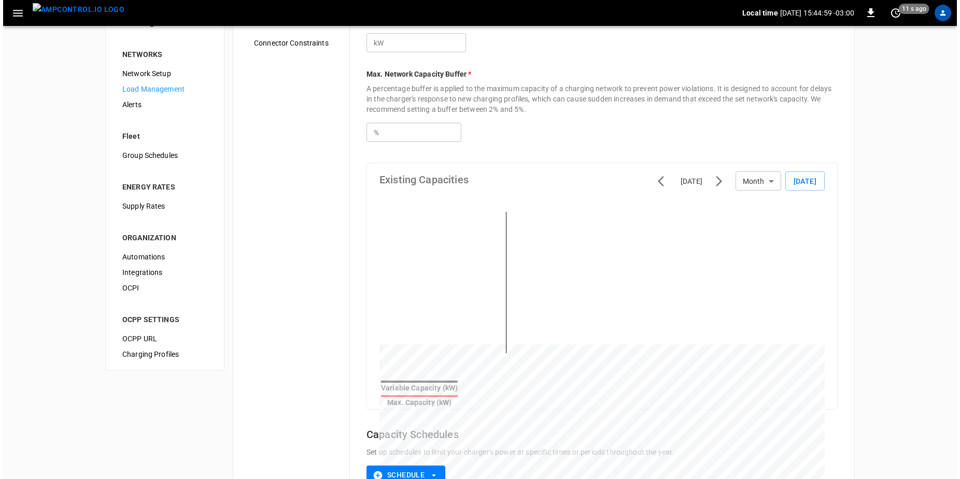
scroll to position [179, 0]
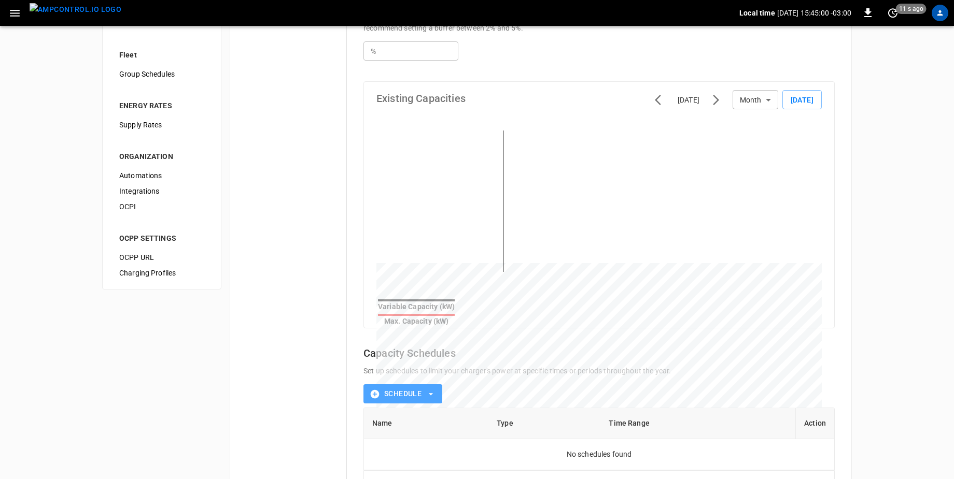
click at [423, 393] on button "Schedule" at bounding box center [402, 394] width 79 height 19
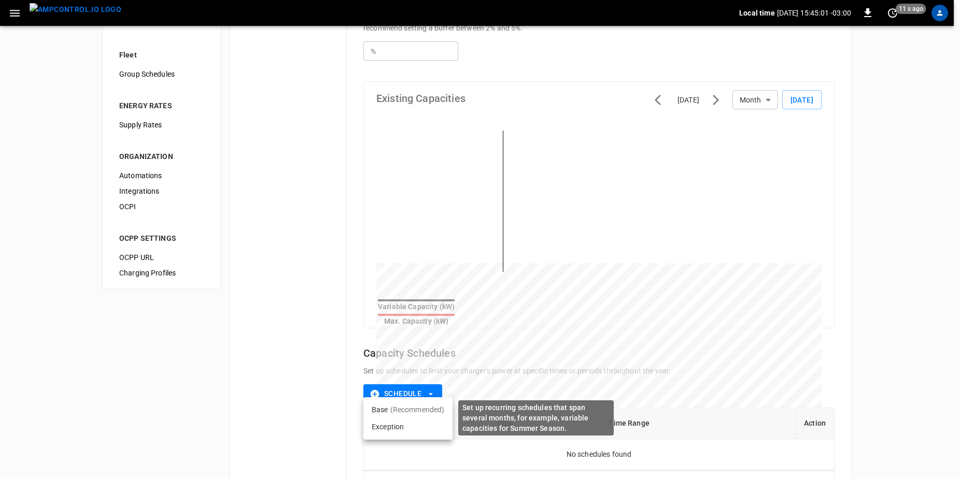
click at [414, 413] on p "(Recommended)" at bounding box center [417, 410] width 54 height 10
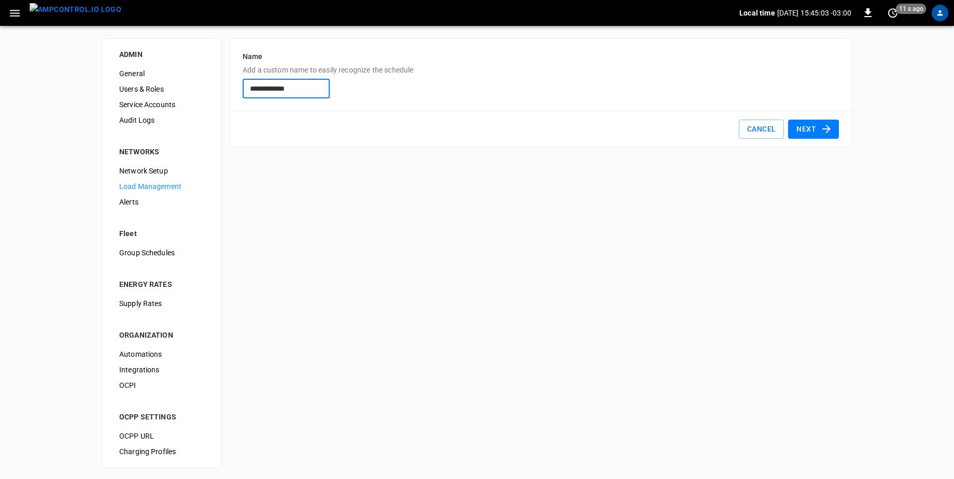
type input "**********"
click at [803, 129] on button "Next" at bounding box center [813, 129] width 51 height 19
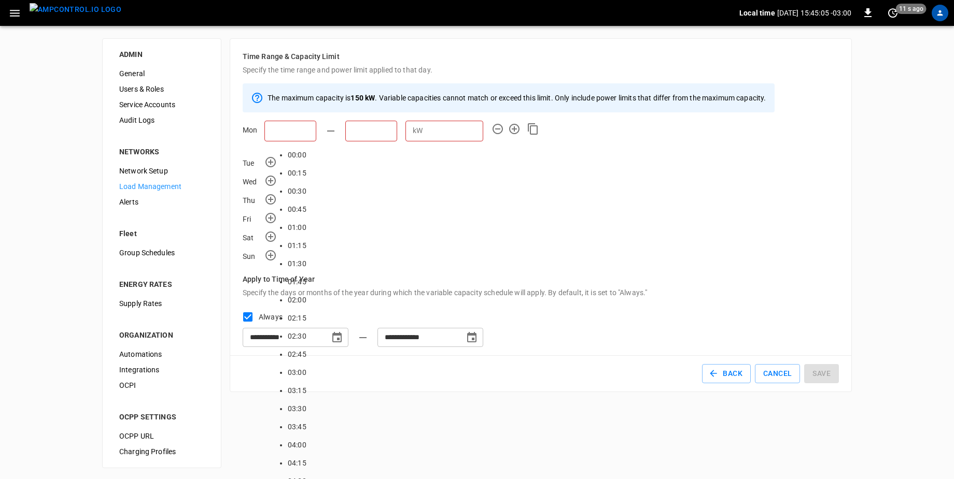
click at [287, 131] on input "text" at bounding box center [290, 131] width 52 height 21
type input "*****"
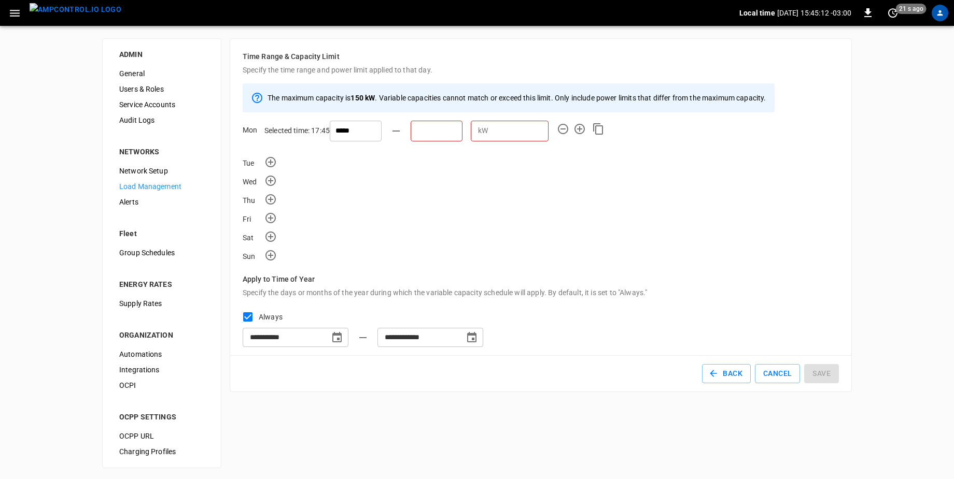
drag, startPoint x: 276, startPoint y: 152, endPoint x: 277, endPoint y: 159, distance: 6.3
click at [276, 153] on div "The maximum capacity is 150 kW . Variable capacities cannot match or exceed thi…" at bounding box center [541, 172] width 596 height 178
click at [269, 162] on icon "button" at bounding box center [270, 162] width 10 height 10
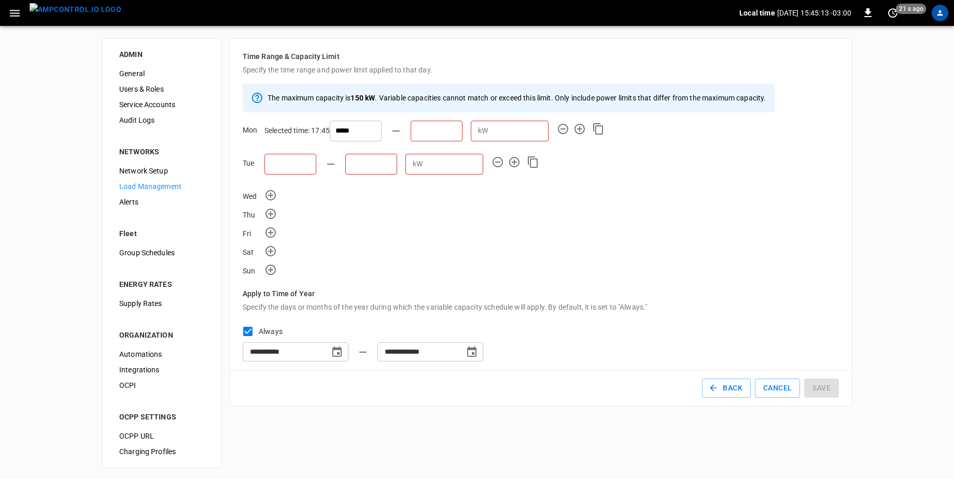
click at [308, 168] on input "text" at bounding box center [290, 164] width 52 height 21
type input "*****"
click at [272, 196] on icon "button" at bounding box center [270, 195] width 12 height 12
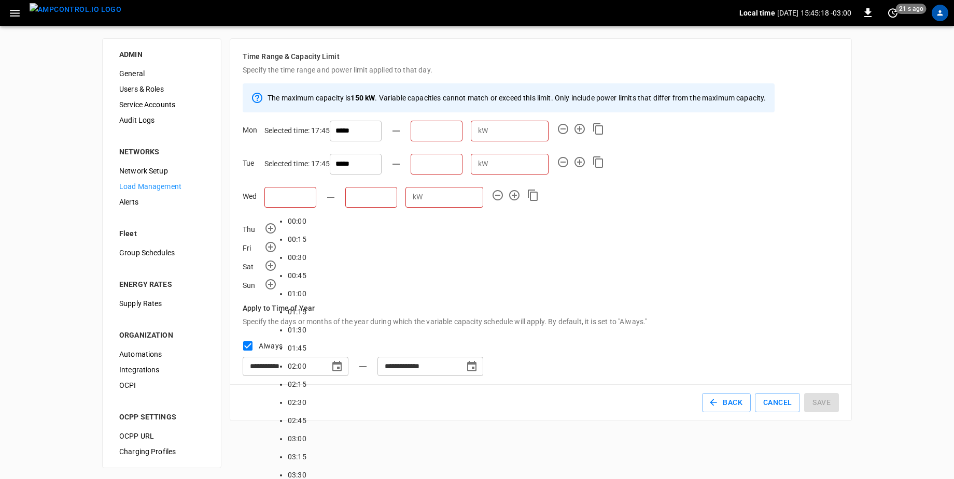
click at [294, 205] on input "text" at bounding box center [290, 197] width 52 height 21
type input "*****"
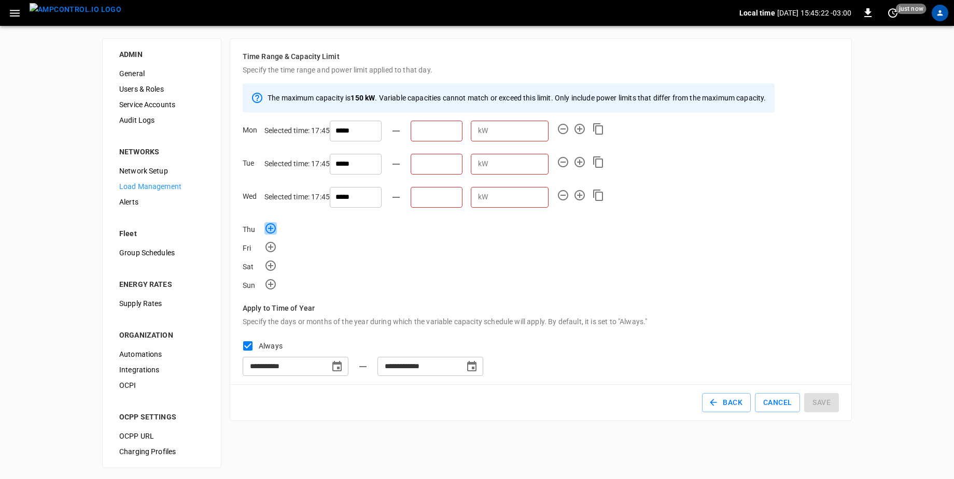
click at [273, 228] on icon "button" at bounding box center [270, 228] width 12 height 12
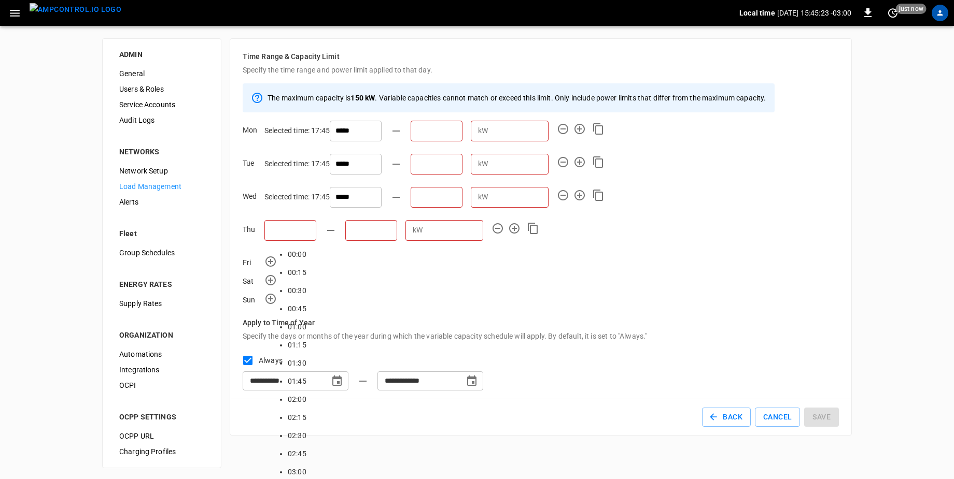
click at [284, 236] on input "text" at bounding box center [290, 230] width 52 height 21
type input "*****"
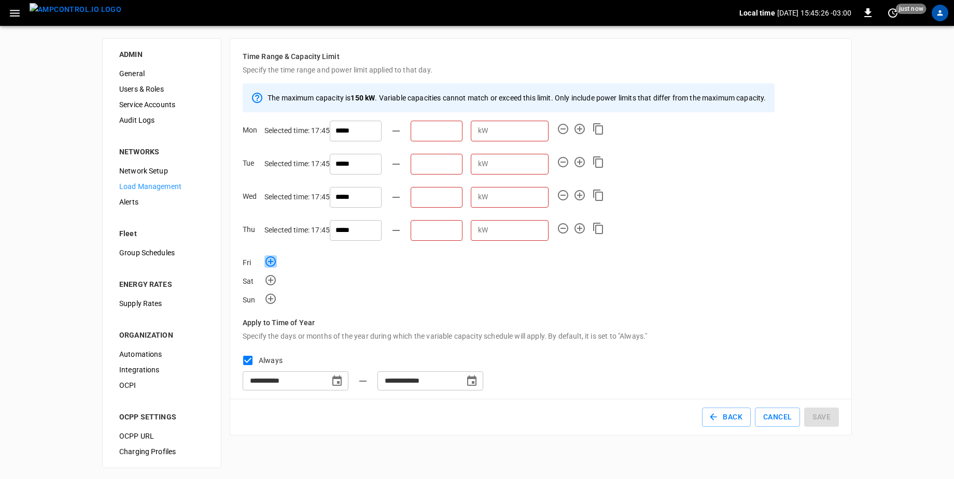
click at [270, 260] on icon "button" at bounding box center [270, 262] width 10 height 10
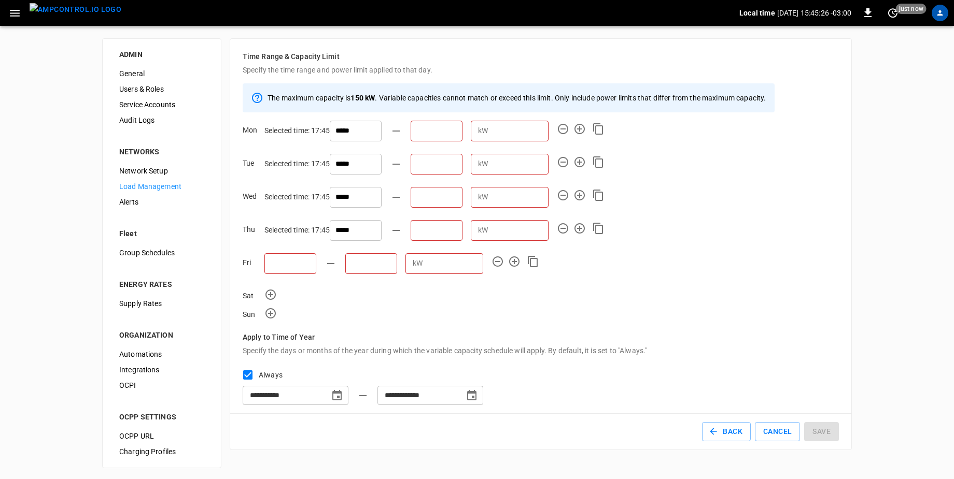
click at [286, 262] on input "text" at bounding box center [290, 263] width 52 height 21
type input "*****"
click at [261, 300] on div "Sat" at bounding box center [254, 296] width 22 height 10
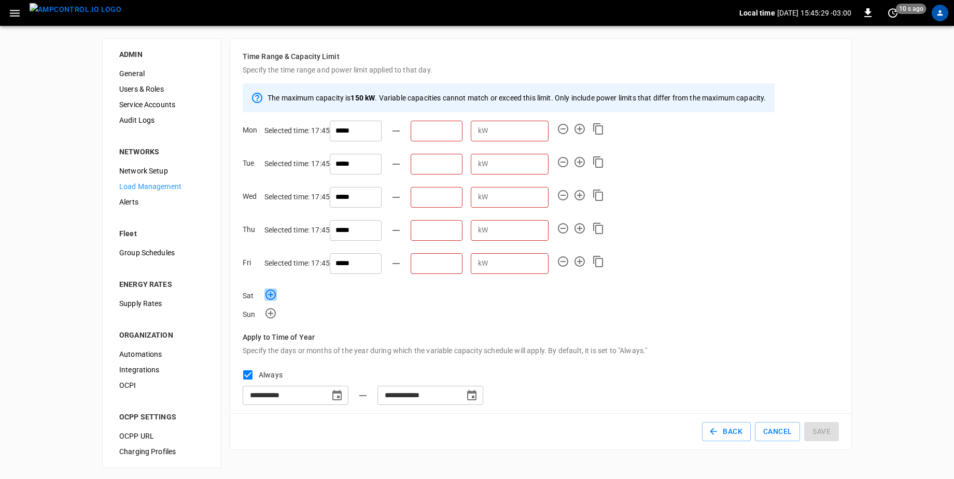
click at [269, 300] on icon "button" at bounding box center [270, 295] width 10 height 10
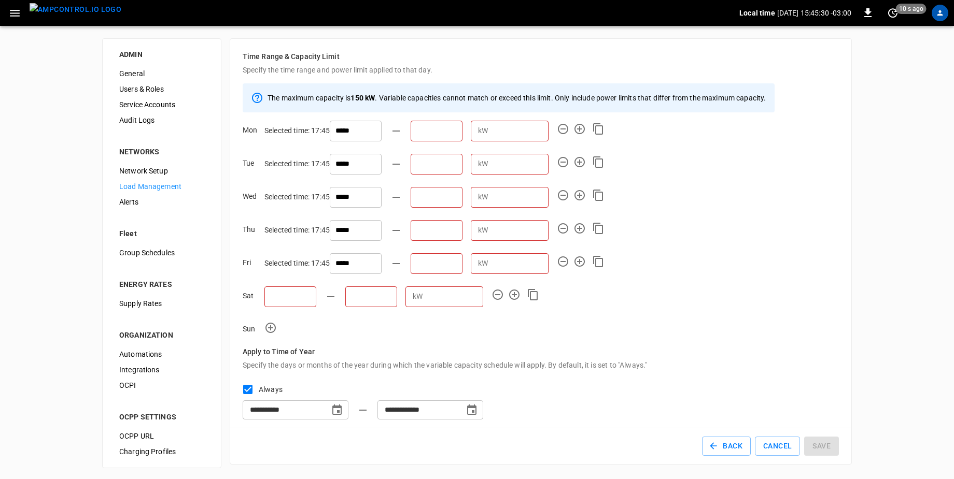
click at [301, 303] on input "text" at bounding box center [290, 297] width 52 height 21
type input "*****"
click at [269, 325] on icon "button" at bounding box center [270, 328] width 12 height 12
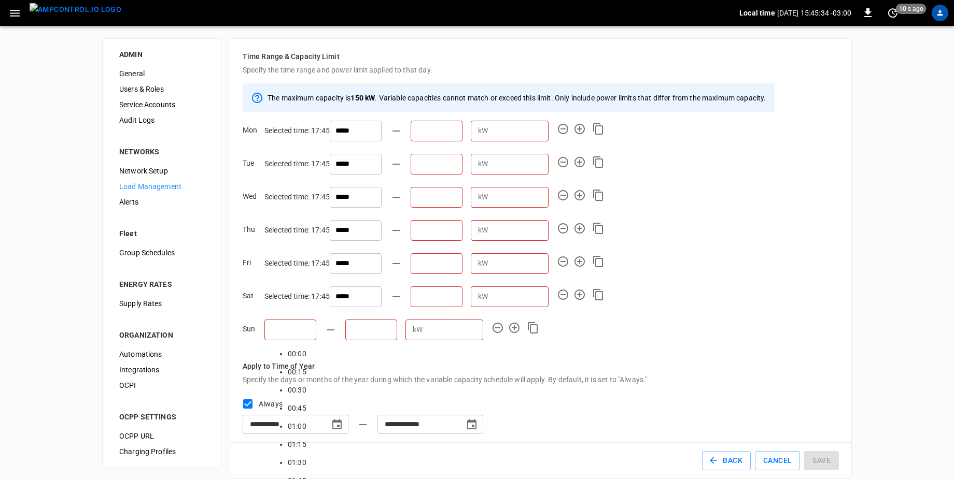
click at [286, 336] on input "text" at bounding box center [290, 330] width 52 height 21
type input "*****"
click at [410, 133] on input "text" at bounding box center [436, 131] width 52 height 21
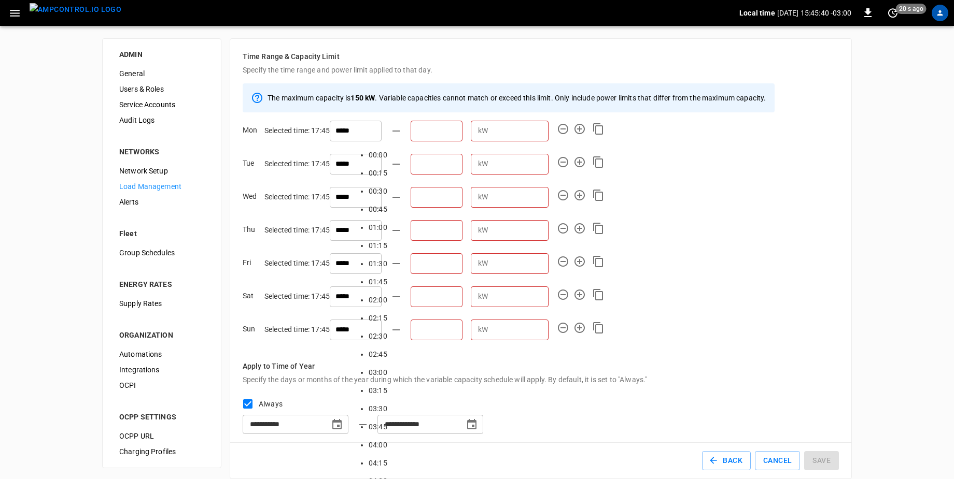
scroll to position [1528, 0]
type input "*****"
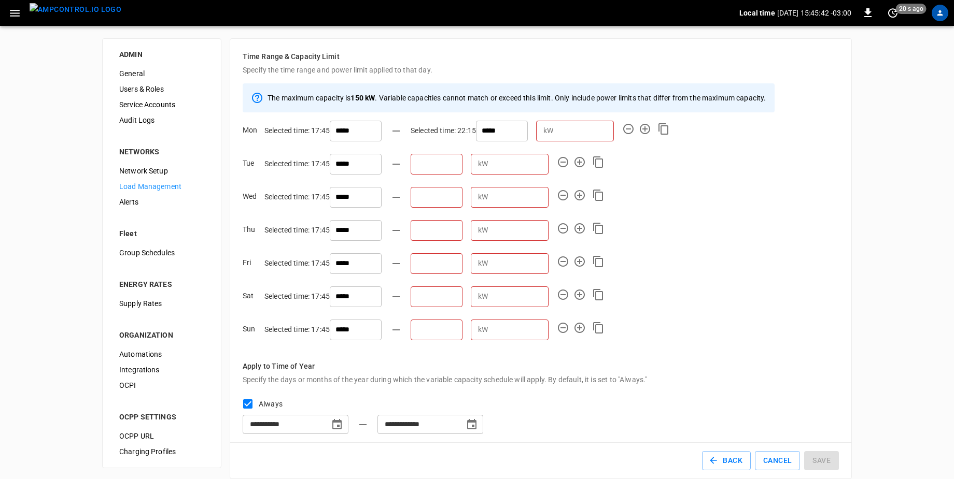
click at [410, 166] on input "text" at bounding box center [436, 164] width 52 height 21
type input "*****"
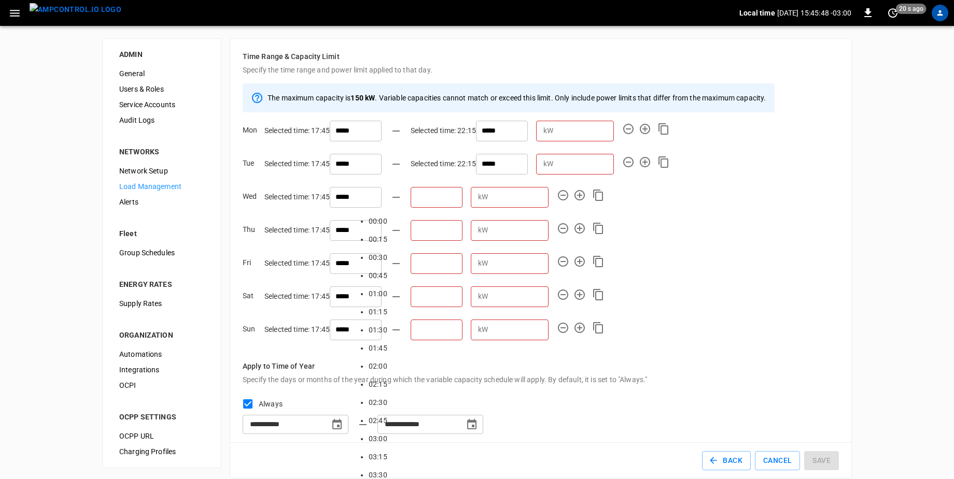
click at [410, 200] on input "text" at bounding box center [436, 197] width 52 height 21
type input "*****"
click at [410, 236] on input "text" at bounding box center [436, 230] width 52 height 21
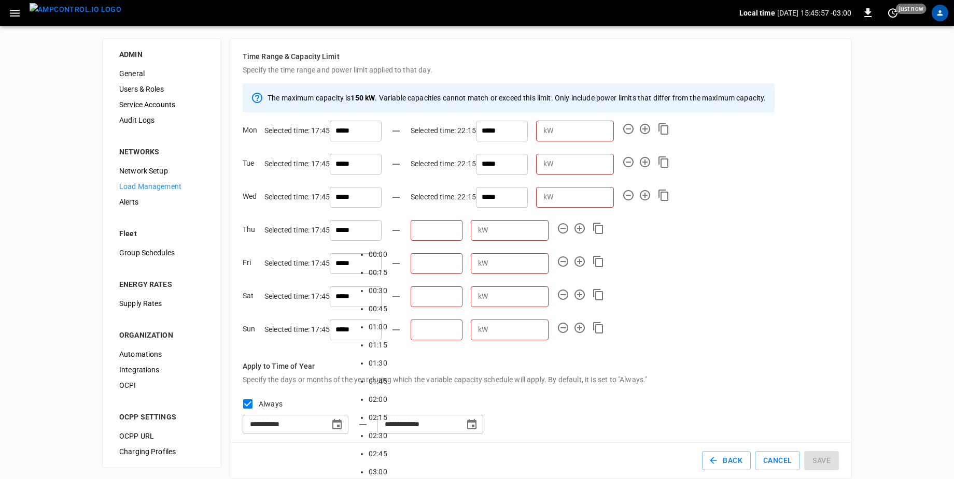
scroll to position [1541, 0]
type input "*****"
click at [410, 263] on input "text" at bounding box center [436, 263] width 52 height 21
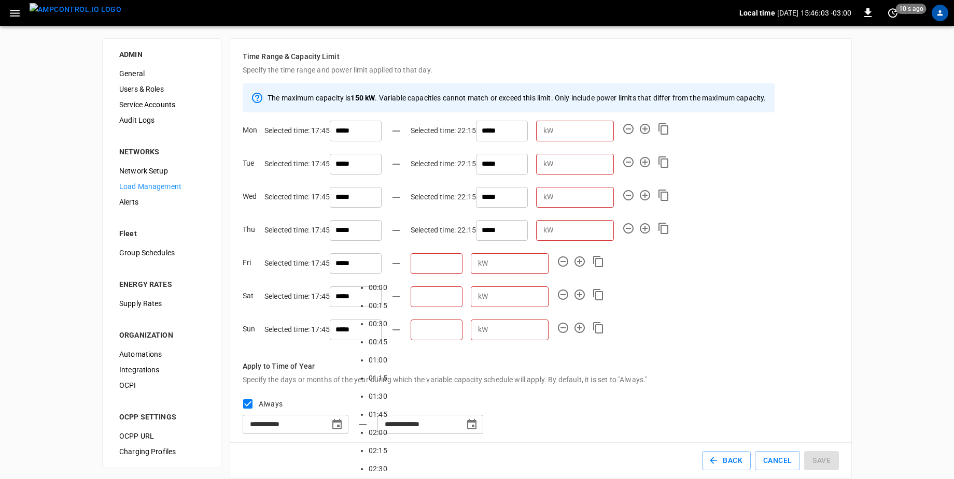
type input "*****"
click at [410, 297] on input "text" at bounding box center [436, 297] width 52 height 21
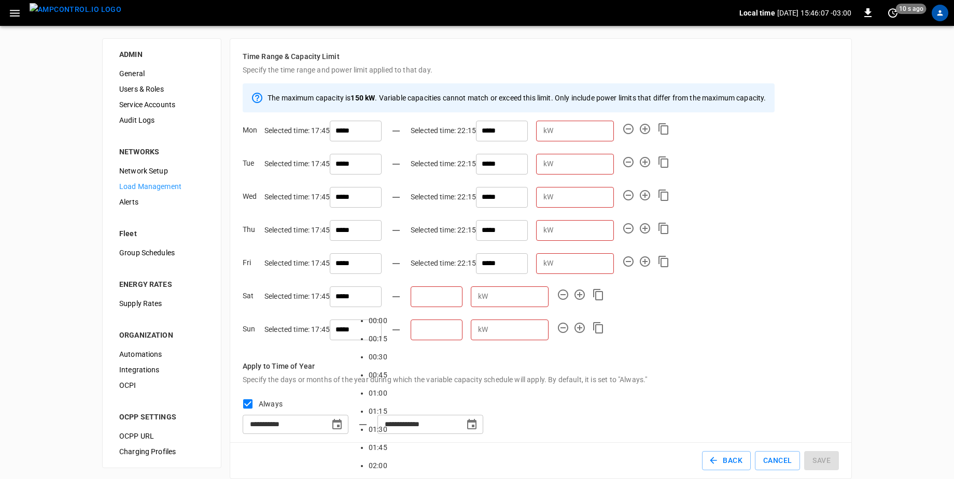
type input "*****"
click at [410, 333] on input "text" at bounding box center [436, 330] width 52 height 21
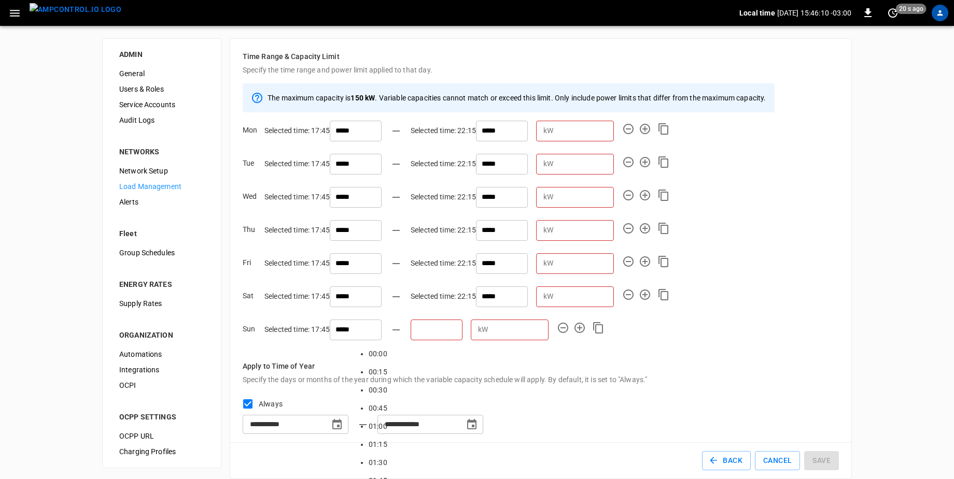
type input "*****"
click at [557, 130] on input "number" at bounding box center [585, 130] width 56 height 19
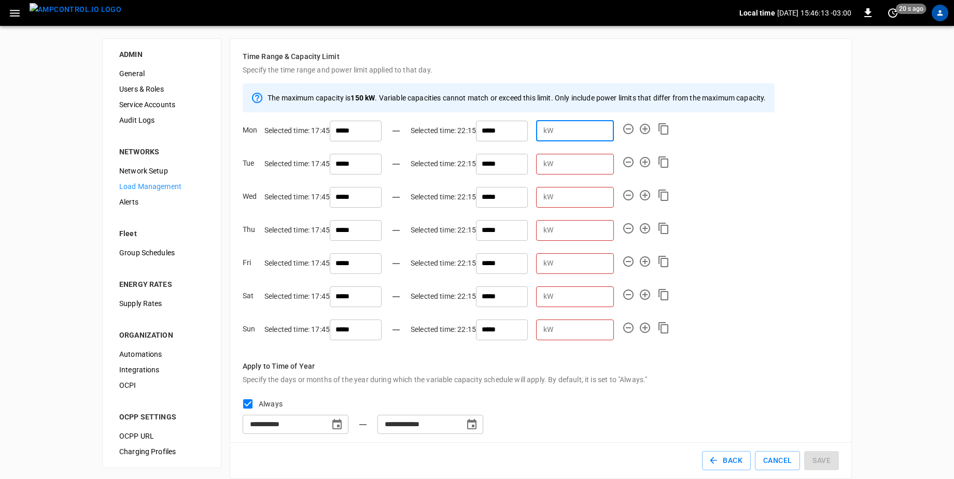
type input "**"
click at [557, 172] on input "number" at bounding box center [585, 163] width 56 height 19
type input "**"
click at [557, 201] on input "number" at bounding box center [585, 197] width 56 height 19
type input "**"
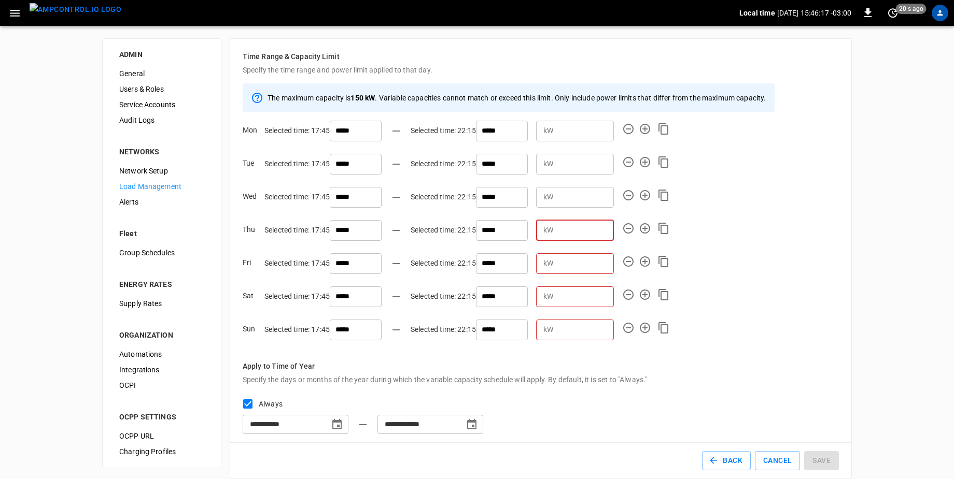
click at [557, 240] on input "number" at bounding box center [585, 230] width 56 height 19
type input "**"
click at [557, 262] on input "number" at bounding box center [585, 263] width 56 height 19
type input "**"
click at [557, 303] on input "number" at bounding box center [585, 296] width 56 height 19
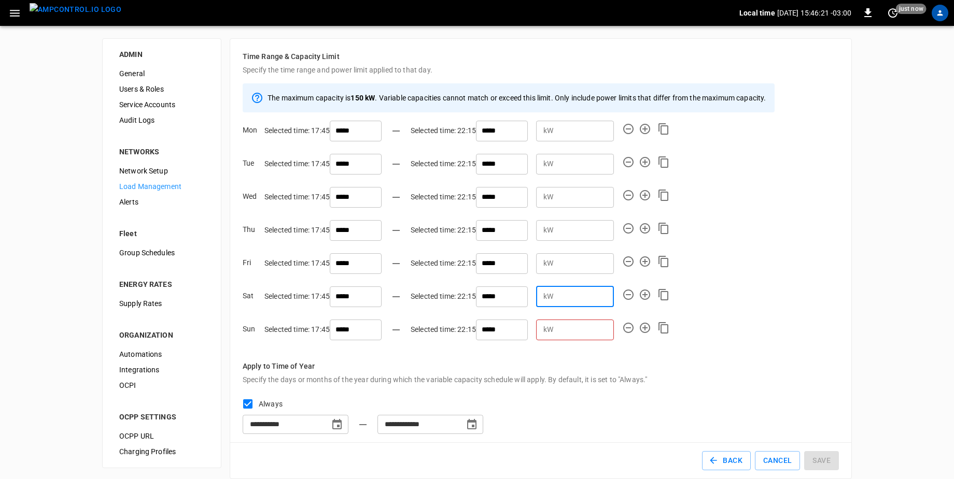
type input "**"
click at [557, 329] on input "number" at bounding box center [585, 329] width 56 height 19
type input "**"
click at [819, 463] on button "Save" at bounding box center [821, 460] width 35 height 19
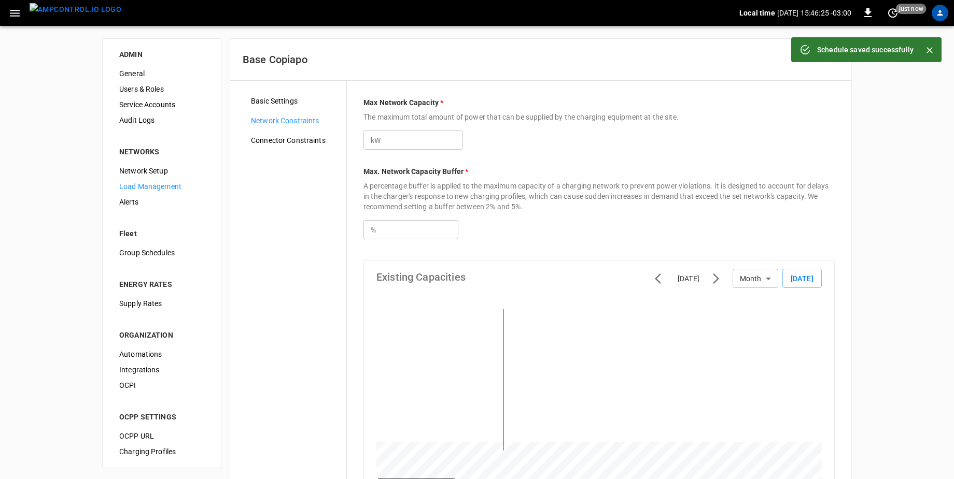
type input "***"
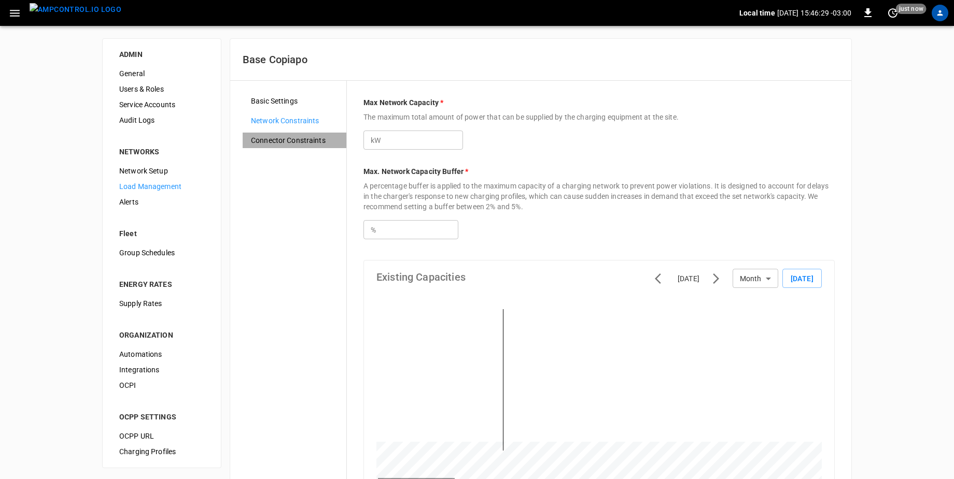
click at [315, 137] on span "Connector Constraints" at bounding box center [294, 140] width 87 height 11
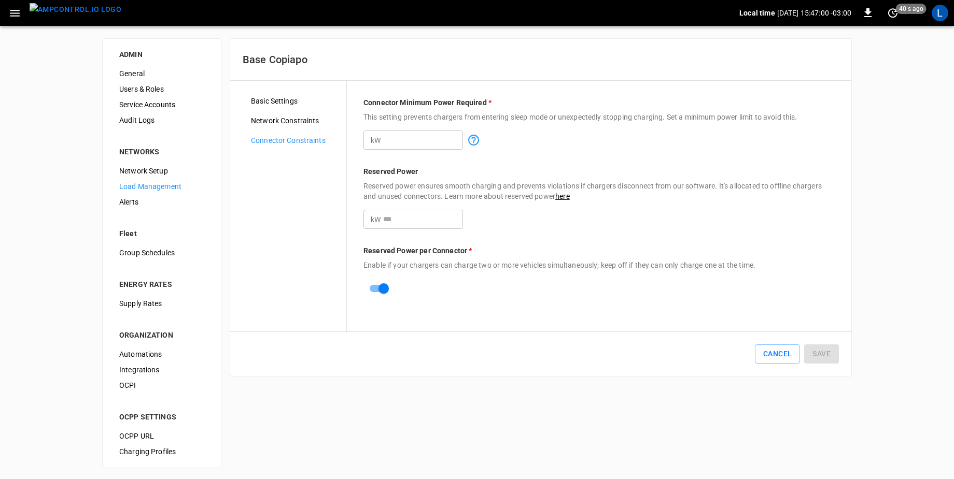
click at [942, 10] on div "L" at bounding box center [939, 13] width 17 height 17
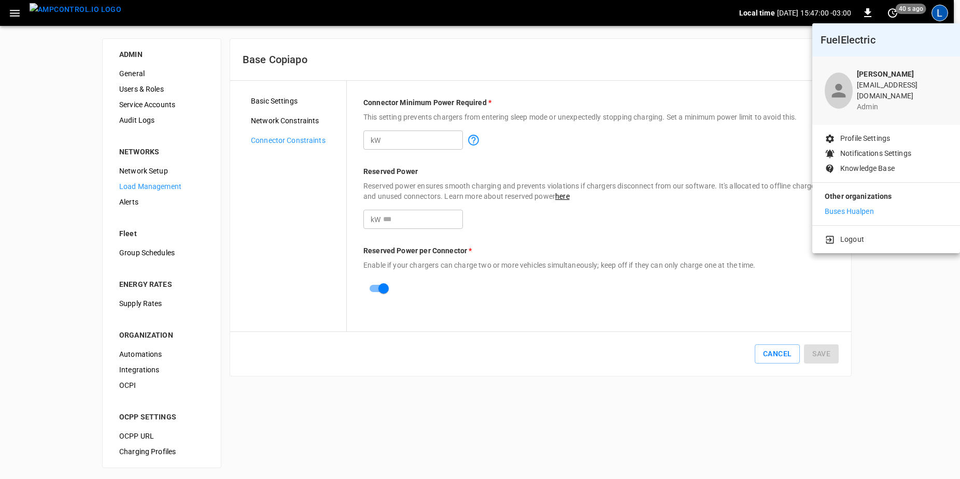
click at [855, 206] on p "Buses Hualpen" at bounding box center [849, 211] width 49 height 11
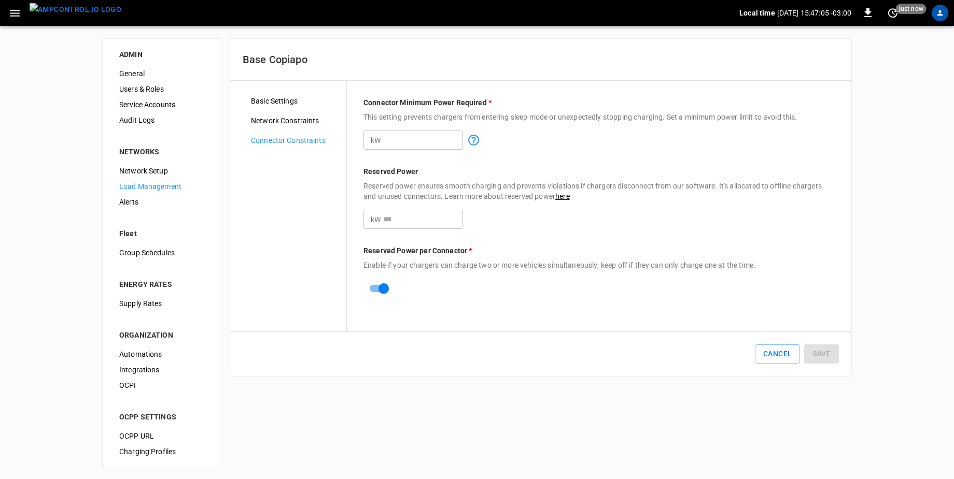
type input "*"
click at [146, 191] on span "Load Management" at bounding box center [161, 186] width 85 height 11
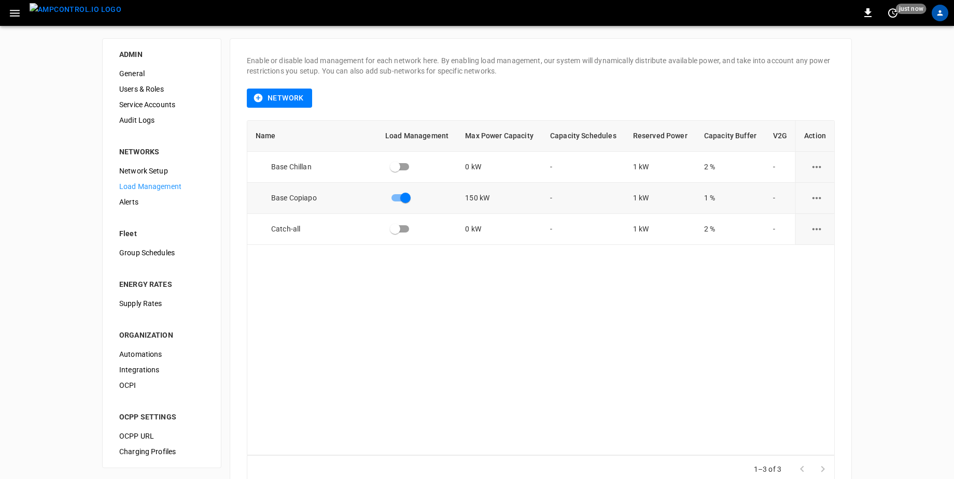
click at [816, 197] on icon "load management options" at bounding box center [816, 198] width 13 height 13
click at [816, 225] on li "Edit" at bounding box center [836, 223] width 74 height 17
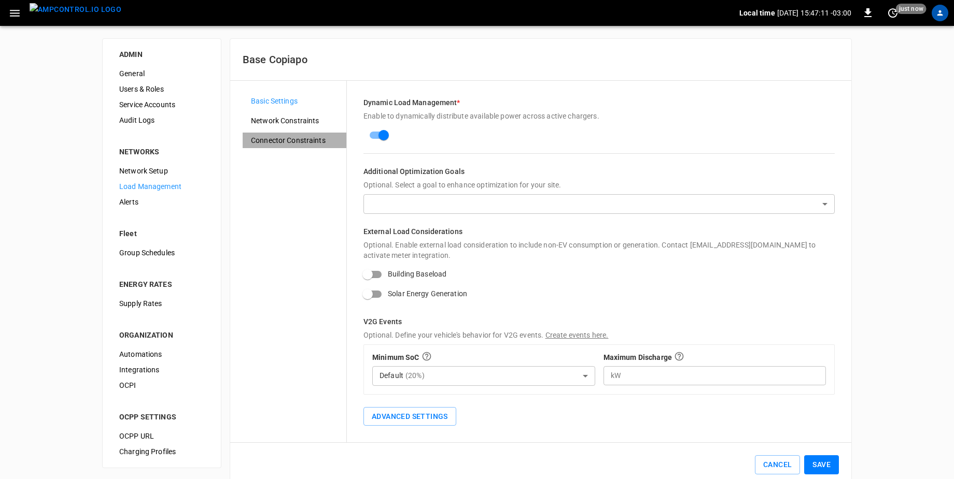
click at [274, 139] on span "Connector Constraints" at bounding box center [294, 140] width 87 height 11
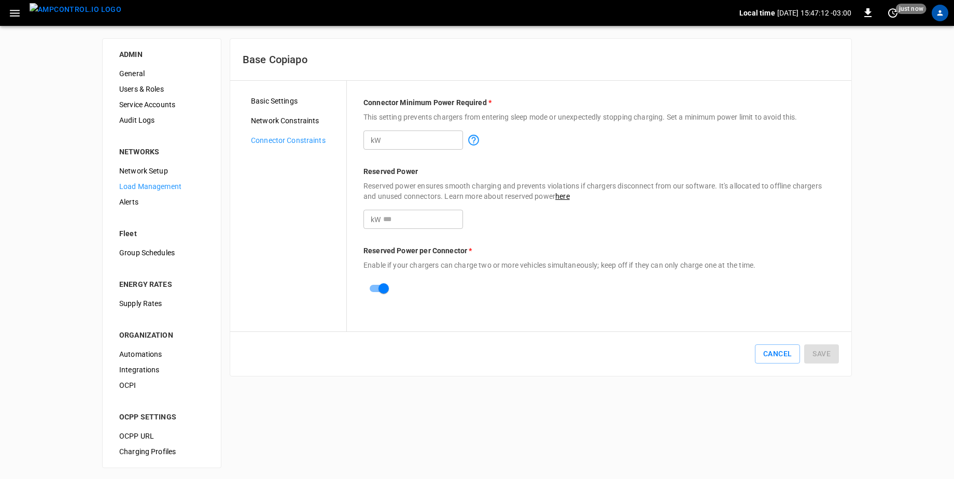
click at [429, 148] on input "*" at bounding box center [423, 140] width 80 height 19
type input "**"
click at [427, 223] on input "*" at bounding box center [423, 219] width 80 height 19
type input "**"
click at [815, 352] on button "Save" at bounding box center [821, 354] width 35 height 19
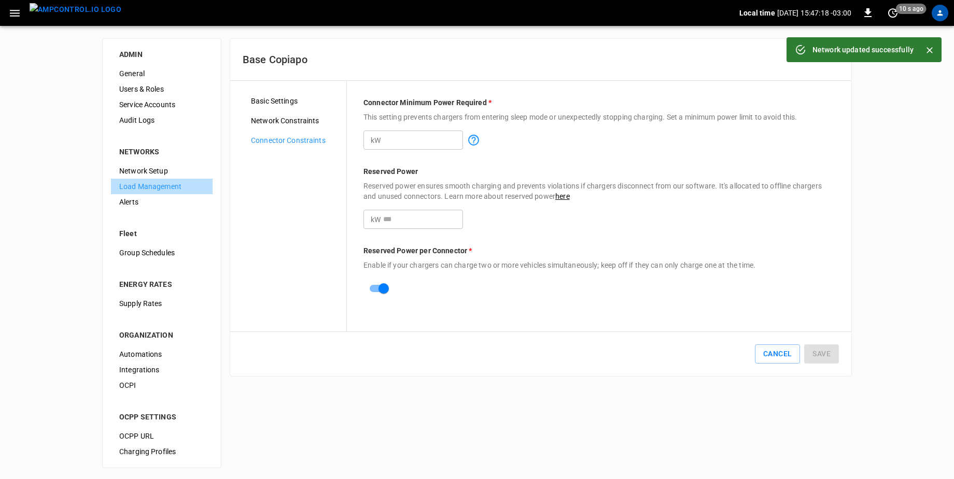
click at [152, 189] on span "Load Management" at bounding box center [161, 186] width 85 height 11
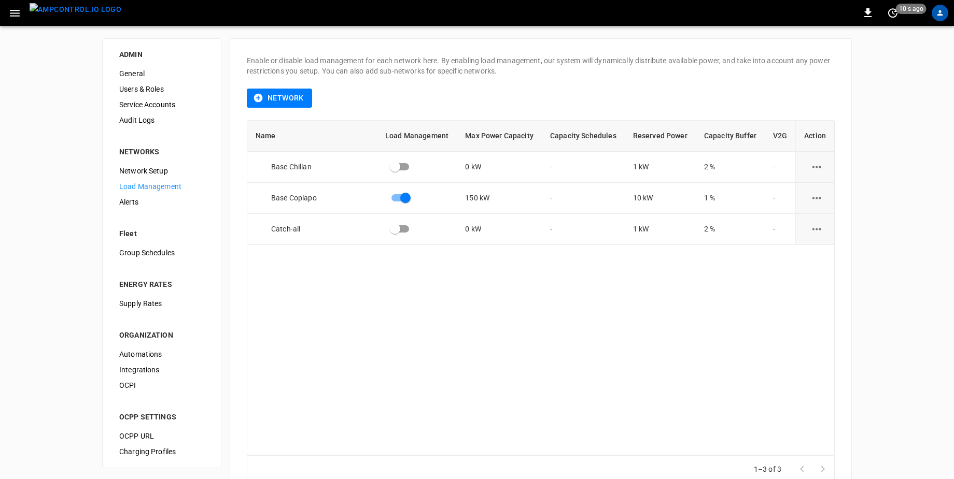
click at [534, 371] on div "Name Load Management Max Power Capacity Capacity Schedules Reserved Power Capac…" at bounding box center [541, 288] width 588 height 336
click at [944, 10] on div "profile-icon" at bounding box center [939, 13] width 17 height 17
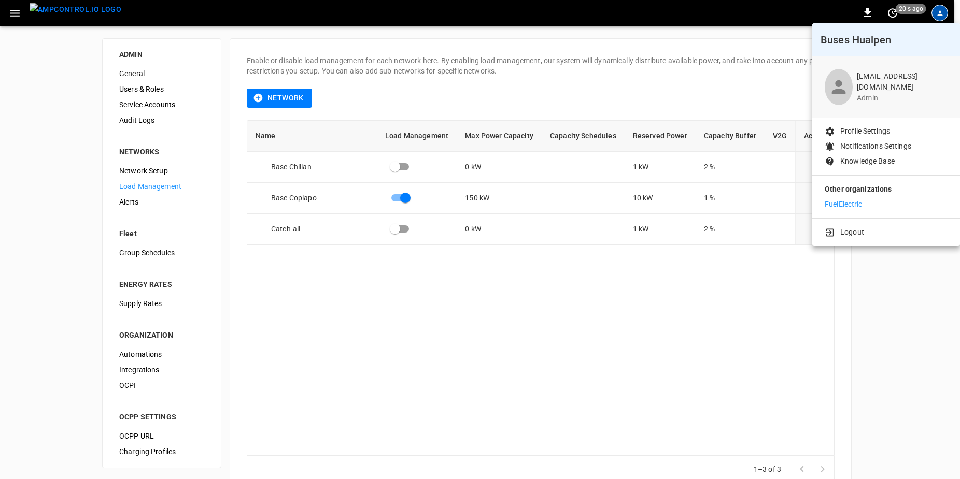
click at [868, 204] on li "FuelElectric" at bounding box center [886, 204] width 123 height 11
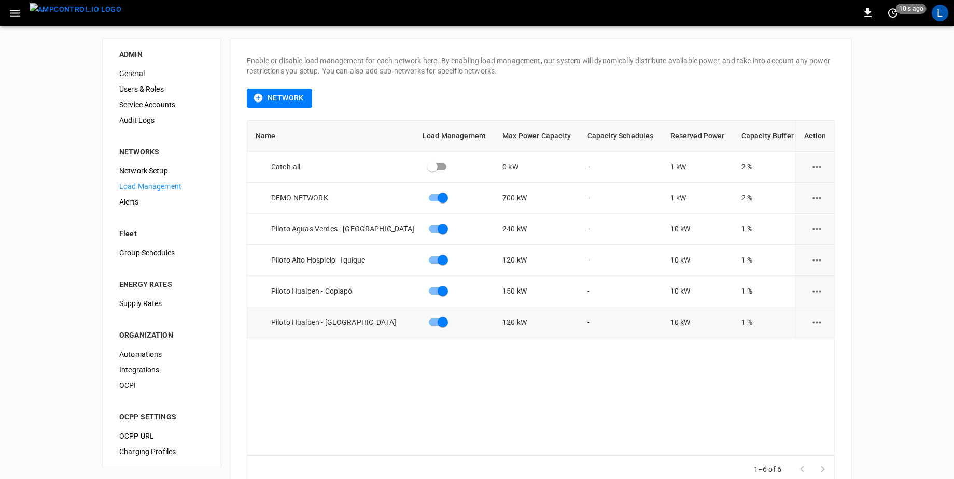
click at [823, 324] on icon "load management options" at bounding box center [816, 322] width 13 height 13
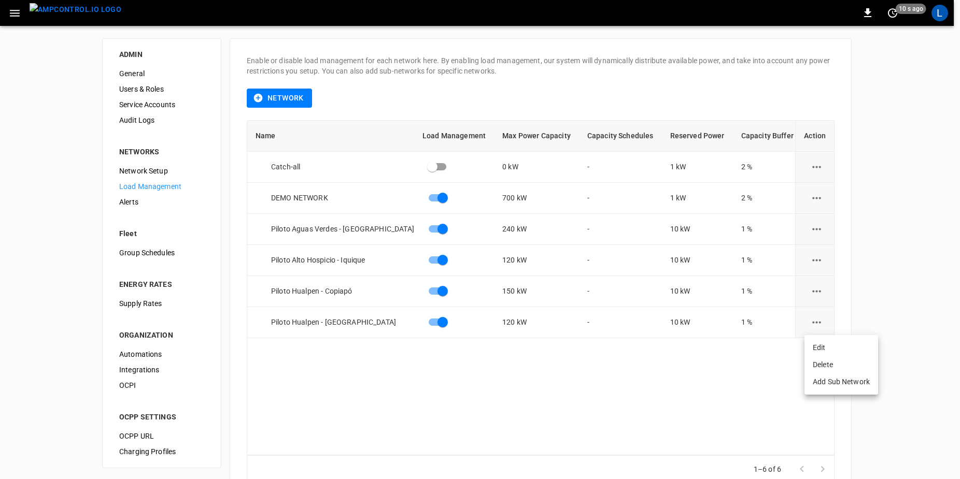
click at [815, 288] on div "load management options" at bounding box center [480, 239] width 960 height 479
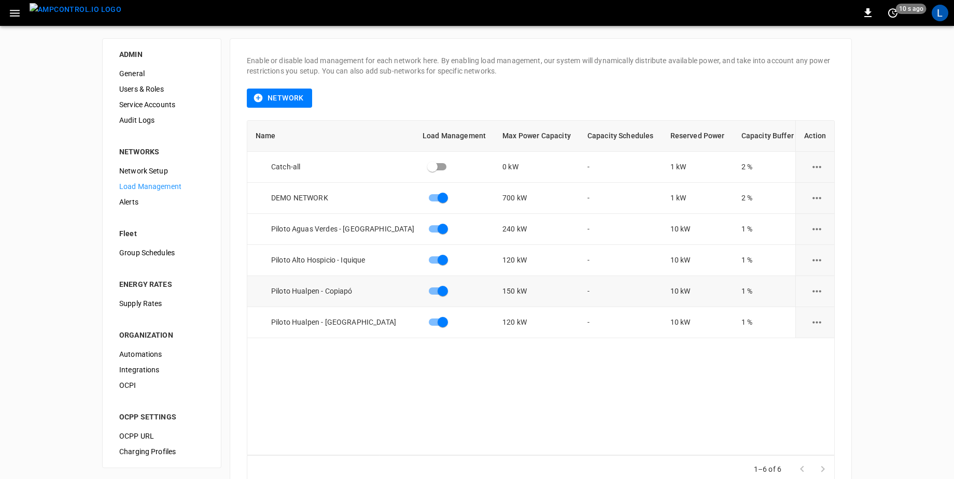
click at [816, 293] on icon "load management options" at bounding box center [816, 291] width 13 height 13
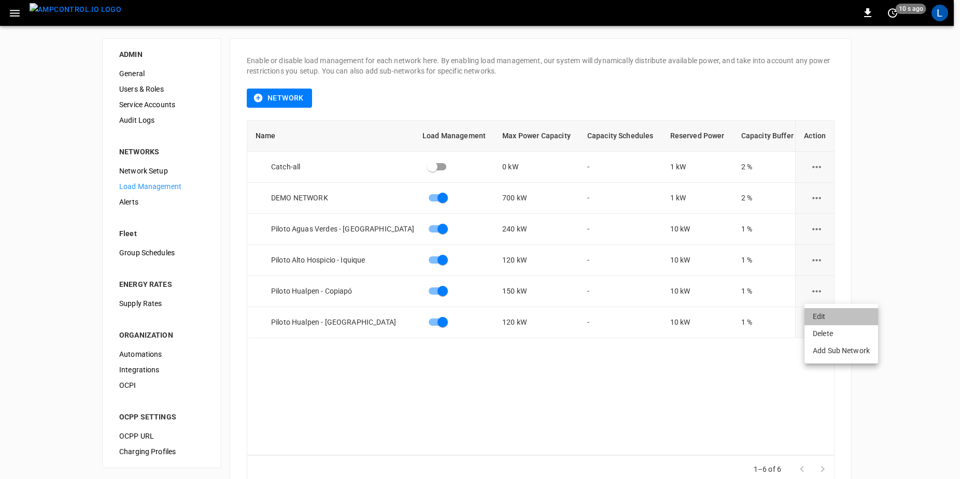
click at [825, 320] on li "Edit" at bounding box center [841, 316] width 74 height 17
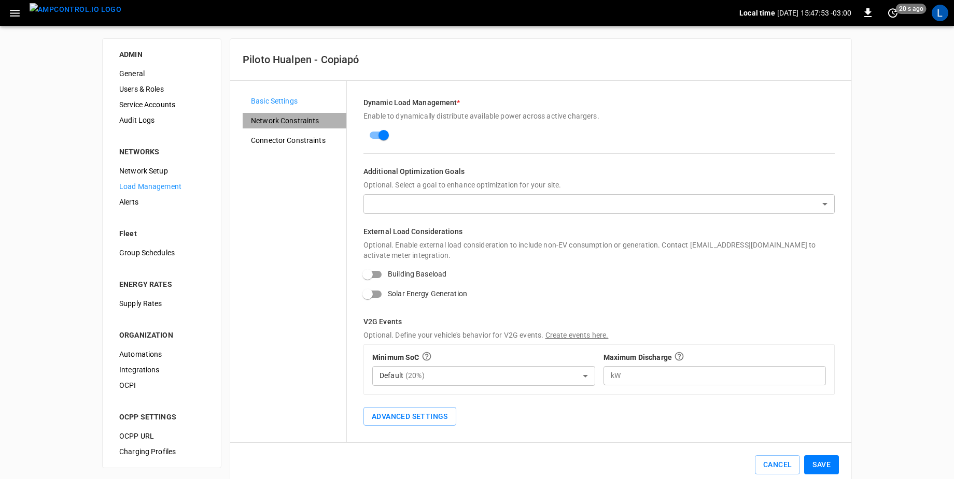
click at [301, 117] on span "Network Constraints" at bounding box center [294, 121] width 87 height 11
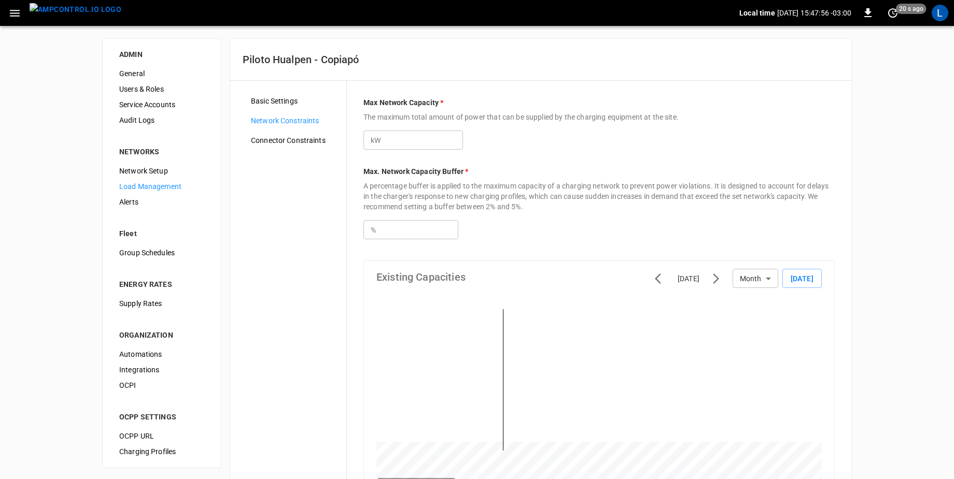
click at [296, 143] on span "Connector Constraints" at bounding box center [294, 140] width 87 height 11
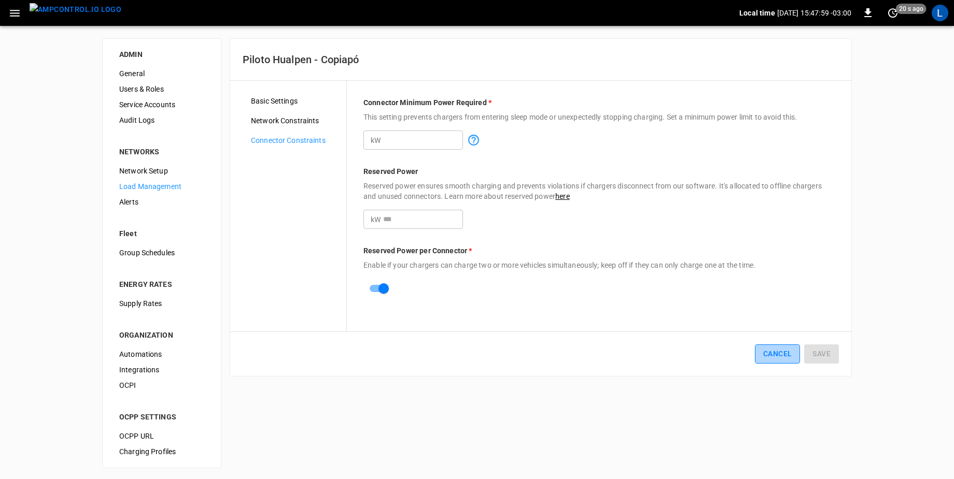
click at [781, 347] on button "Cancel" at bounding box center [777, 354] width 45 height 19
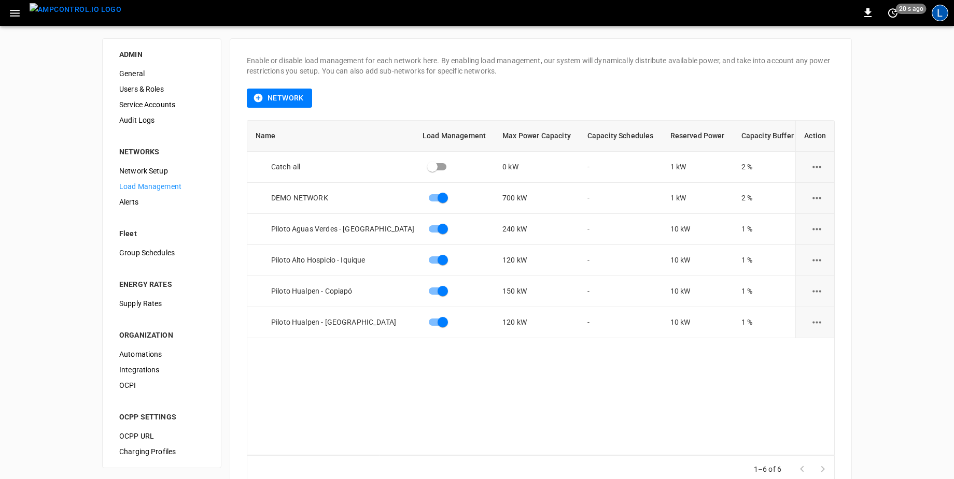
click at [944, 18] on div "L" at bounding box center [939, 13] width 17 height 17
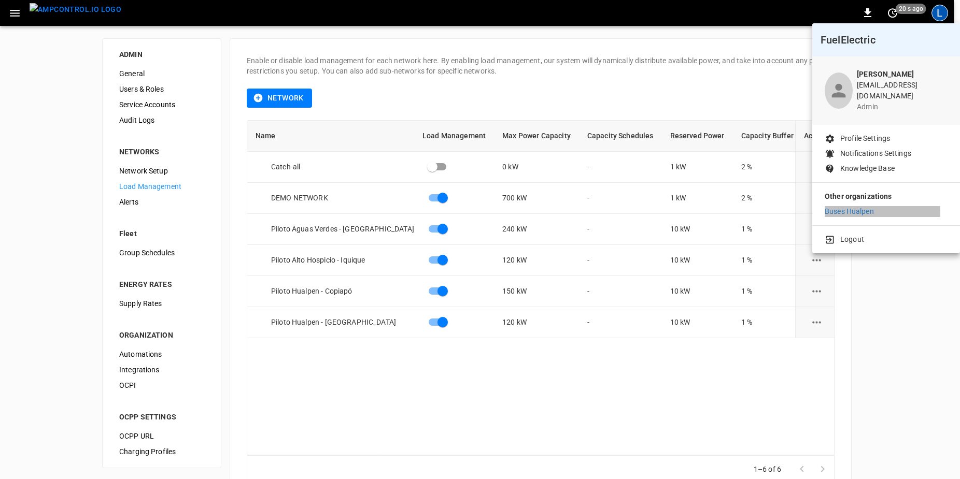
click at [859, 206] on p "Buses Hualpen" at bounding box center [849, 211] width 49 height 11
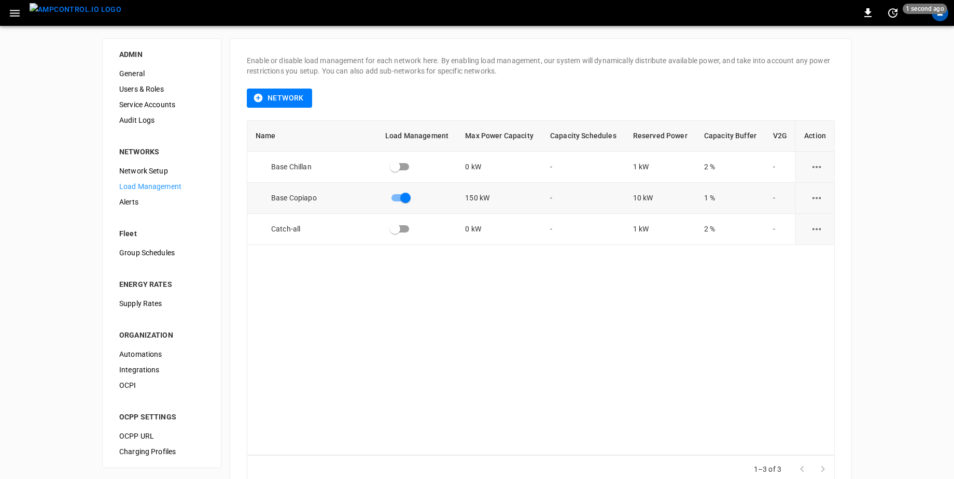
click at [815, 196] on icon "load management options" at bounding box center [816, 198] width 13 height 13
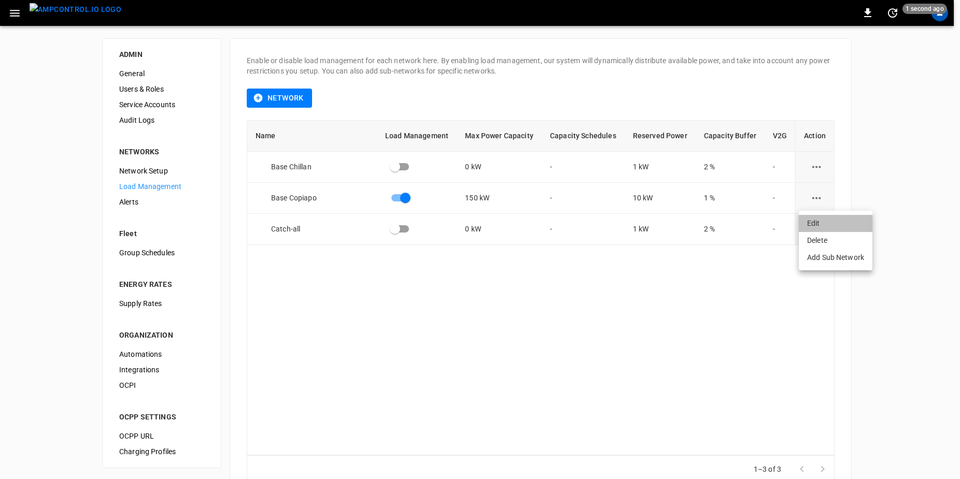
click at [819, 228] on li "Edit" at bounding box center [836, 223] width 74 height 17
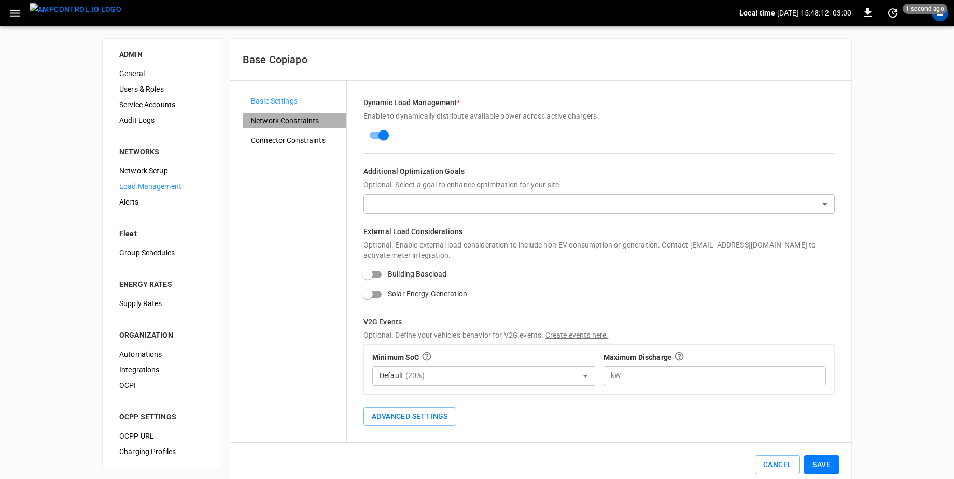
click at [304, 119] on span "Network Constraints" at bounding box center [294, 121] width 87 height 11
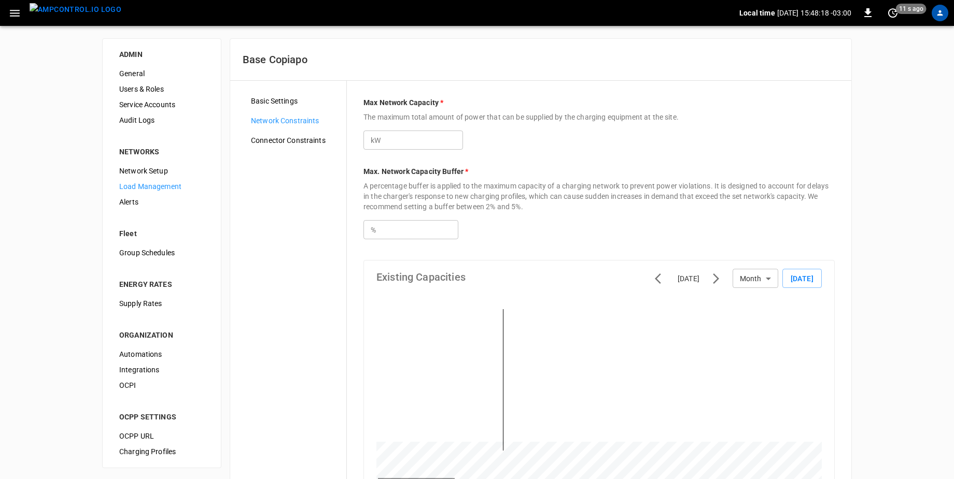
click at [292, 148] on div "Basic Settings Network Constraints Connector Constraints" at bounding box center [295, 387] width 104 height 589
click at [301, 144] on span "Connector Constraints" at bounding box center [294, 140] width 87 height 11
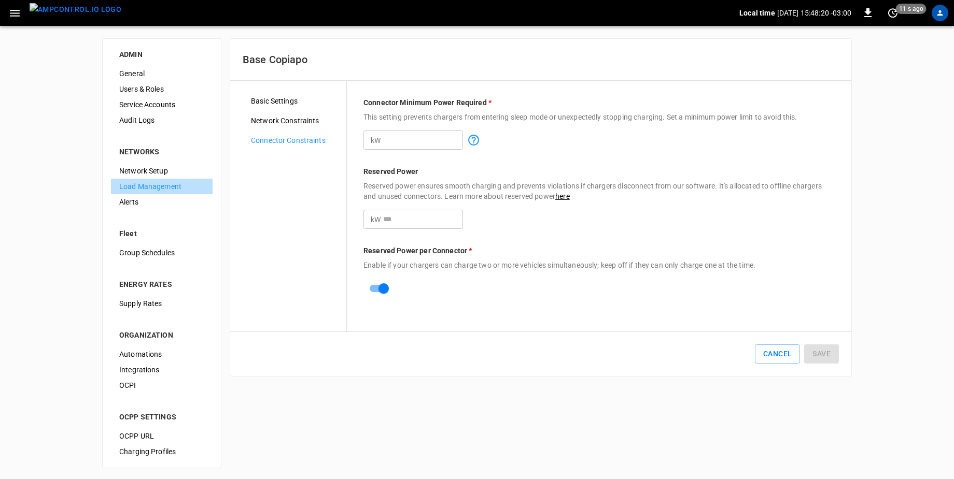
click at [155, 191] on span "Load Management" at bounding box center [161, 186] width 85 height 11
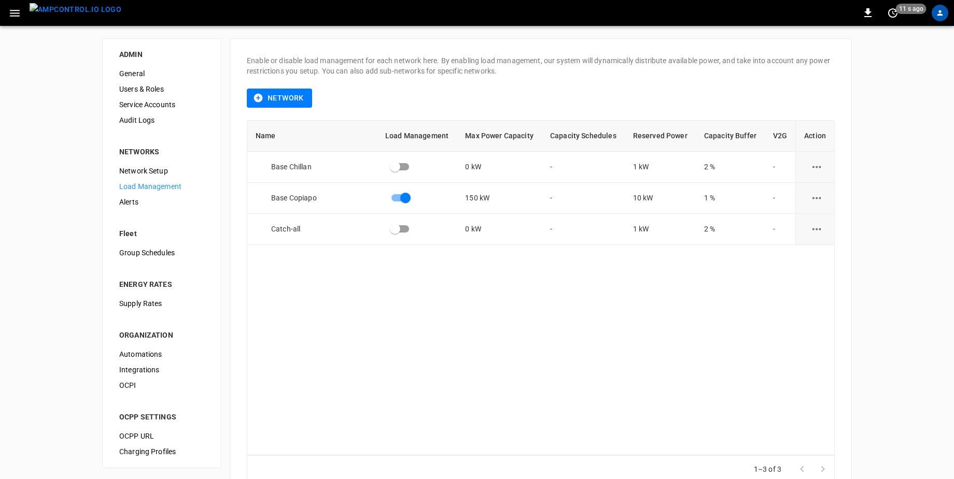
click at [488, 311] on div "Name Load Management Max Power Capacity Capacity Schedules Reserved Power Capac…" at bounding box center [541, 288] width 588 height 336
